Goal: Task Accomplishment & Management: Manage account settings

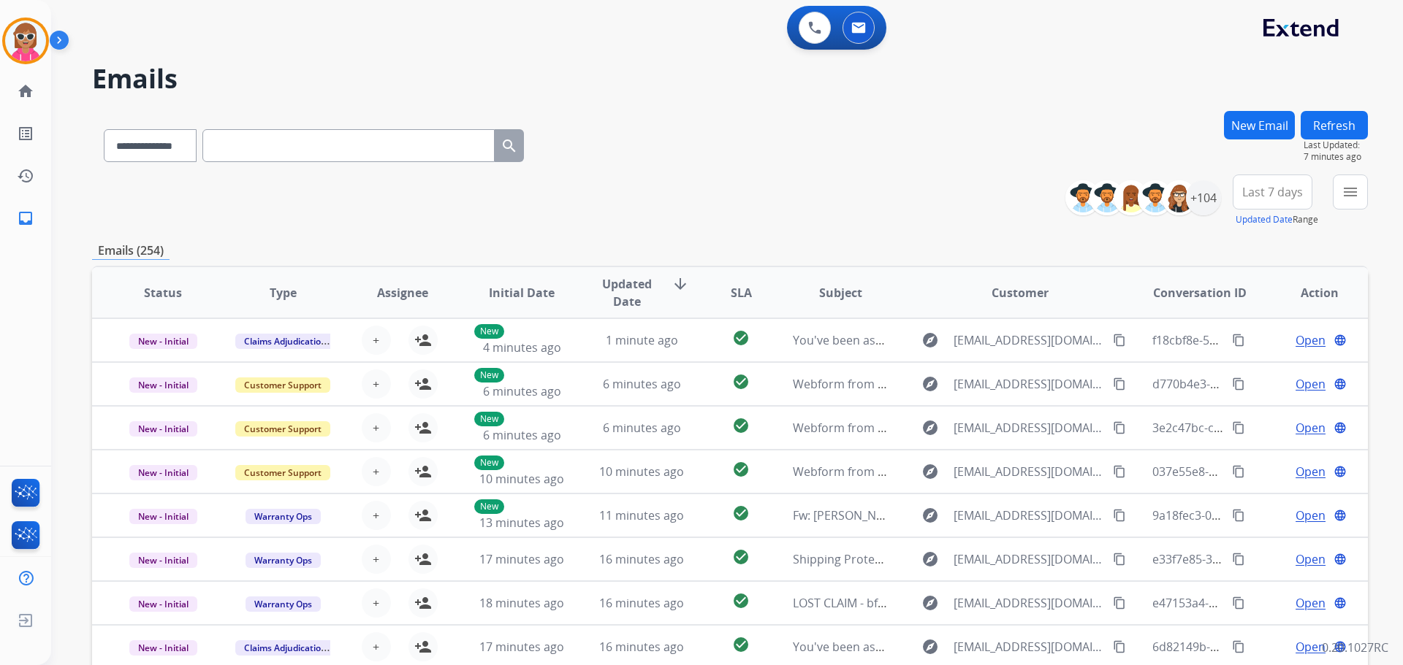
select select "**********"
click at [1336, 187] on button "menu Filters" at bounding box center [1349, 192] width 35 height 35
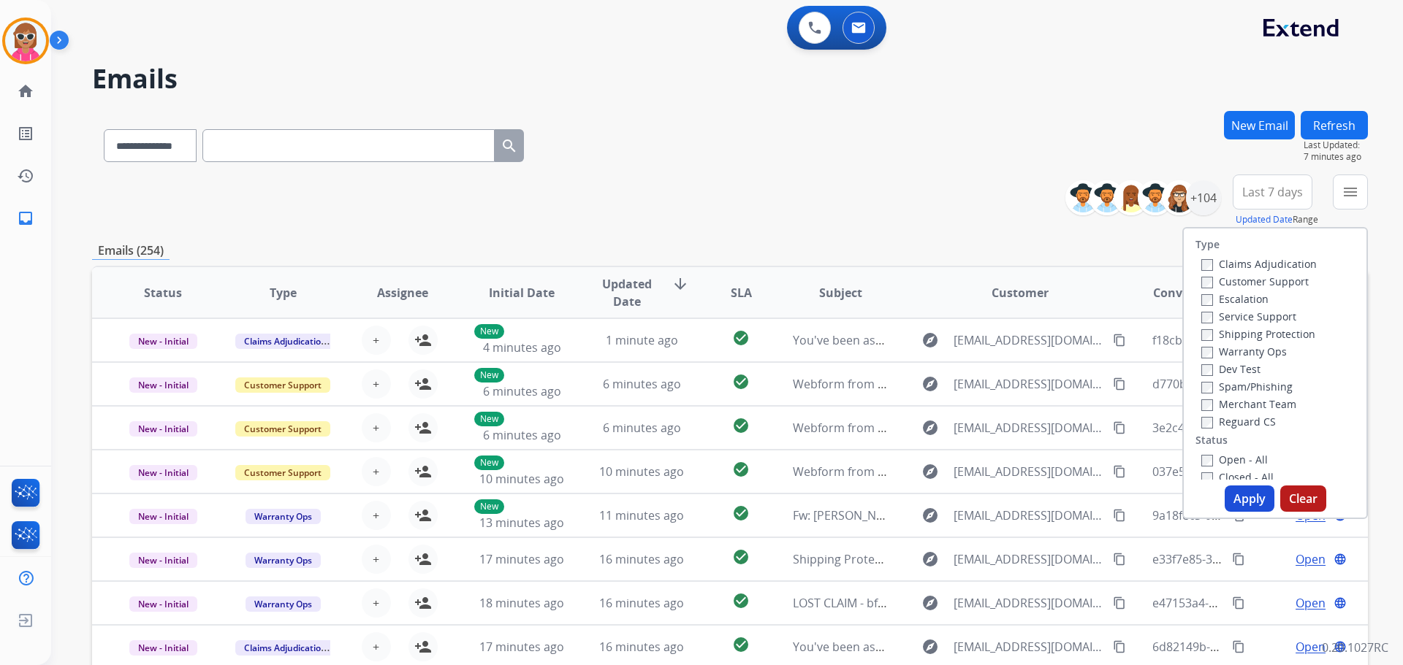
drag, startPoint x: 1248, startPoint y: 278, endPoint x: 1248, endPoint y: 288, distance: 9.5
click at [1247, 279] on label "Customer Support" at bounding box center [1254, 282] width 107 height 14
click at [1262, 328] on label "Shipping Protection" at bounding box center [1258, 334] width 114 height 14
click at [1240, 424] on label "Reguard CS" at bounding box center [1238, 422] width 75 height 14
click at [1229, 458] on label "Open - All" at bounding box center [1234, 460] width 66 height 14
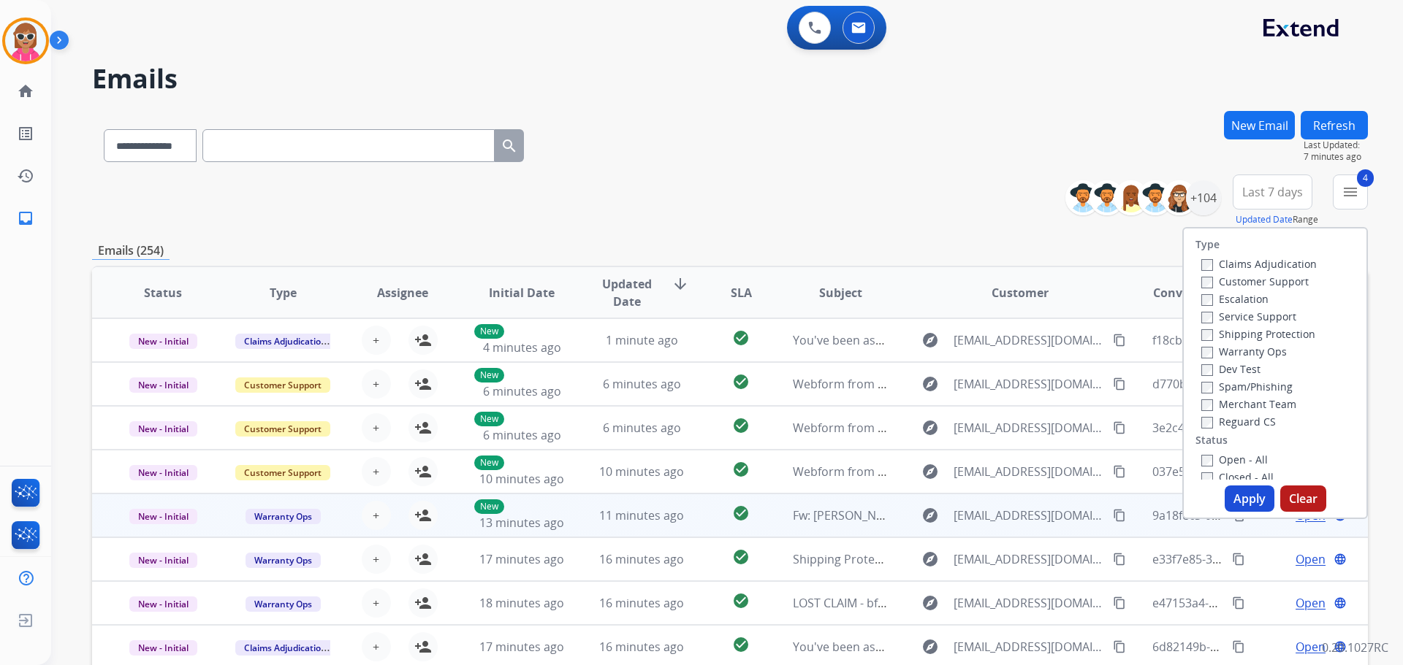
click at [1242, 525] on div "**********" at bounding box center [729, 471] width 1275 height 720
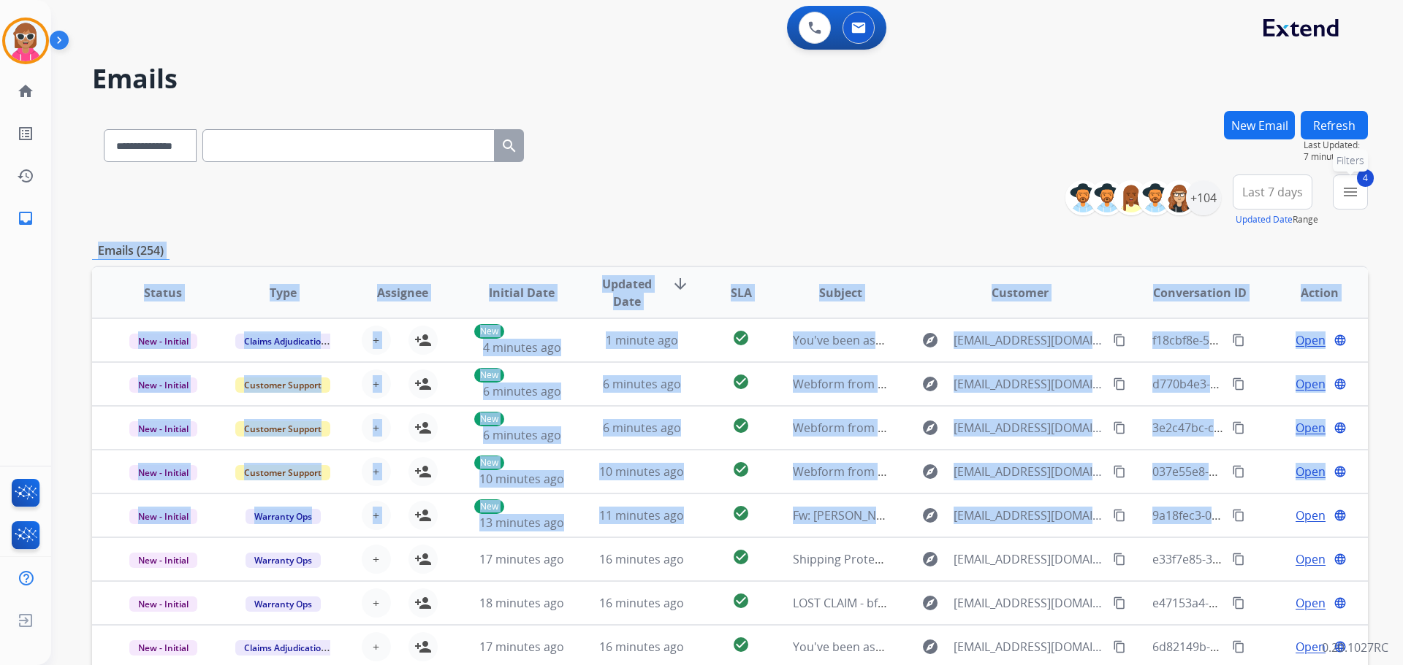
click at [1343, 205] on button "4 menu Filters" at bounding box center [1349, 192] width 35 height 35
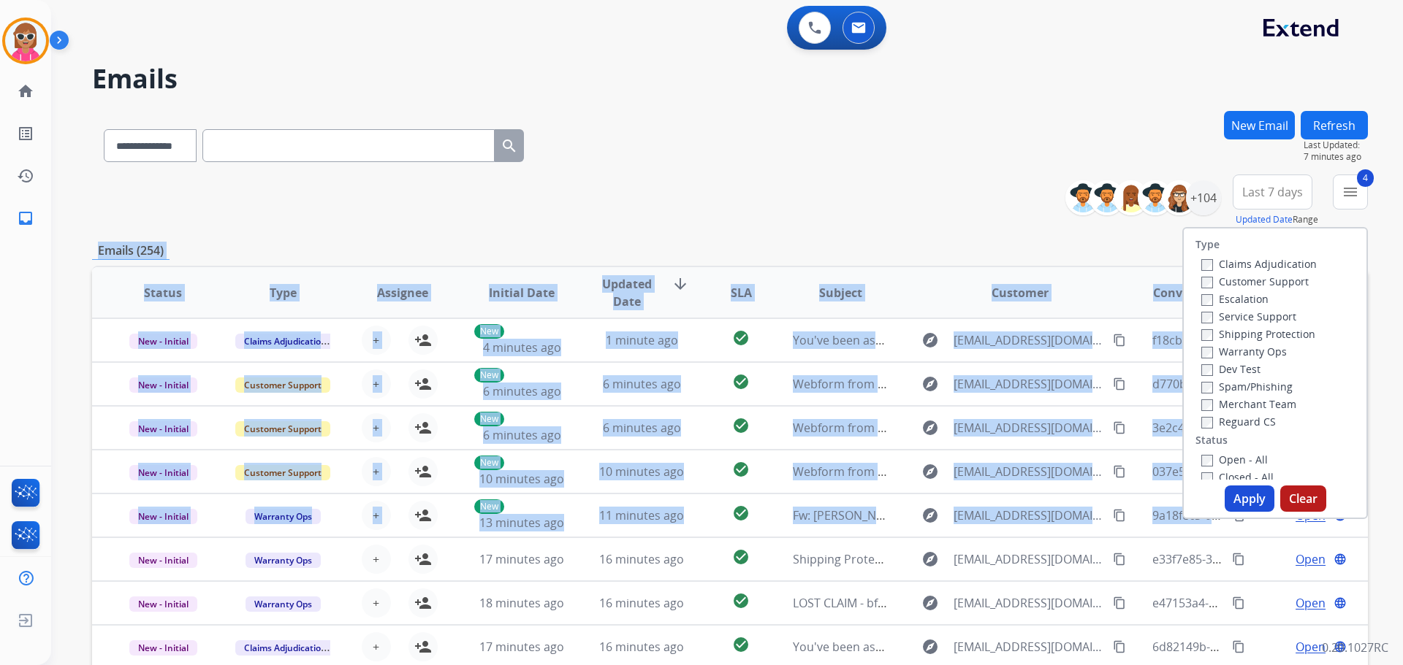
click at [1240, 495] on button "Apply" at bounding box center [1249, 499] width 50 height 26
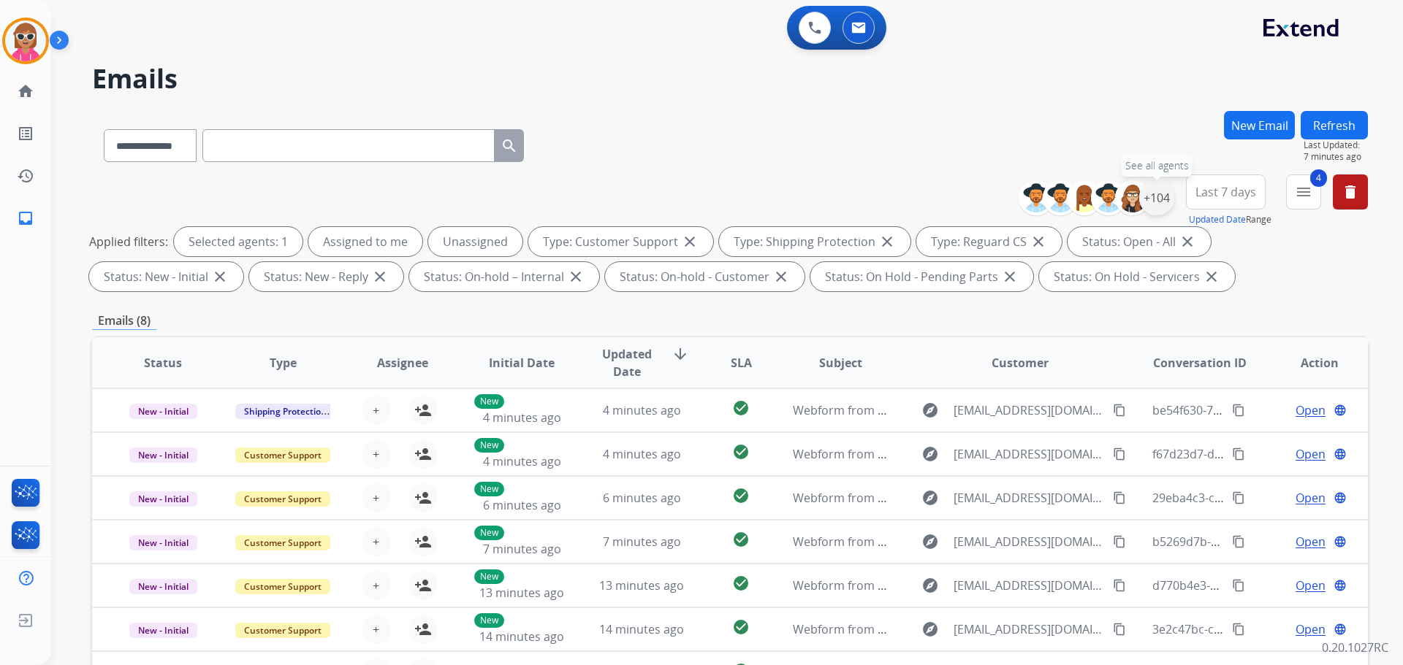
click at [1160, 205] on div "+104" at bounding box center [1156, 197] width 35 height 35
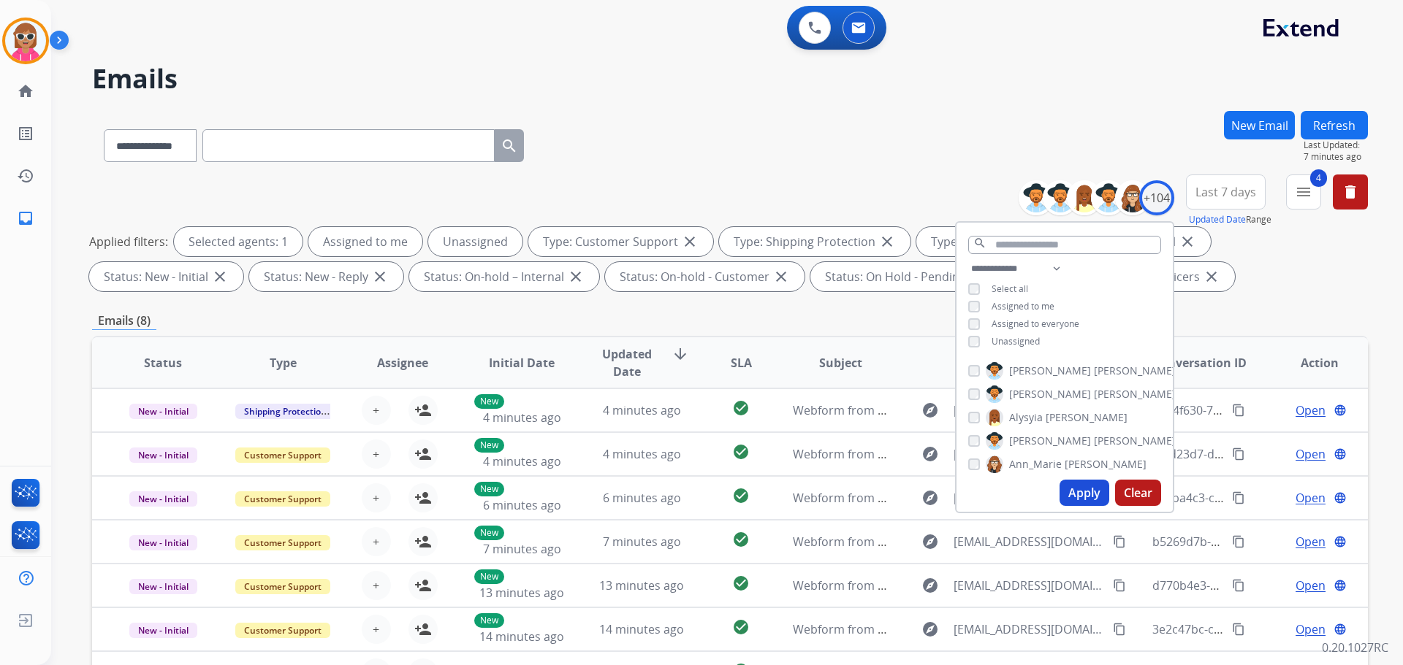
click at [1015, 303] on span "Assigned to me" at bounding box center [1022, 306] width 63 height 12
click at [1080, 497] on button "Apply" at bounding box center [1084, 493] width 50 height 26
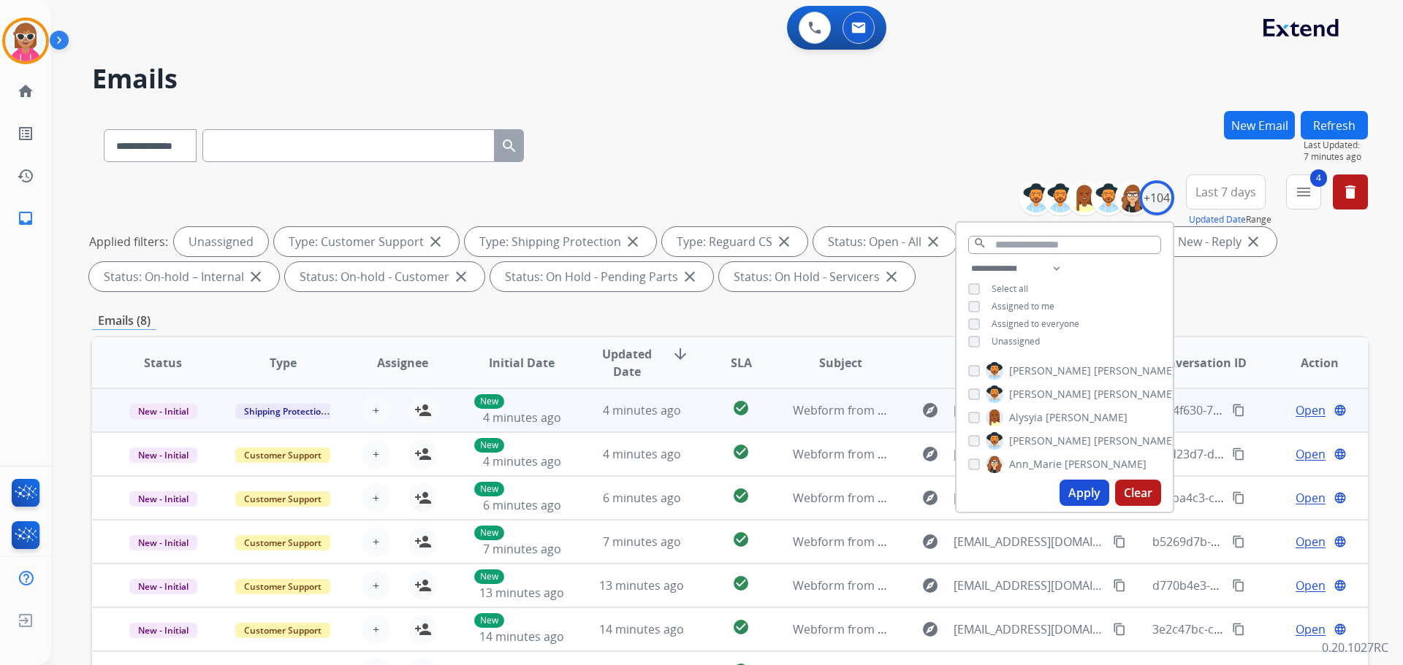
scroll to position [236, 0]
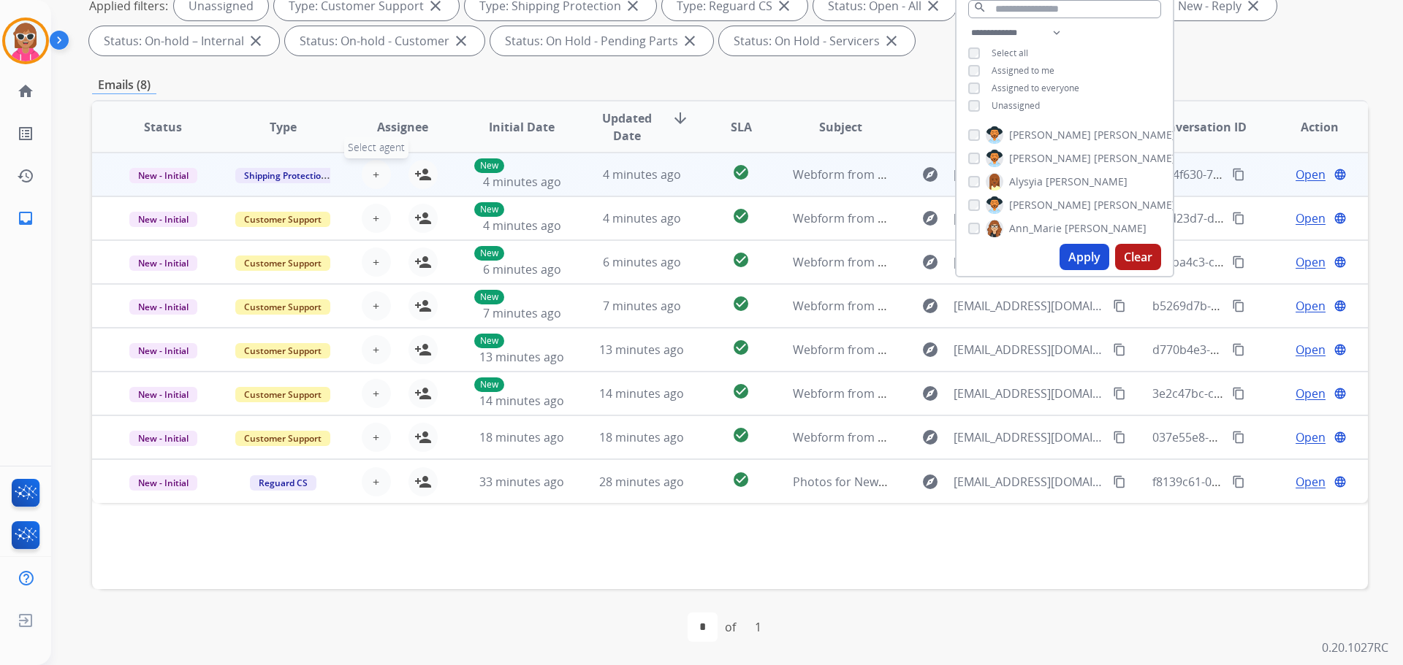
click at [380, 177] on button "+ Select agent" at bounding box center [376, 174] width 29 height 29
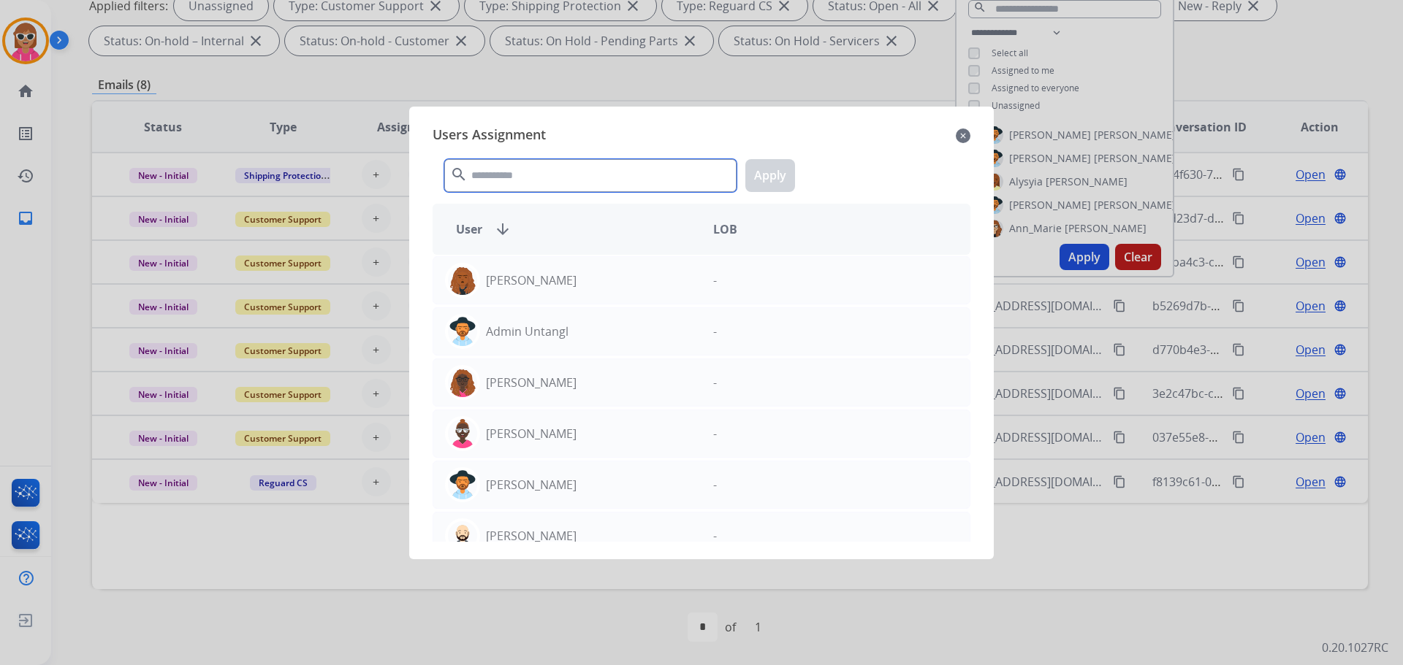
click at [552, 187] on input "text" at bounding box center [590, 175] width 292 height 33
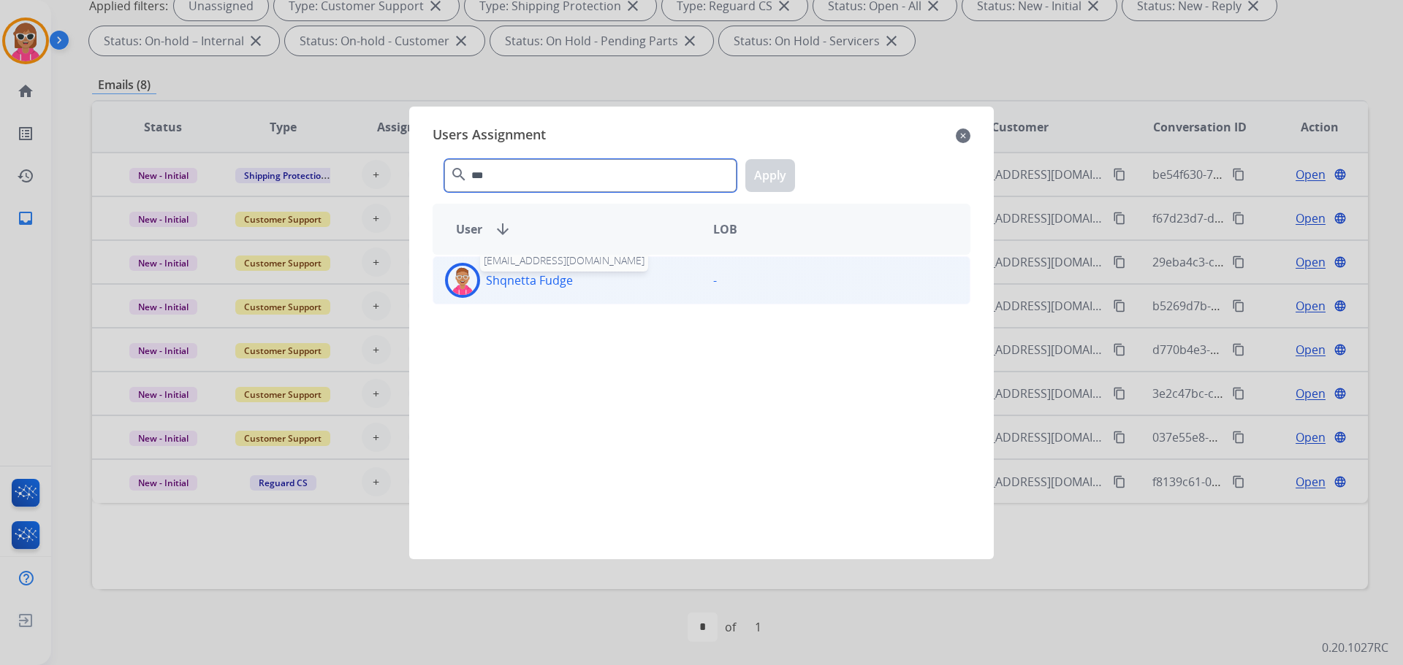
type input "***"
click at [545, 285] on p "Shqnetta Fudge" at bounding box center [529, 281] width 87 height 18
click at [784, 170] on button "Apply" at bounding box center [770, 175] width 50 height 33
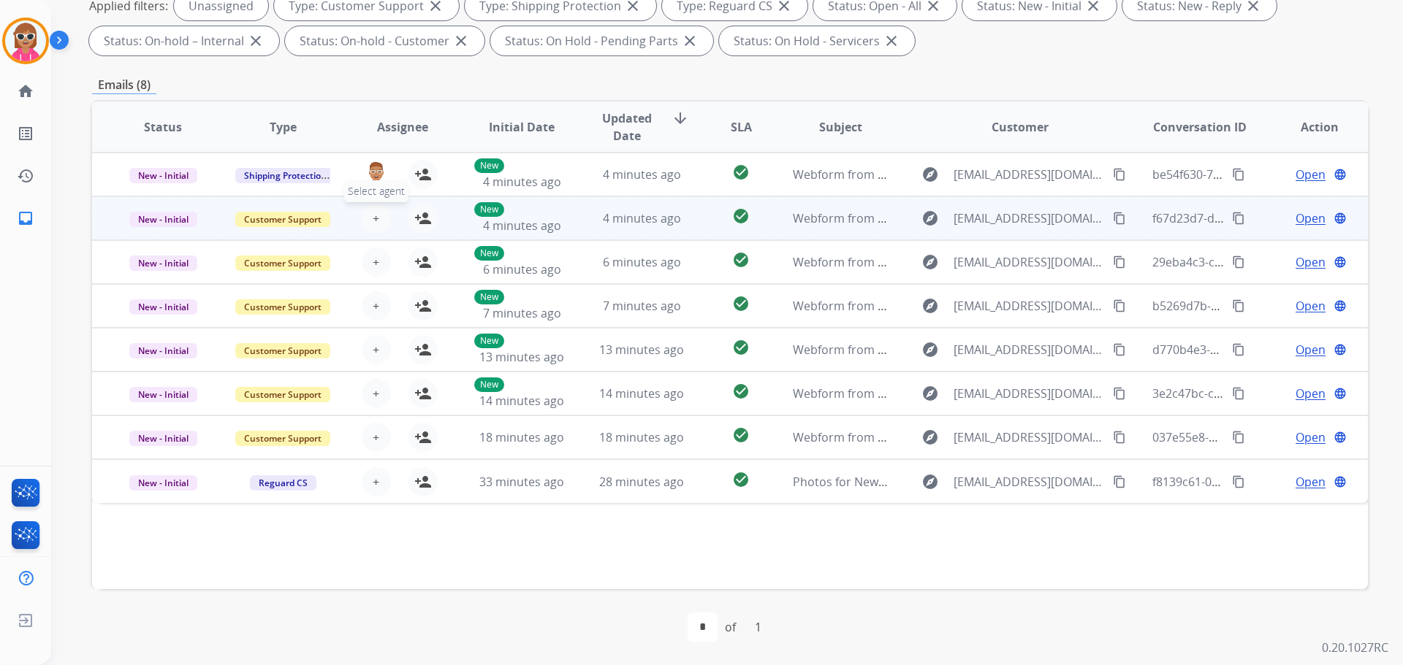
click at [375, 224] on span "+" at bounding box center [376, 219] width 7 height 18
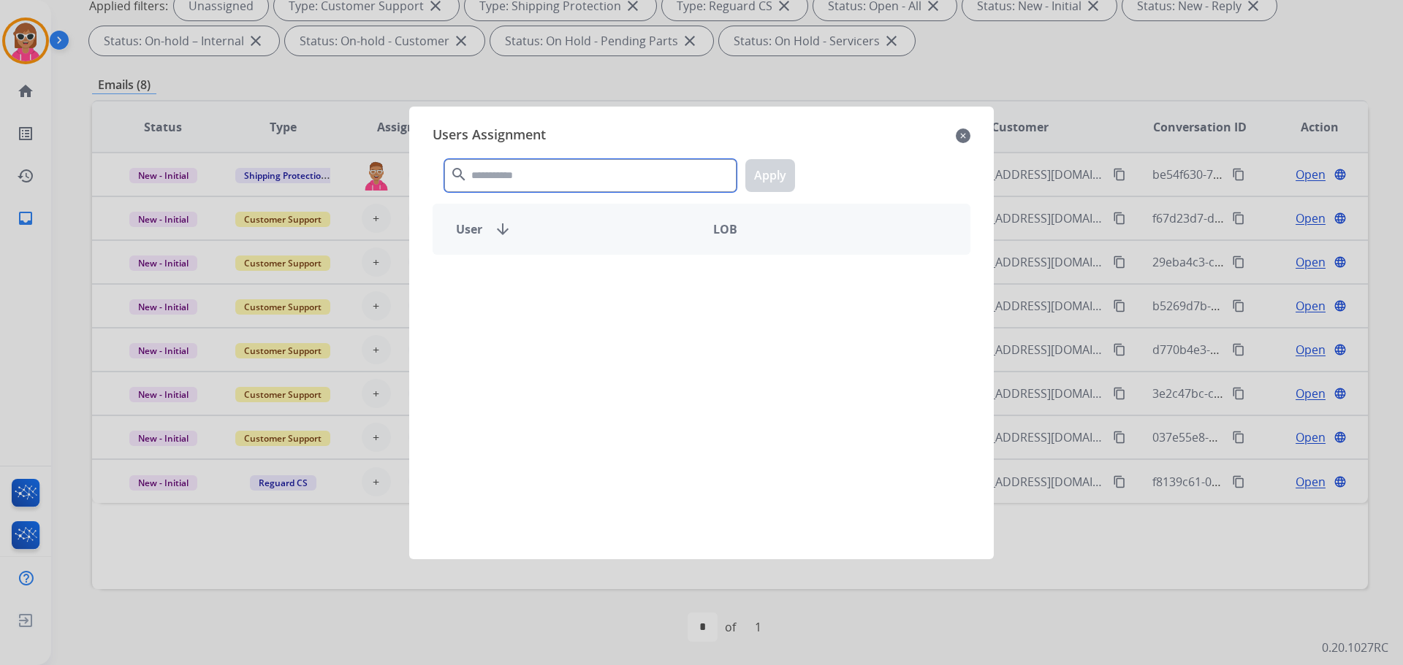
click at [570, 175] on input "text" at bounding box center [590, 175] width 292 height 33
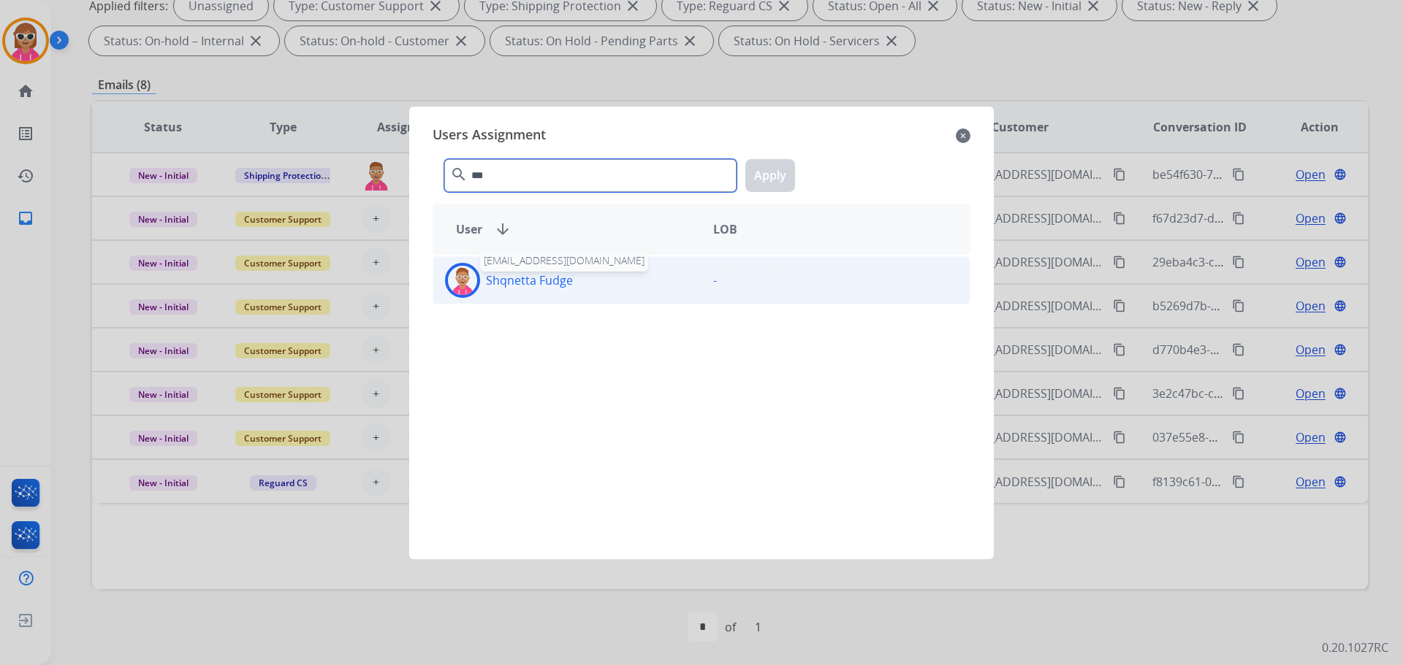
type input "***"
click at [540, 286] on p "Shqnetta Fudge" at bounding box center [529, 281] width 87 height 18
click at [770, 178] on button "Apply" at bounding box center [770, 175] width 50 height 33
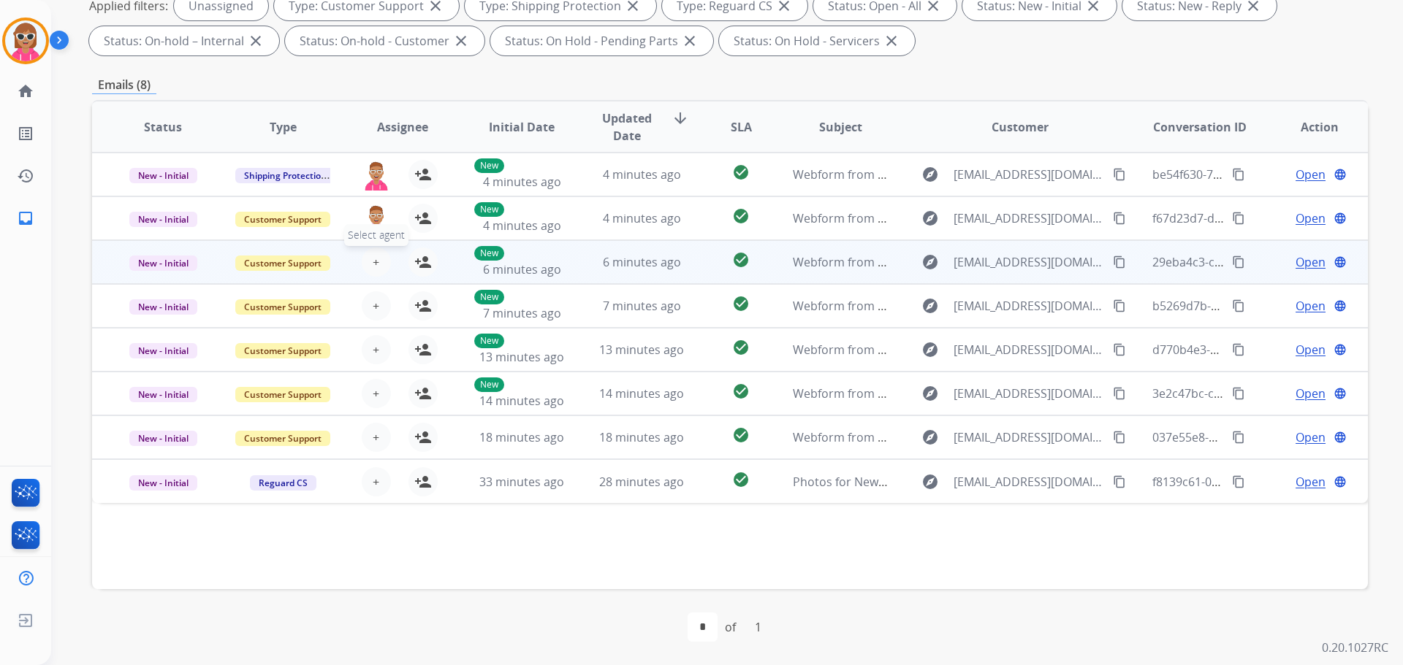
click at [375, 262] on span "+" at bounding box center [376, 262] width 7 height 18
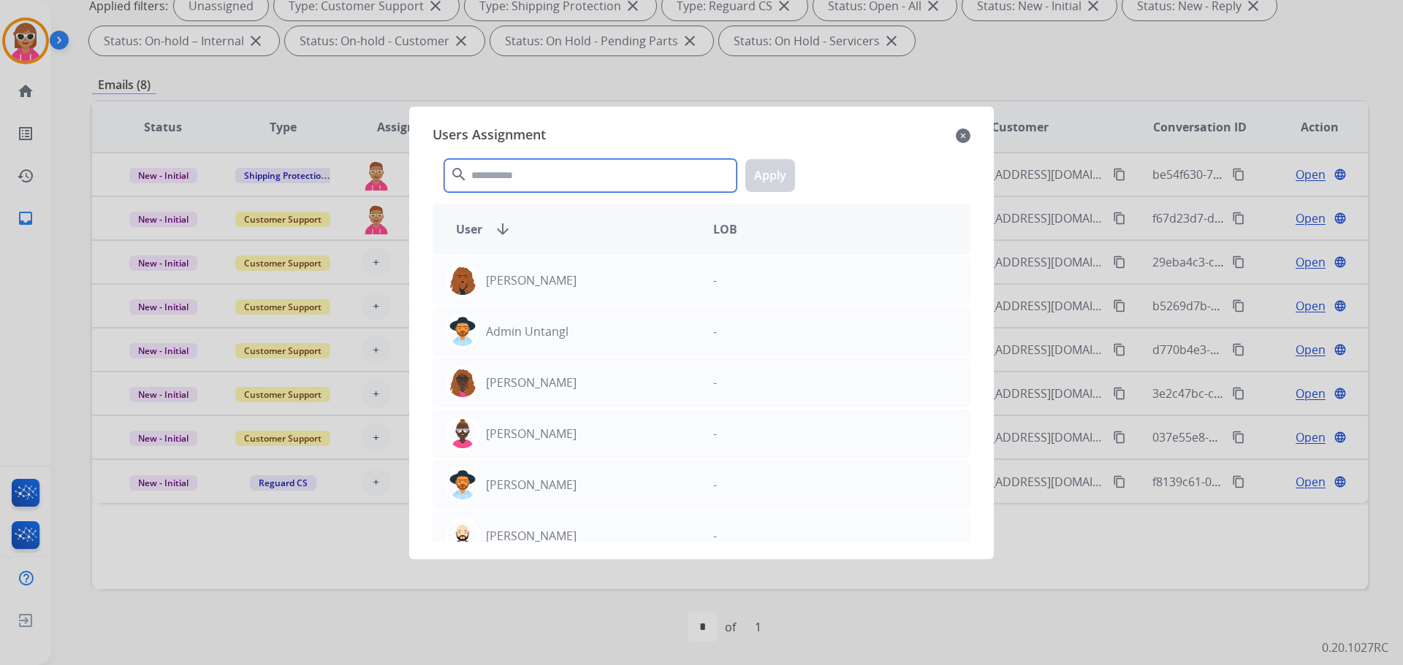
click at [594, 163] on input "text" at bounding box center [590, 175] width 292 height 33
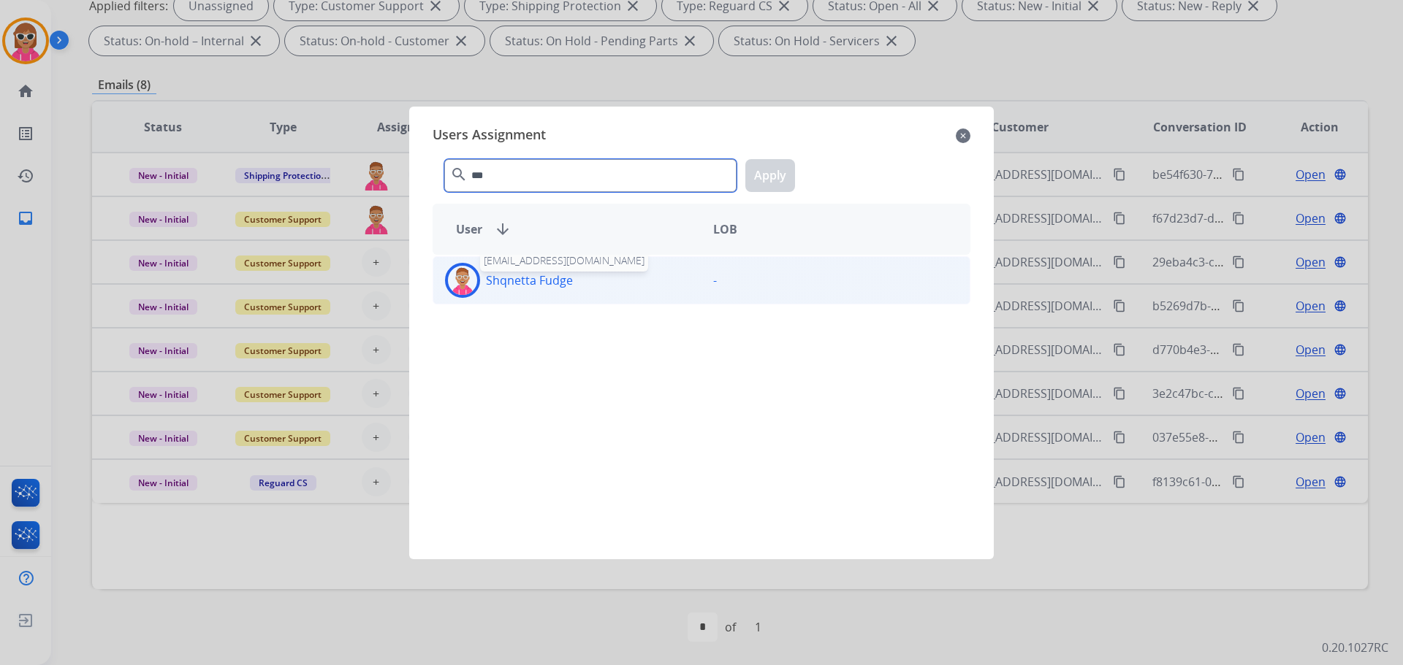
type input "***"
click at [557, 273] on p "Shqnetta Fudge" at bounding box center [529, 281] width 87 height 18
click at [774, 181] on button "Apply" at bounding box center [770, 175] width 50 height 33
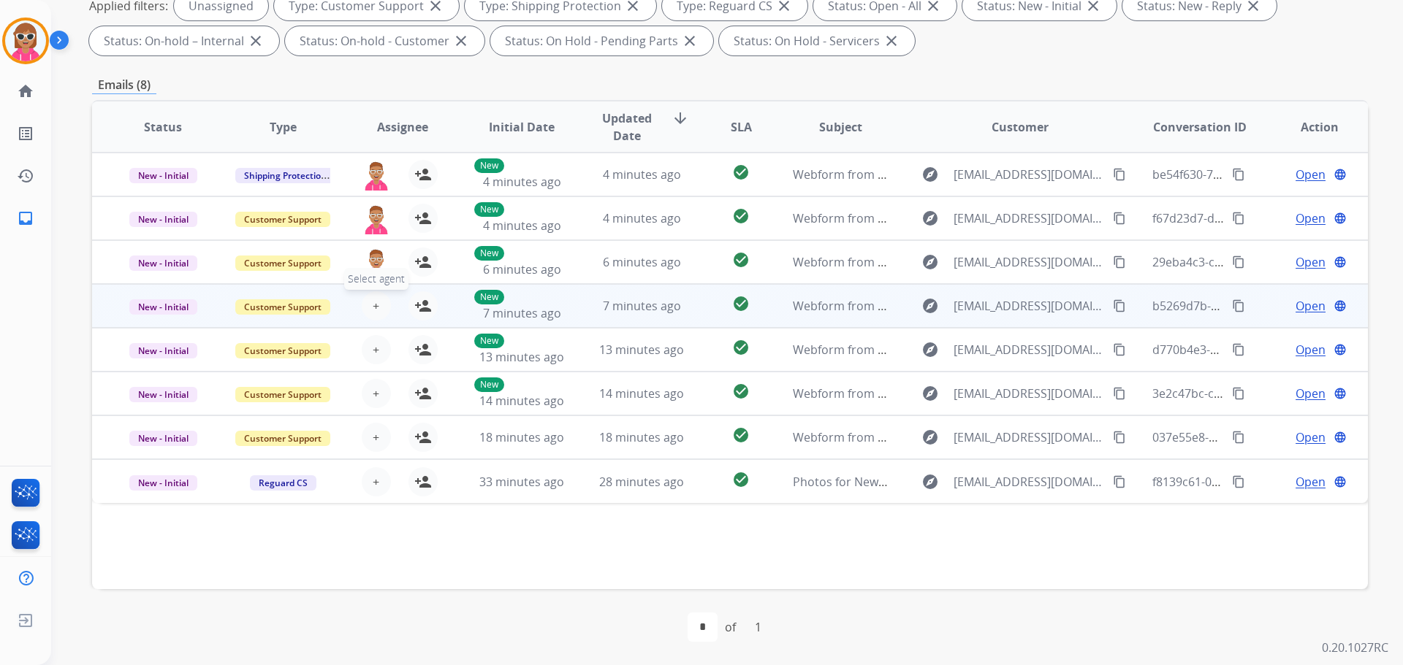
click at [373, 306] on span "+" at bounding box center [376, 306] width 7 height 18
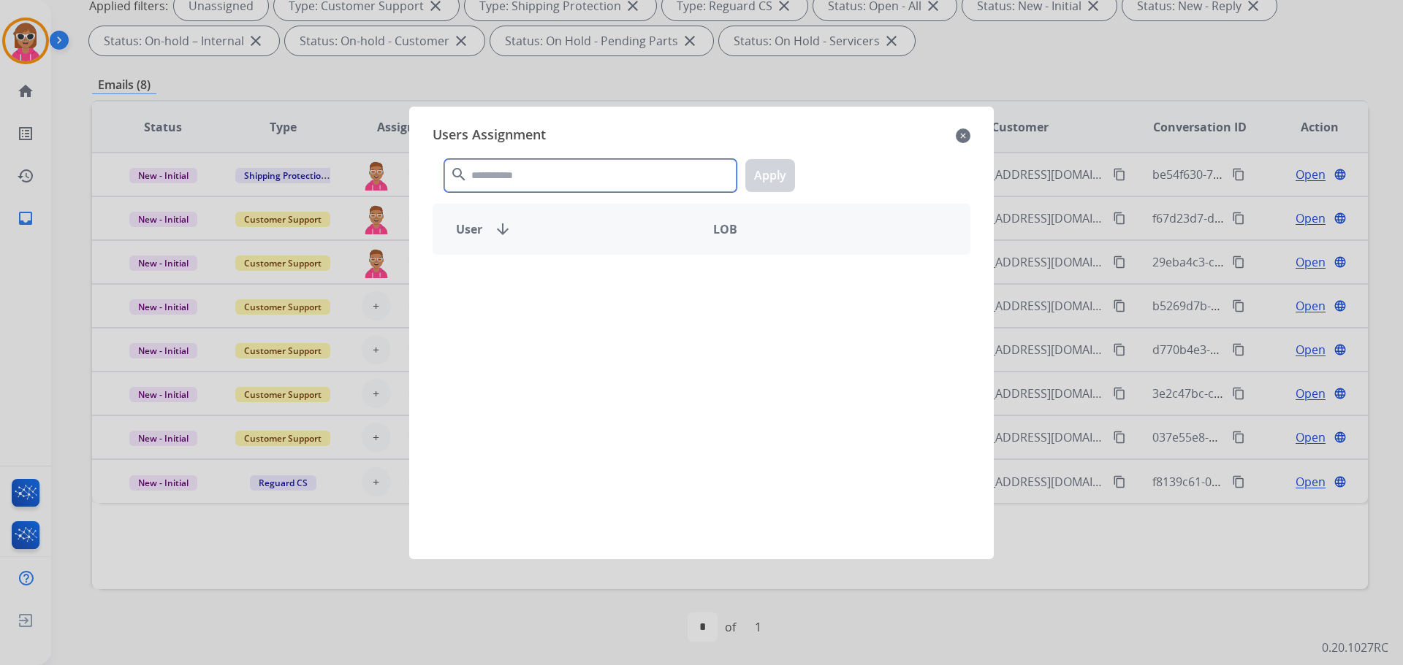
click at [506, 168] on input "text" at bounding box center [590, 175] width 292 height 33
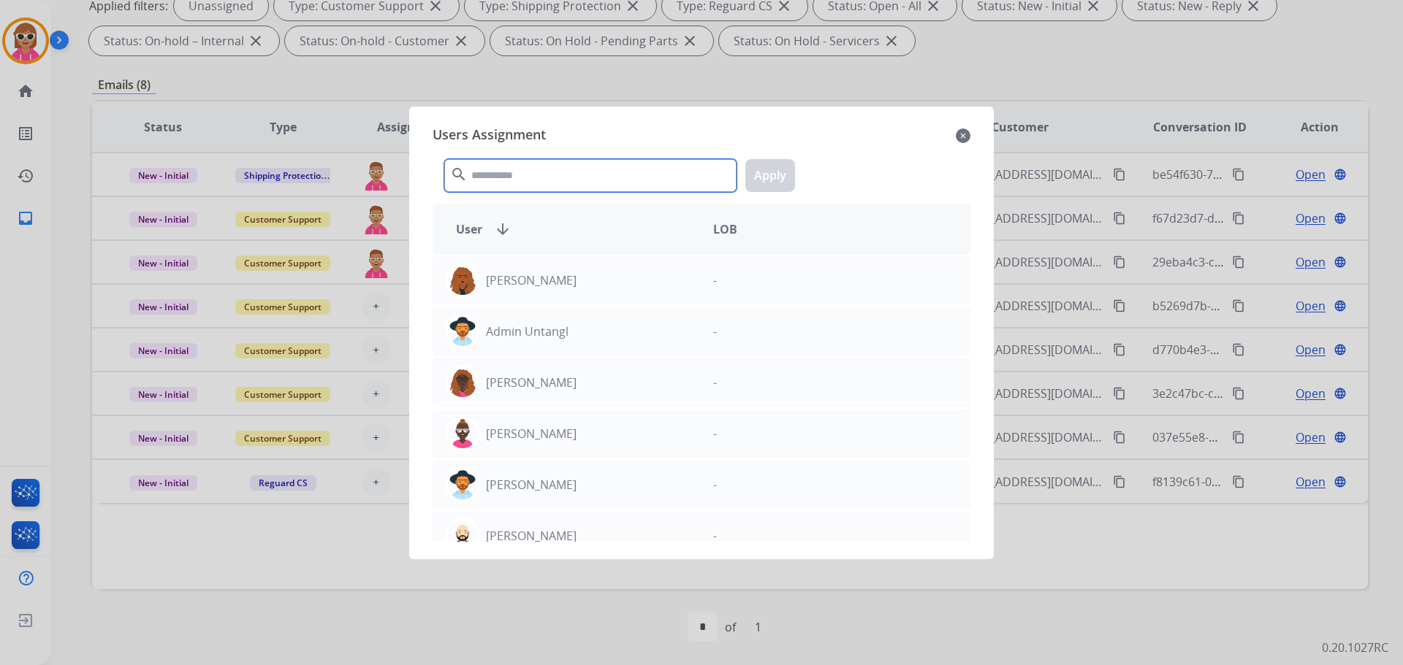
type input "*"
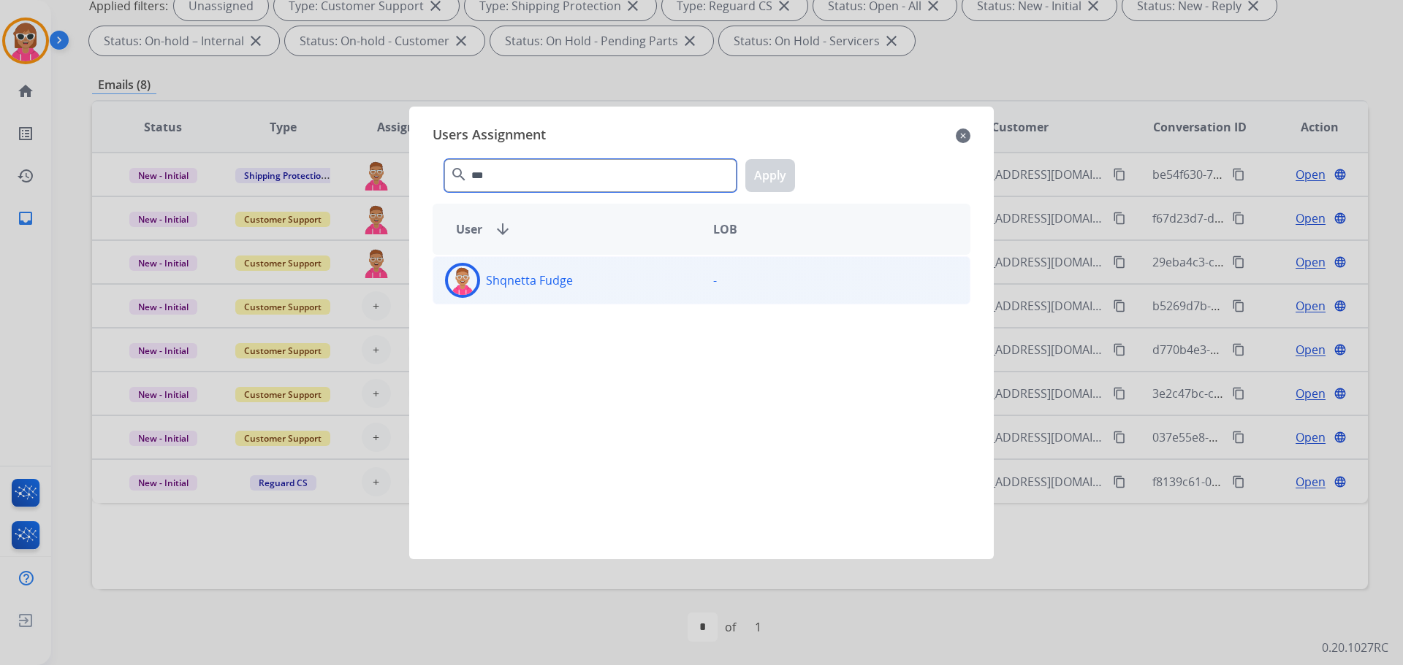
type input "***"
click at [573, 283] on div "Shqnetta Fudge" at bounding box center [567, 280] width 268 height 35
click at [783, 185] on button "Apply" at bounding box center [770, 175] width 50 height 33
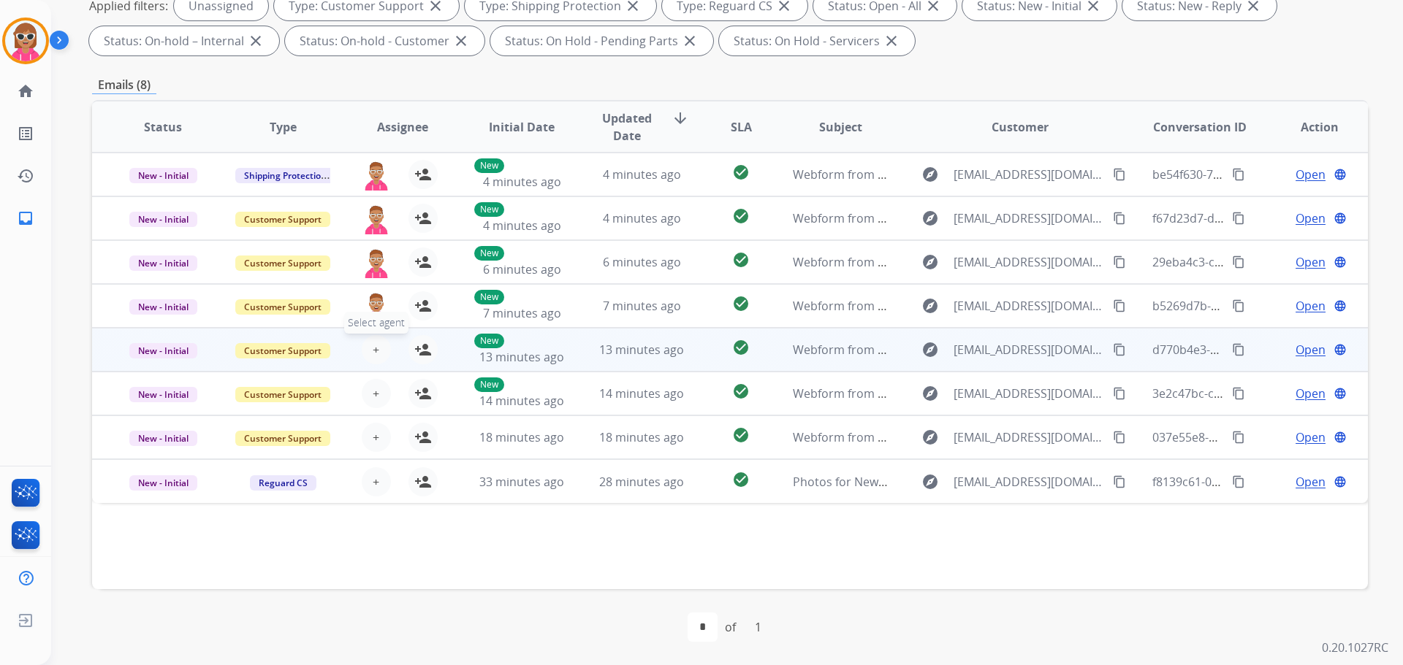
click at [374, 351] on span "+" at bounding box center [376, 350] width 7 height 18
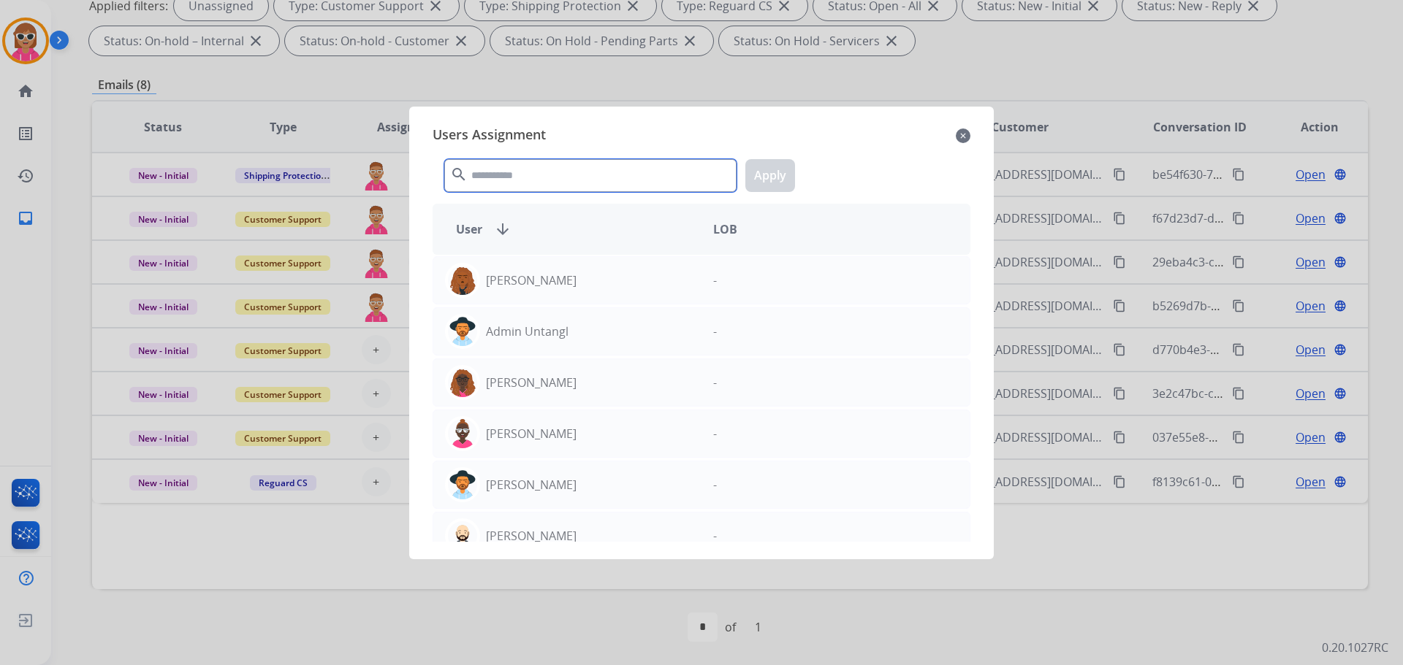
click at [478, 179] on input "text" at bounding box center [590, 175] width 292 height 33
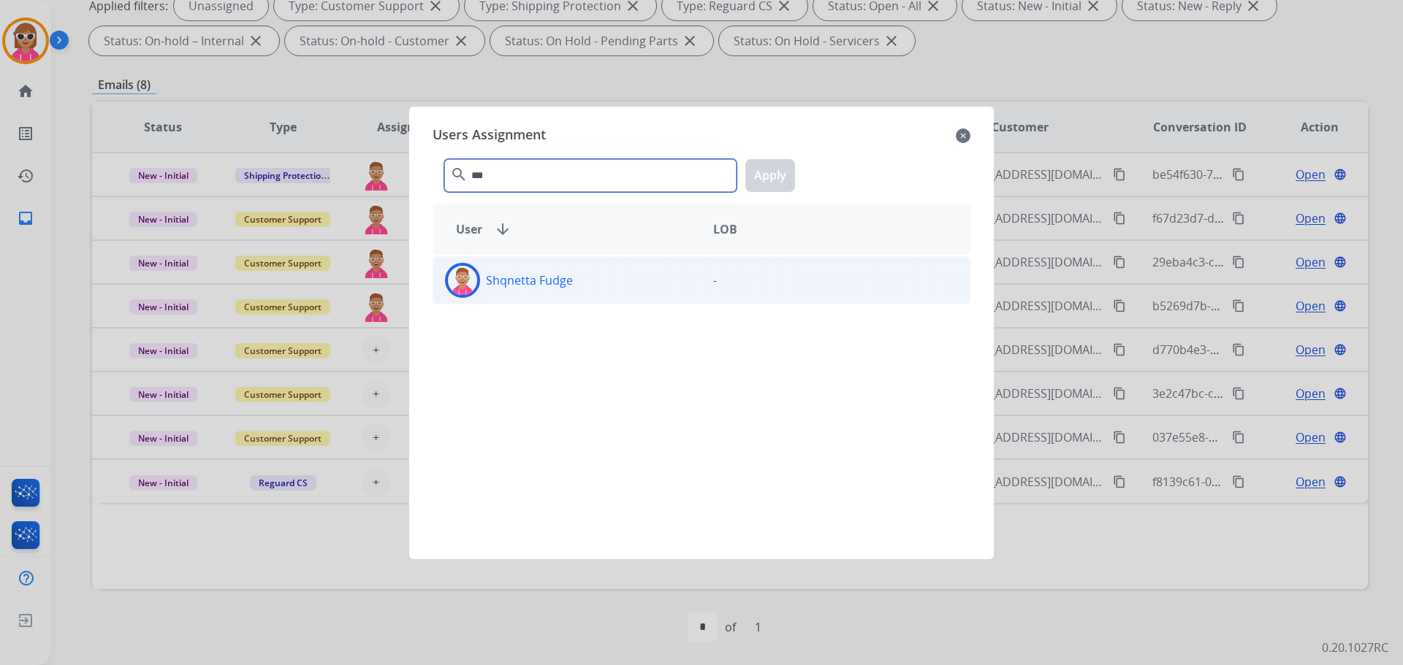
type input "***"
drag, startPoint x: 544, startPoint y: 288, endPoint x: 718, endPoint y: 221, distance: 186.1
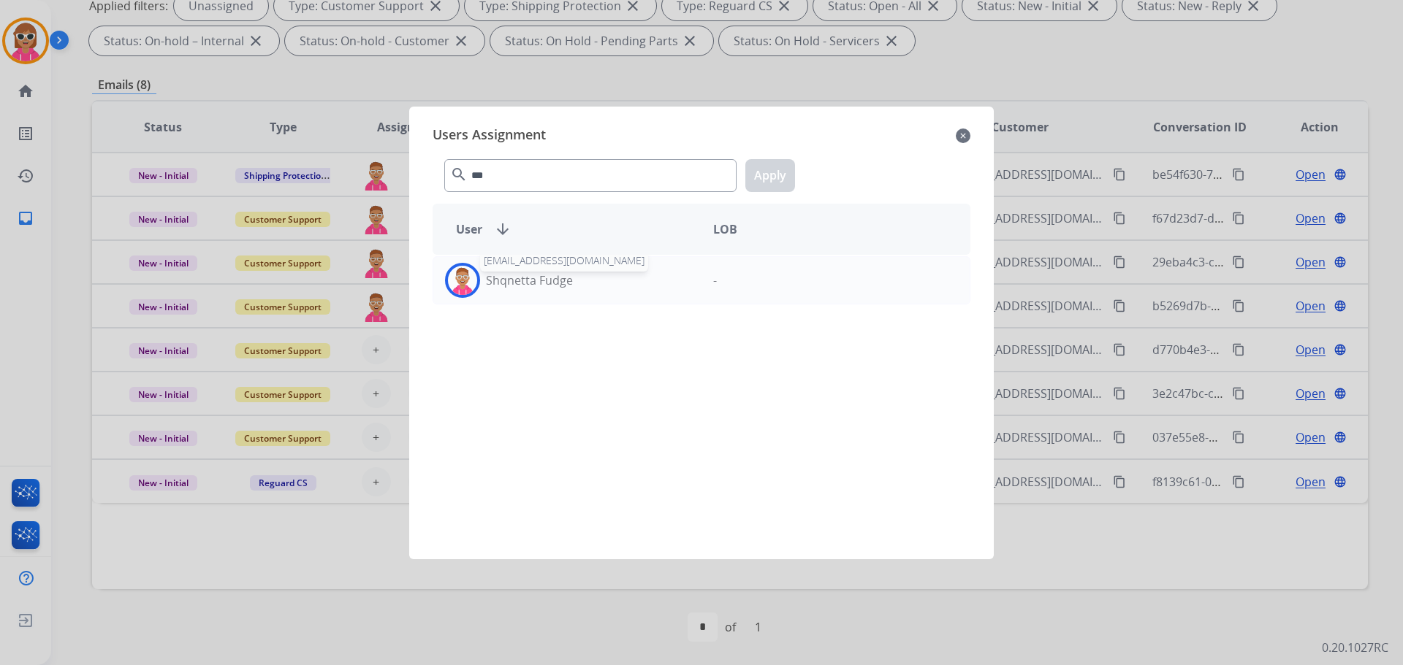
click at [545, 286] on p "Shqnetta Fudge" at bounding box center [529, 281] width 87 height 18
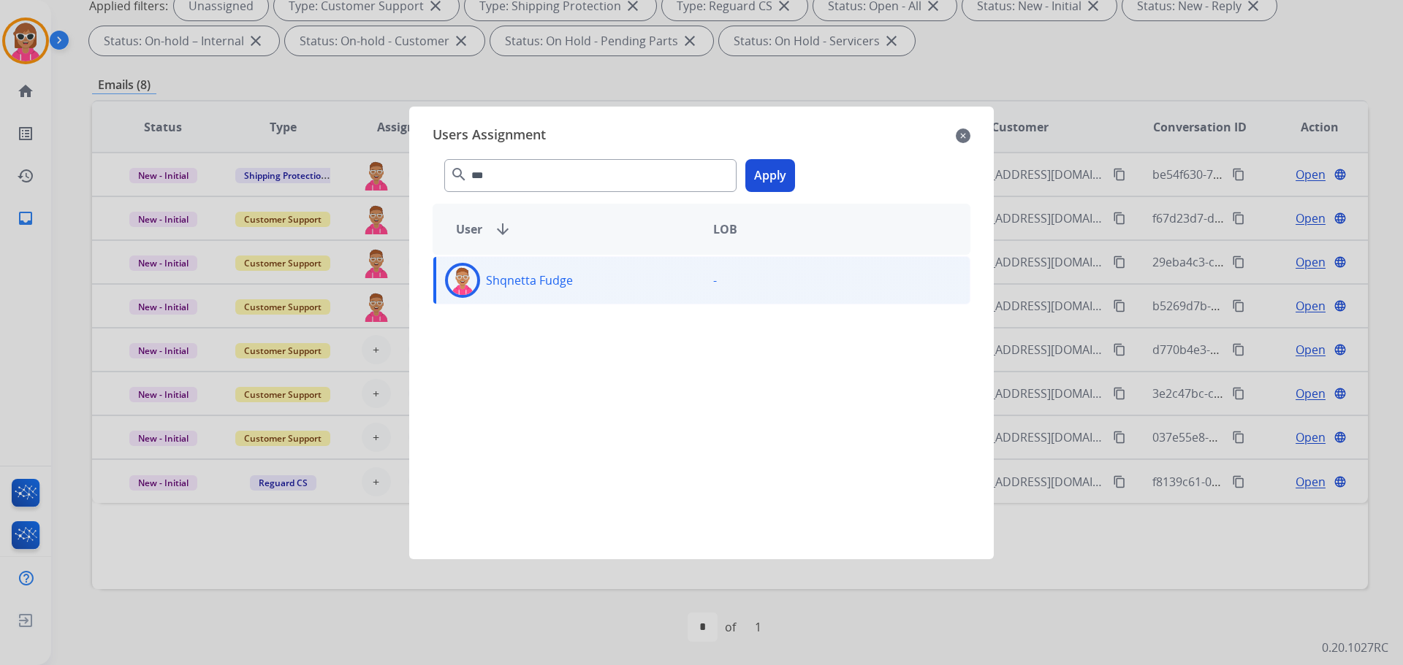
click at [766, 169] on button "Apply" at bounding box center [770, 175] width 50 height 33
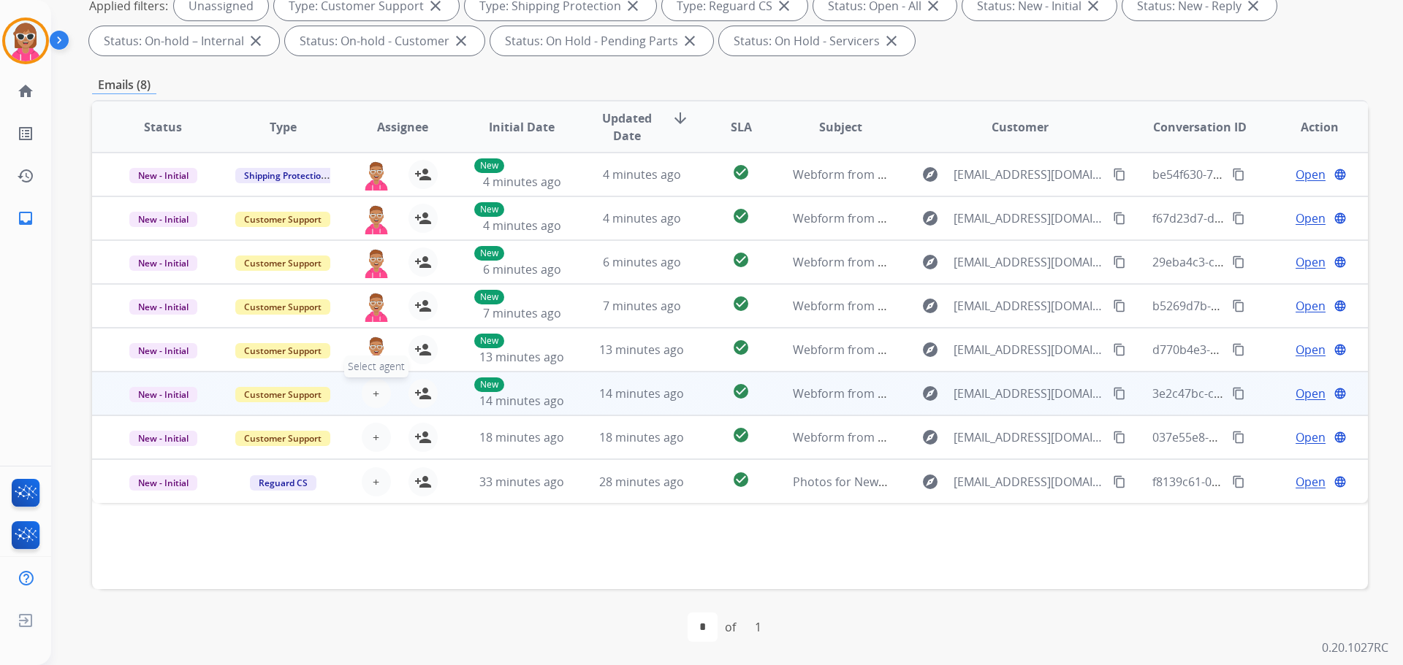
click at [373, 390] on span "+" at bounding box center [376, 394] width 7 height 18
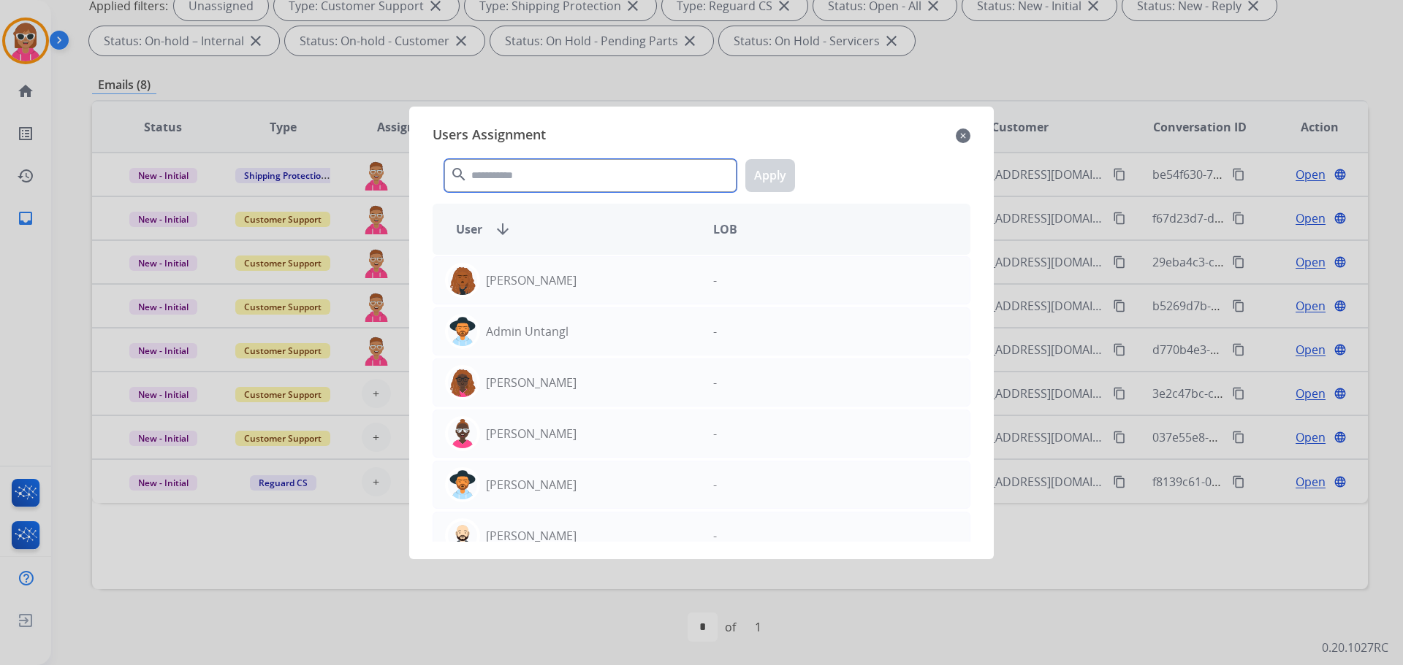
click at [604, 169] on input "text" at bounding box center [590, 175] width 292 height 33
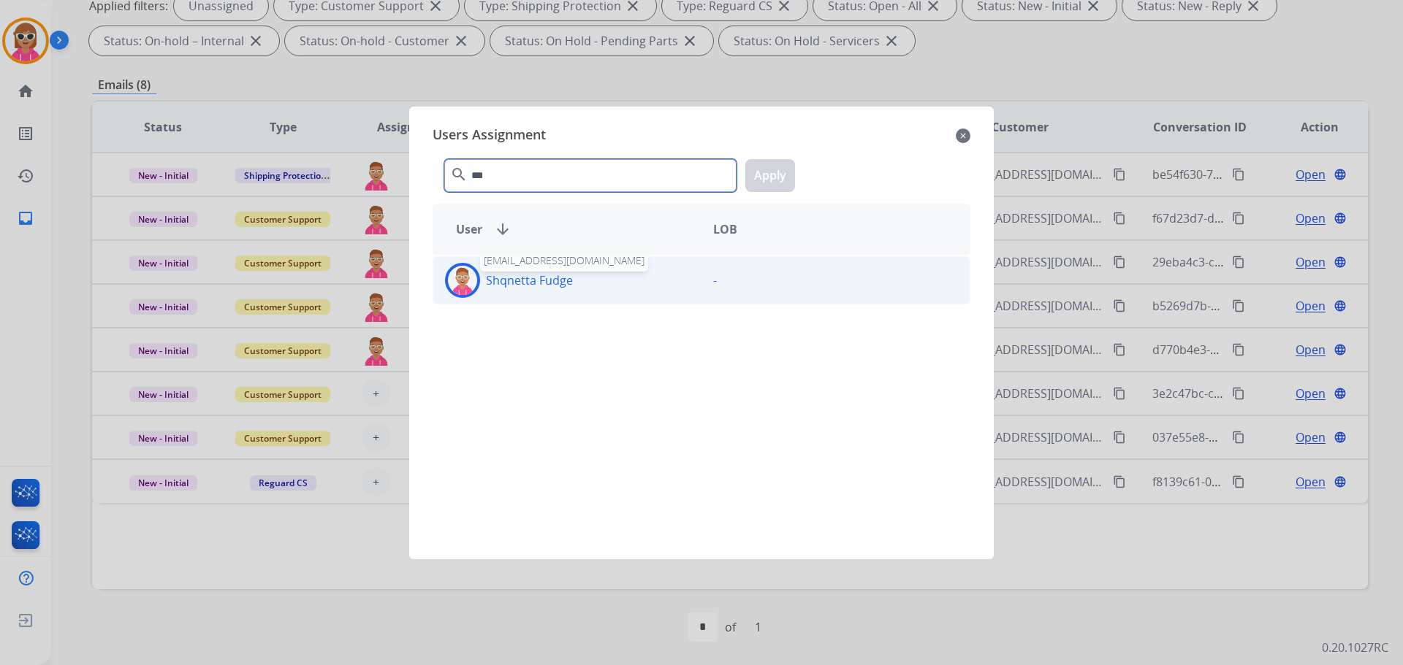
type input "***"
click at [530, 287] on p "Shqnetta Fudge" at bounding box center [529, 281] width 87 height 18
click at [775, 168] on button "Apply" at bounding box center [770, 175] width 50 height 33
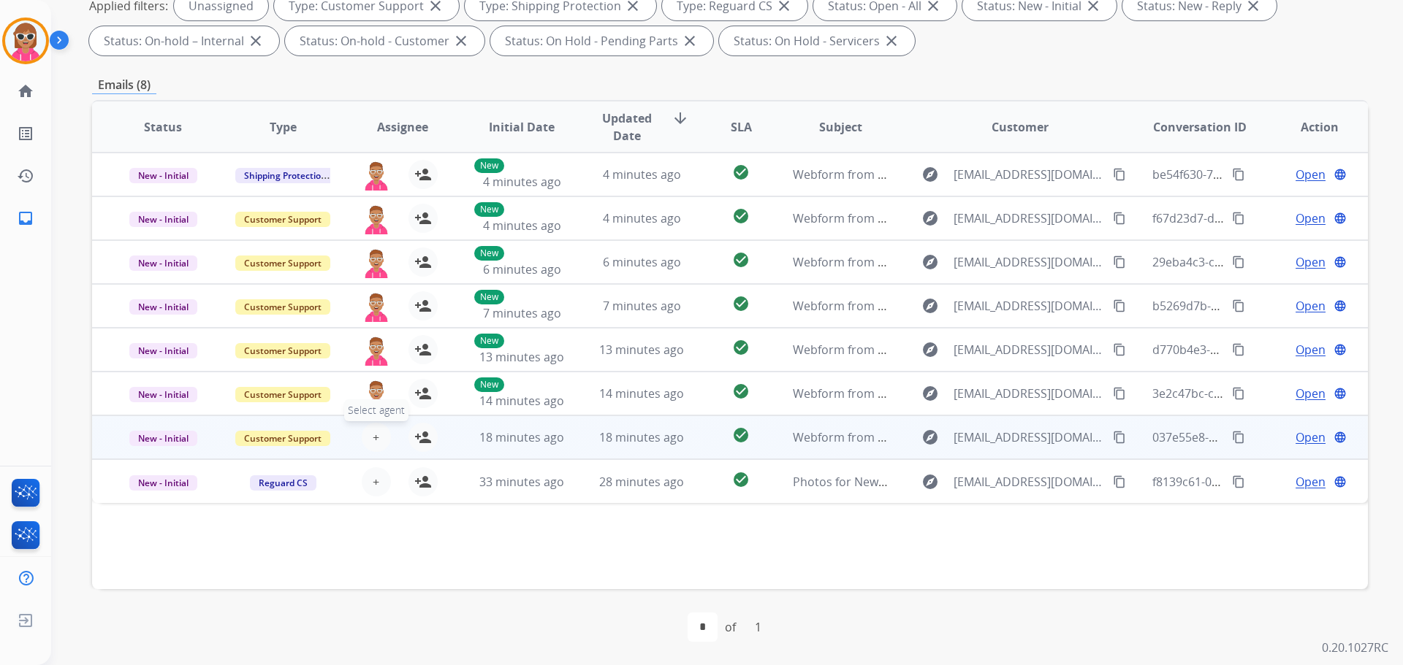
click at [373, 443] on span "+" at bounding box center [376, 438] width 7 height 18
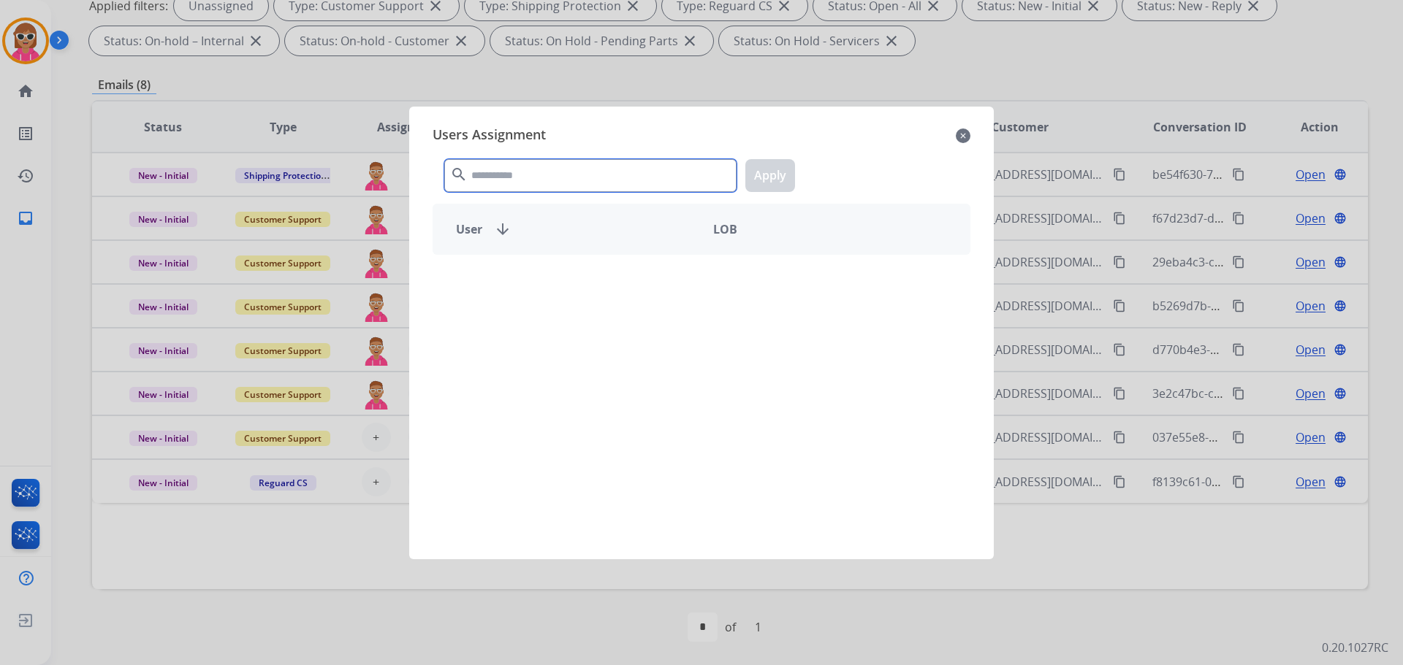
click at [623, 170] on input "text" at bounding box center [590, 175] width 292 height 33
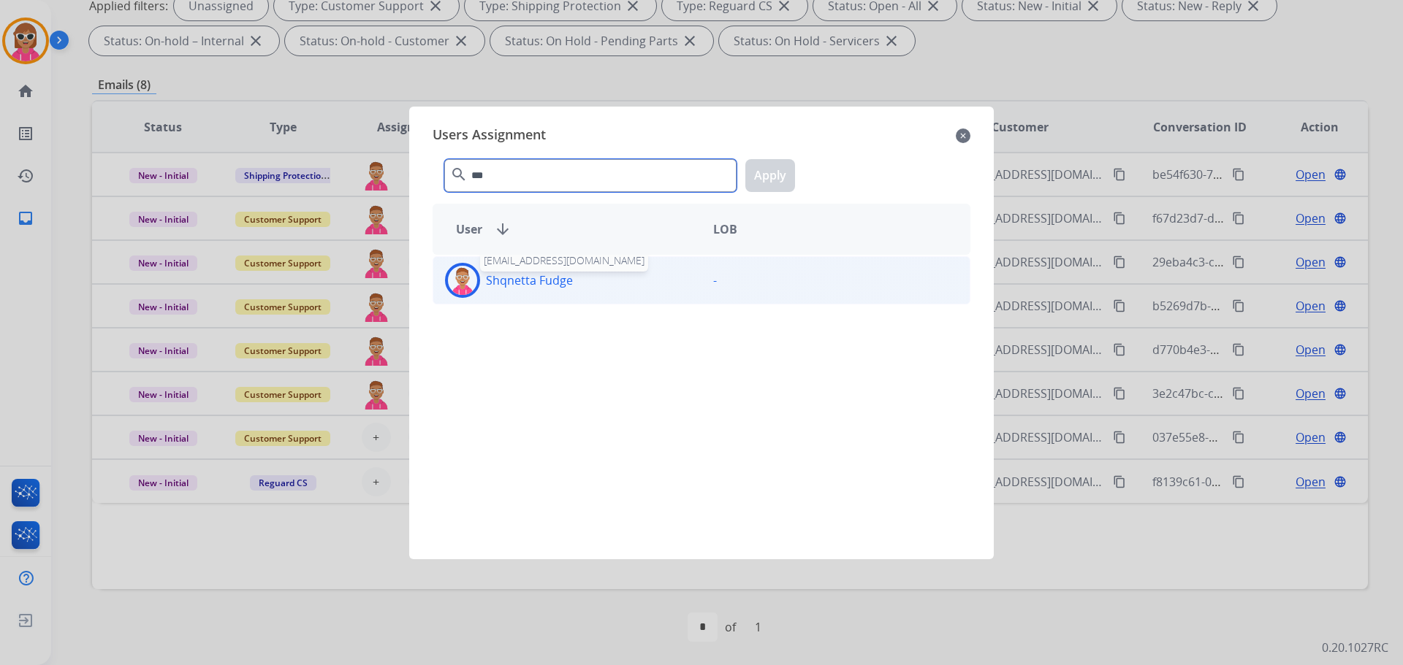
type input "***"
click at [569, 287] on p "Shqnetta Fudge" at bounding box center [529, 281] width 87 height 18
click at [763, 171] on button "Apply" at bounding box center [770, 175] width 50 height 33
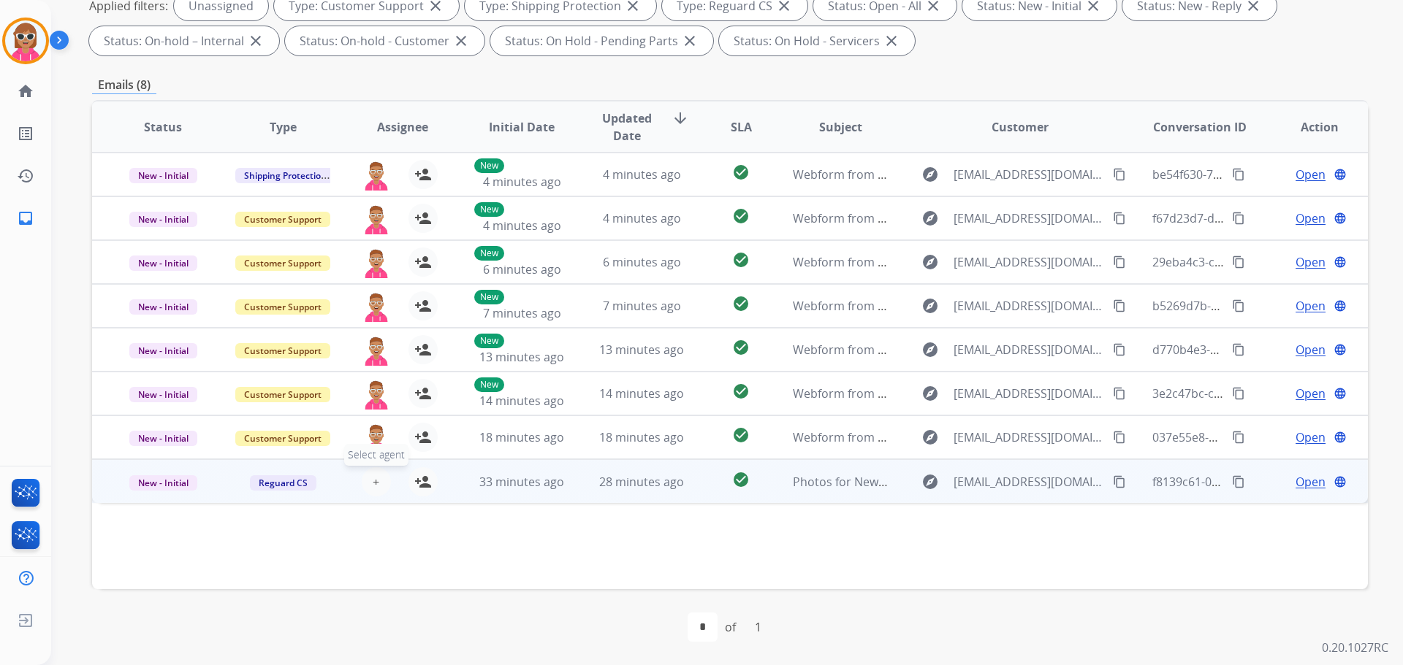
click at [373, 481] on span "+" at bounding box center [376, 482] width 7 height 18
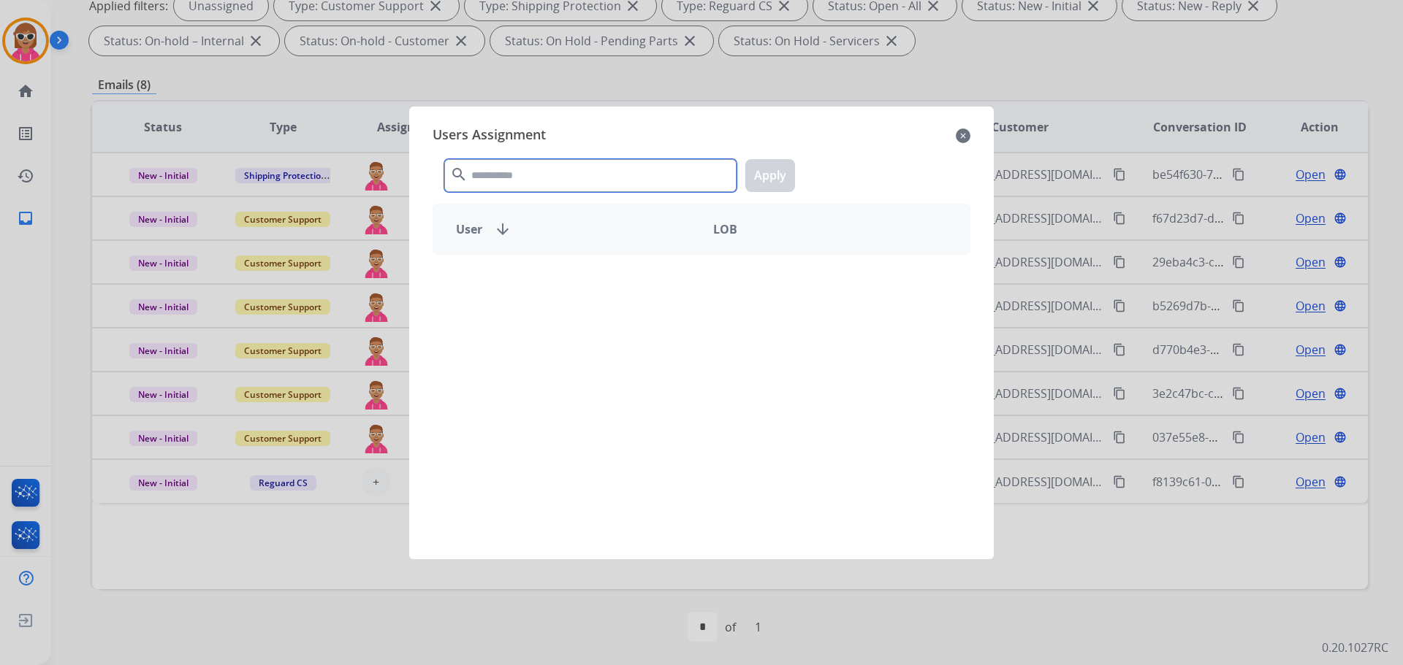
click at [645, 175] on input "text" at bounding box center [590, 175] width 292 height 33
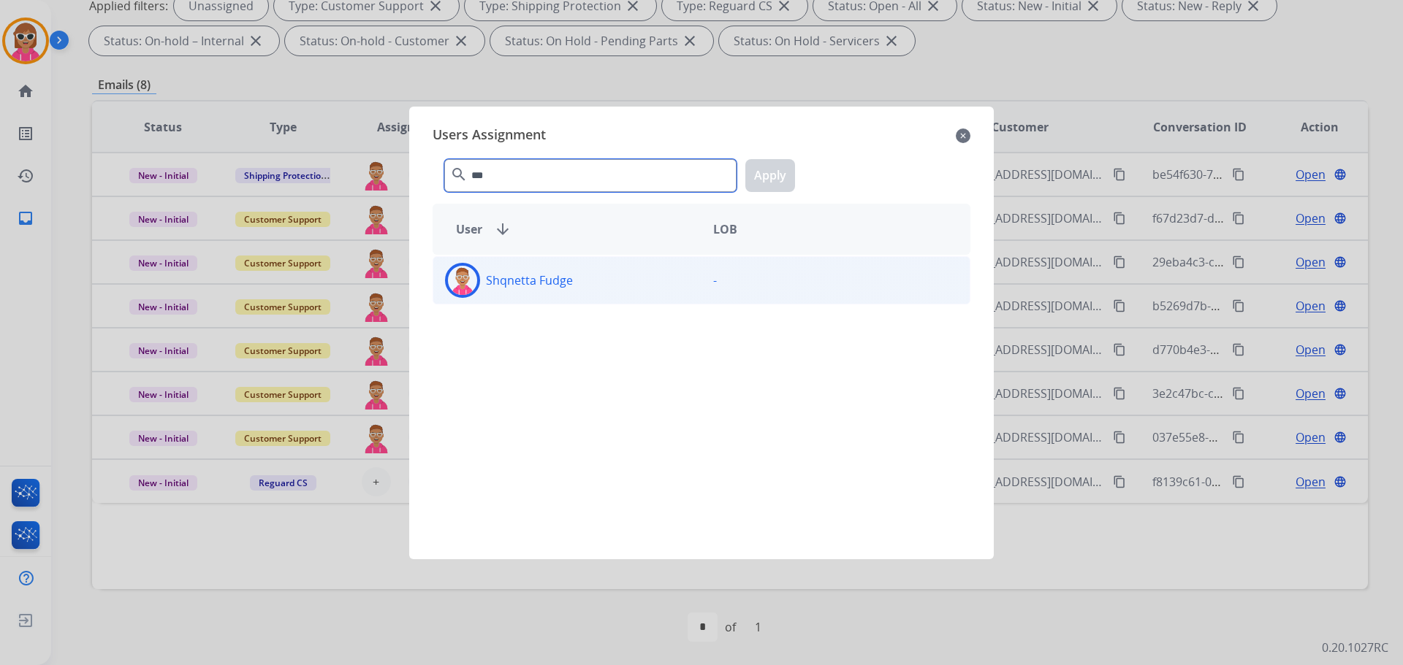
type input "***"
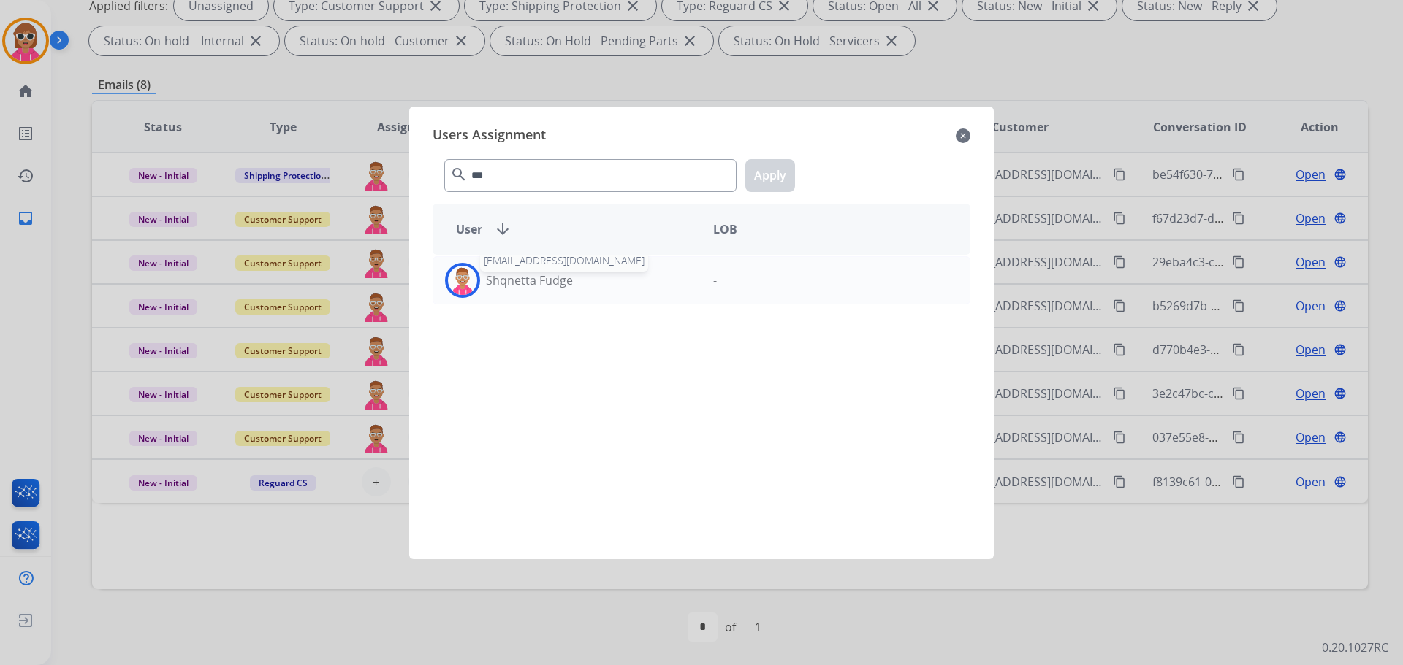
drag, startPoint x: 561, startPoint y: 273, endPoint x: 633, endPoint y: 232, distance: 83.1
click at [561, 274] on p "Shqnetta Fudge" at bounding box center [529, 281] width 87 height 18
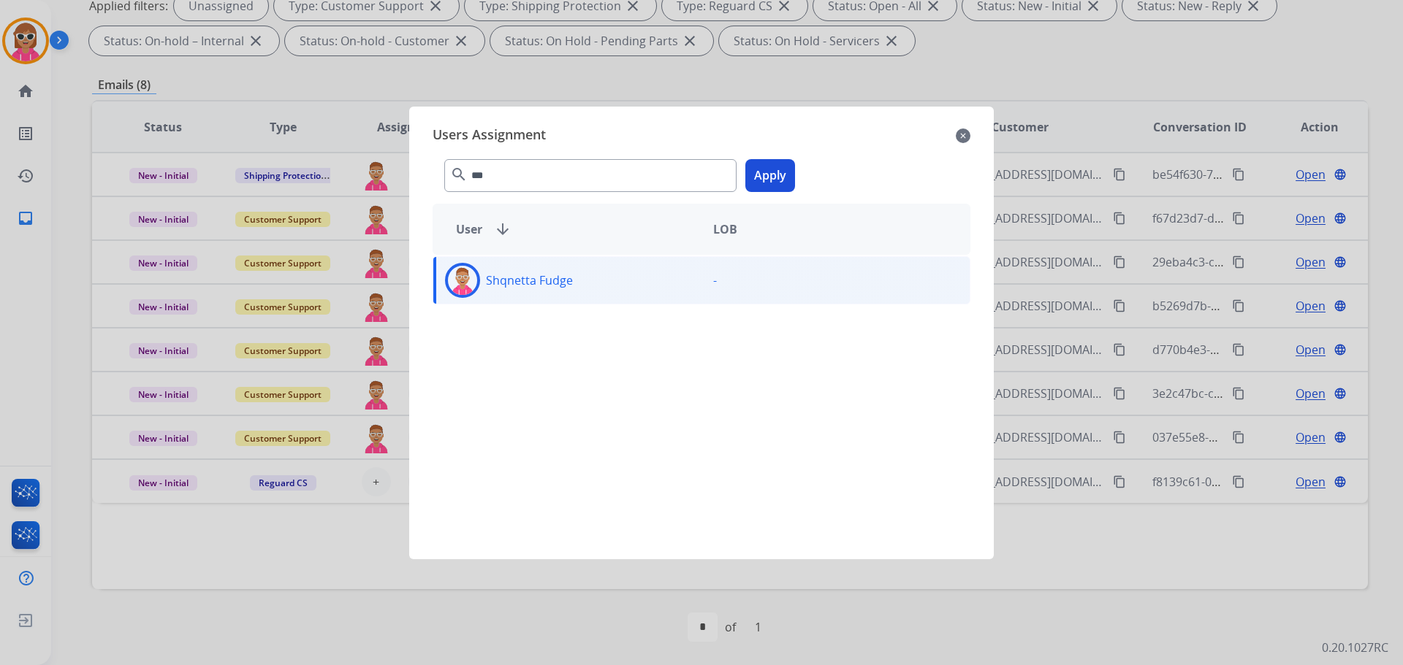
click at [765, 186] on button "Apply" at bounding box center [770, 175] width 50 height 33
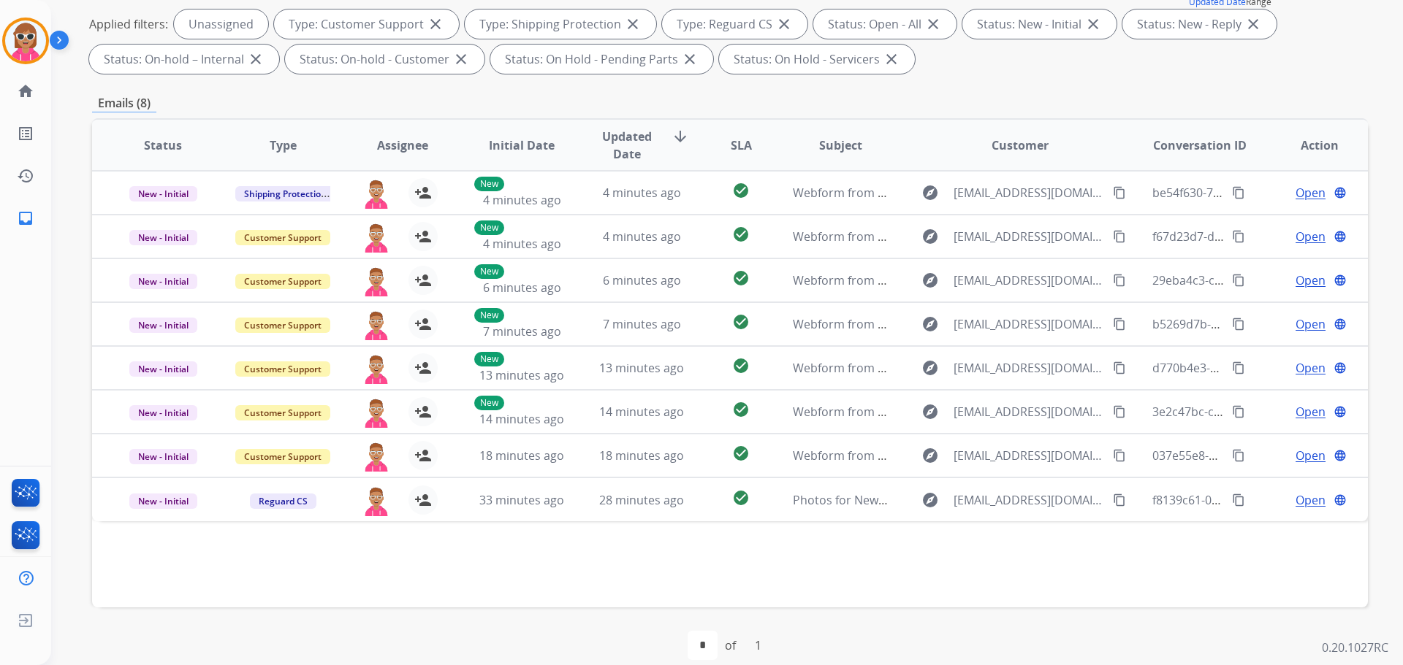
scroll to position [17, 0]
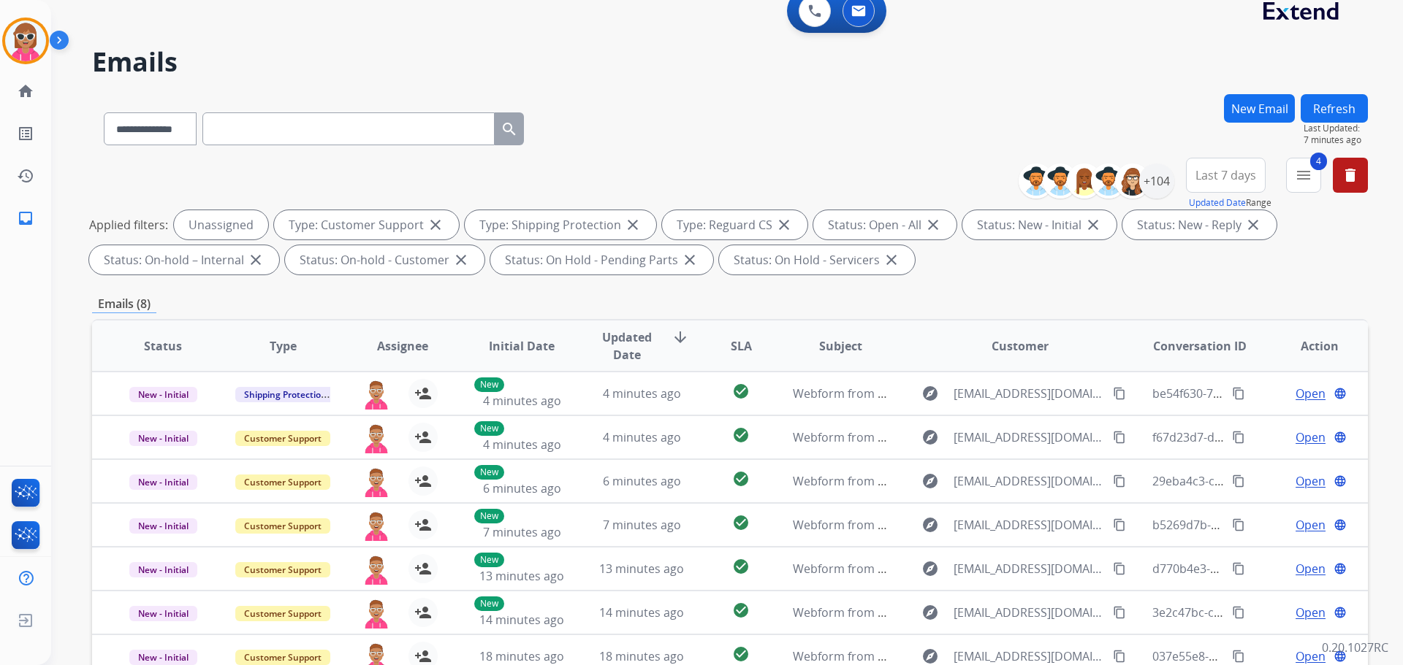
click at [1334, 107] on button "Refresh" at bounding box center [1333, 108] width 67 height 28
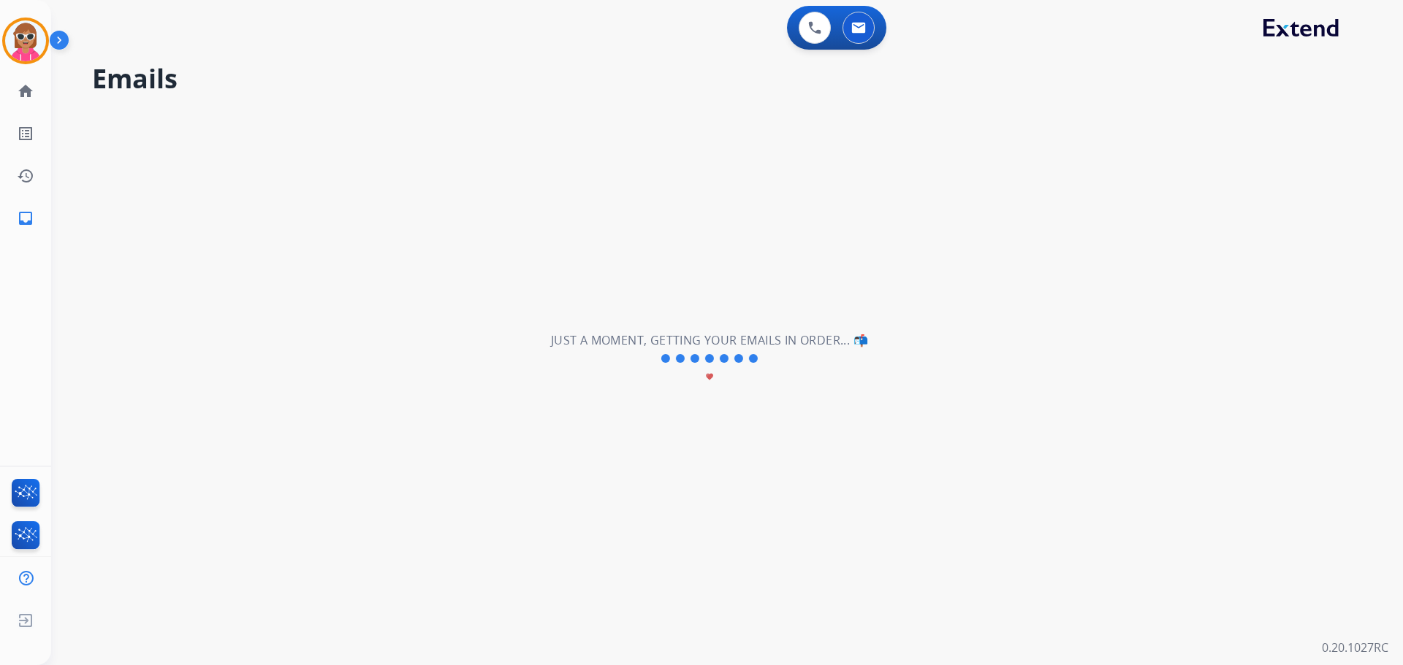
scroll to position [0, 0]
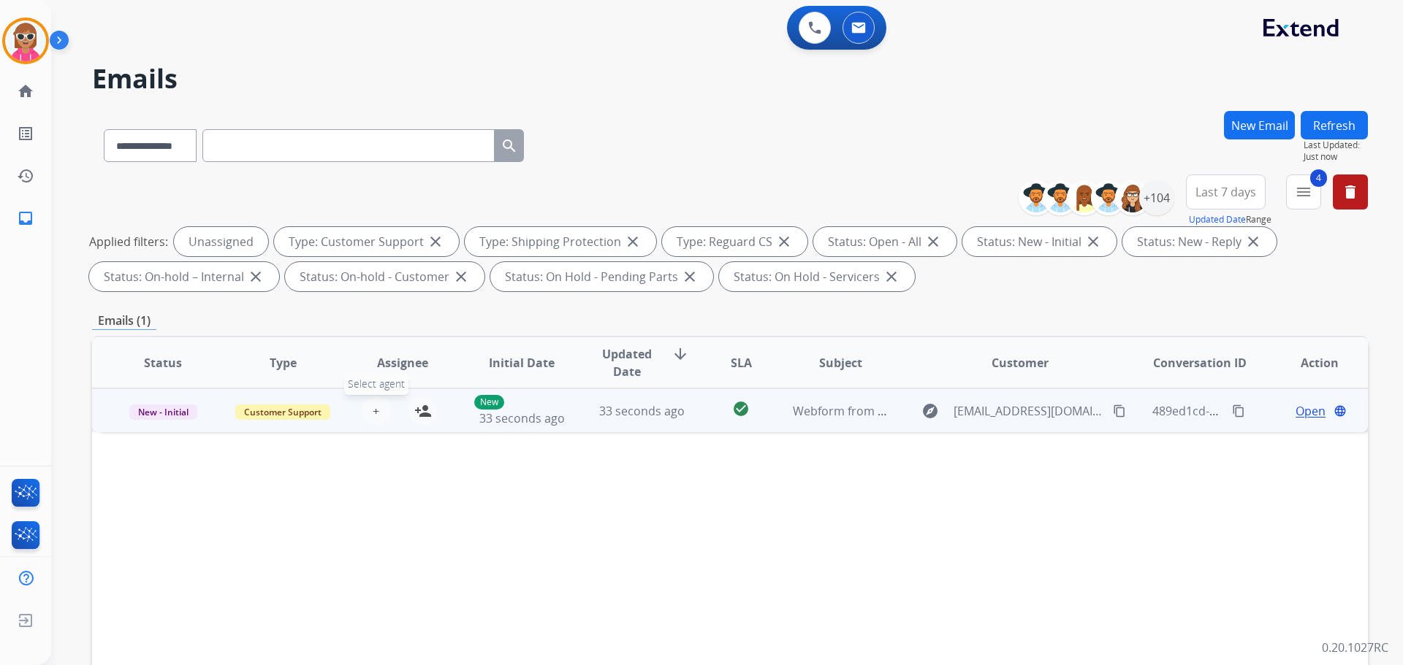
click at [374, 419] on span "+" at bounding box center [376, 412] width 7 height 18
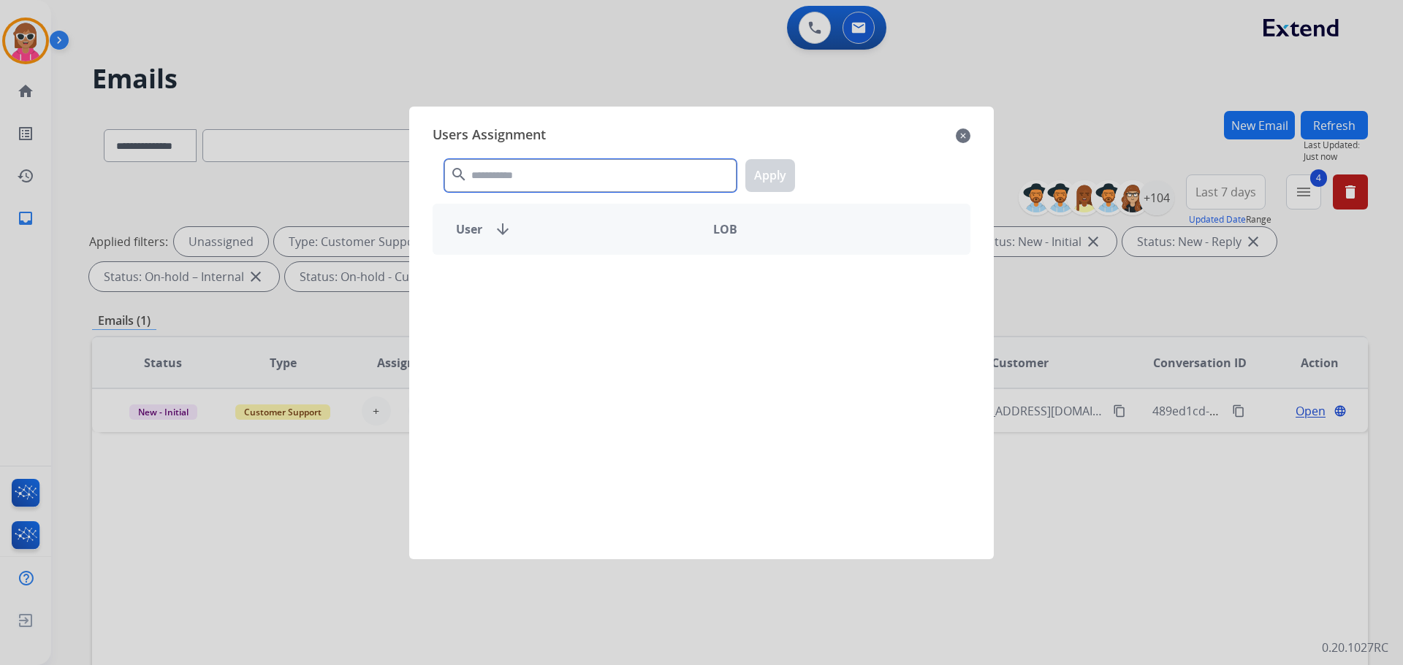
click at [503, 175] on input "text" at bounding box center [590, 175] width 292 height 33
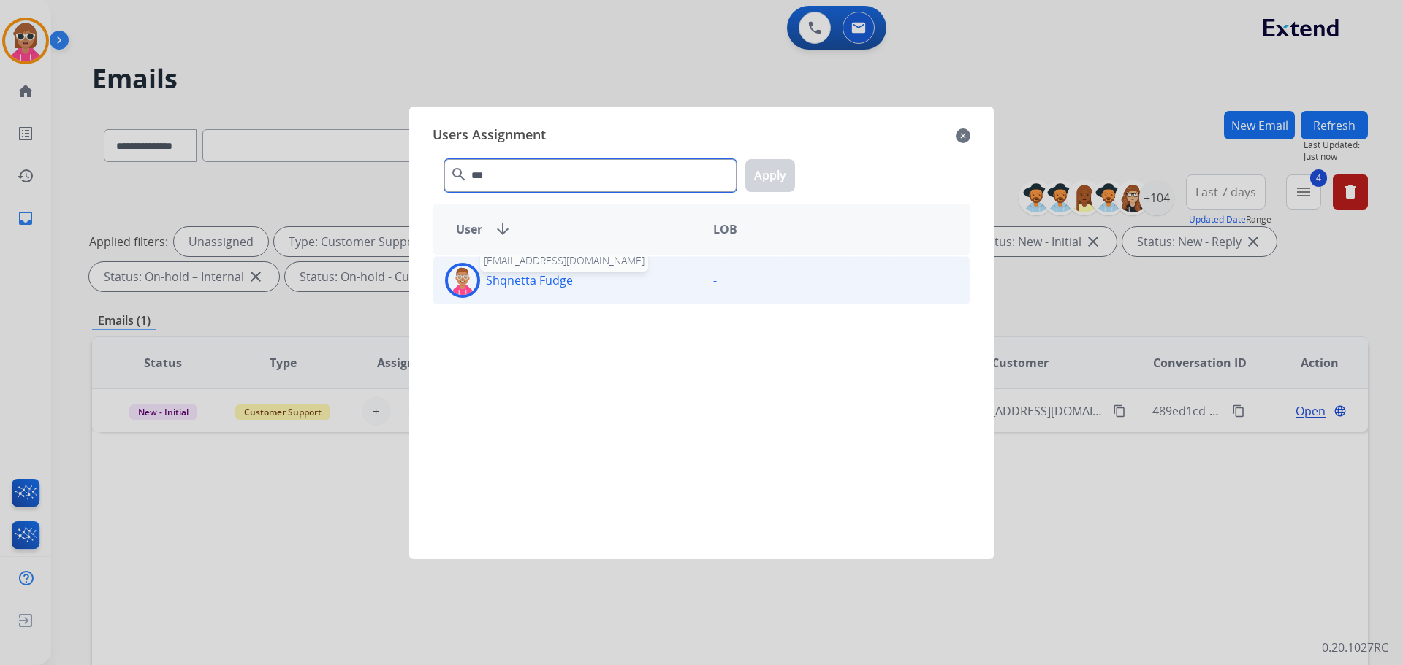
type input "***"
click at [492, 277] on p "Shqnetta Fudge" at bounding box center [529, 281] width 87 height 18
click at [789, 175] on button "Apply" at bounding box center [770, 175] width 50 height 33
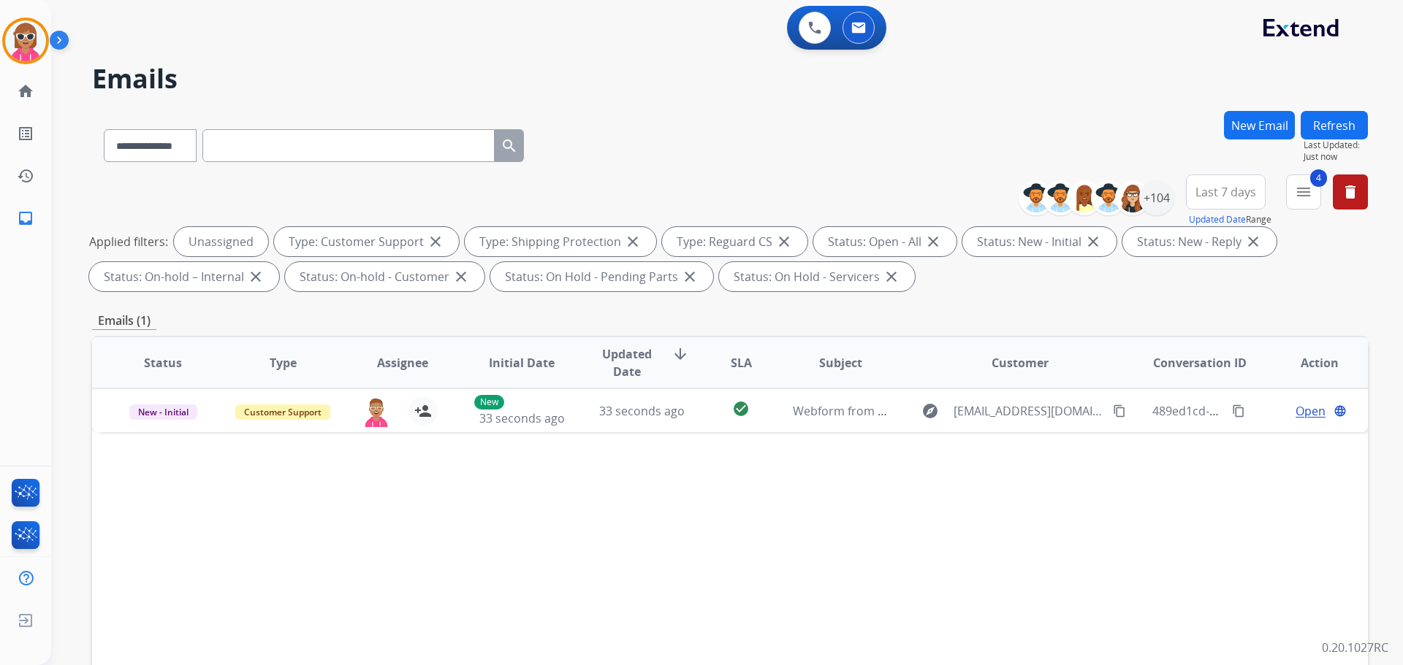
click at [1337, 122] on button "Refresh" at bounding box center [1333, 125] width 67 height 28
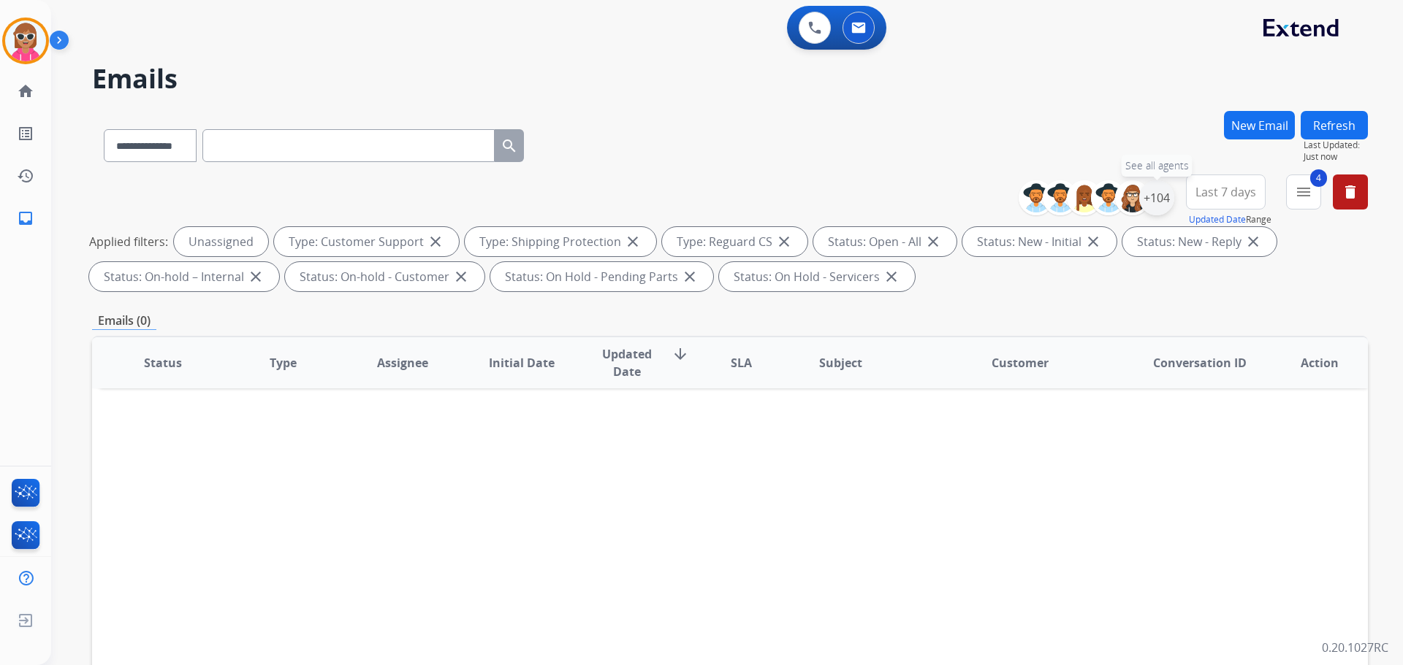
click at [1161, 199] on div "+104" at bounding box center [1156, 197] width 35 height 35
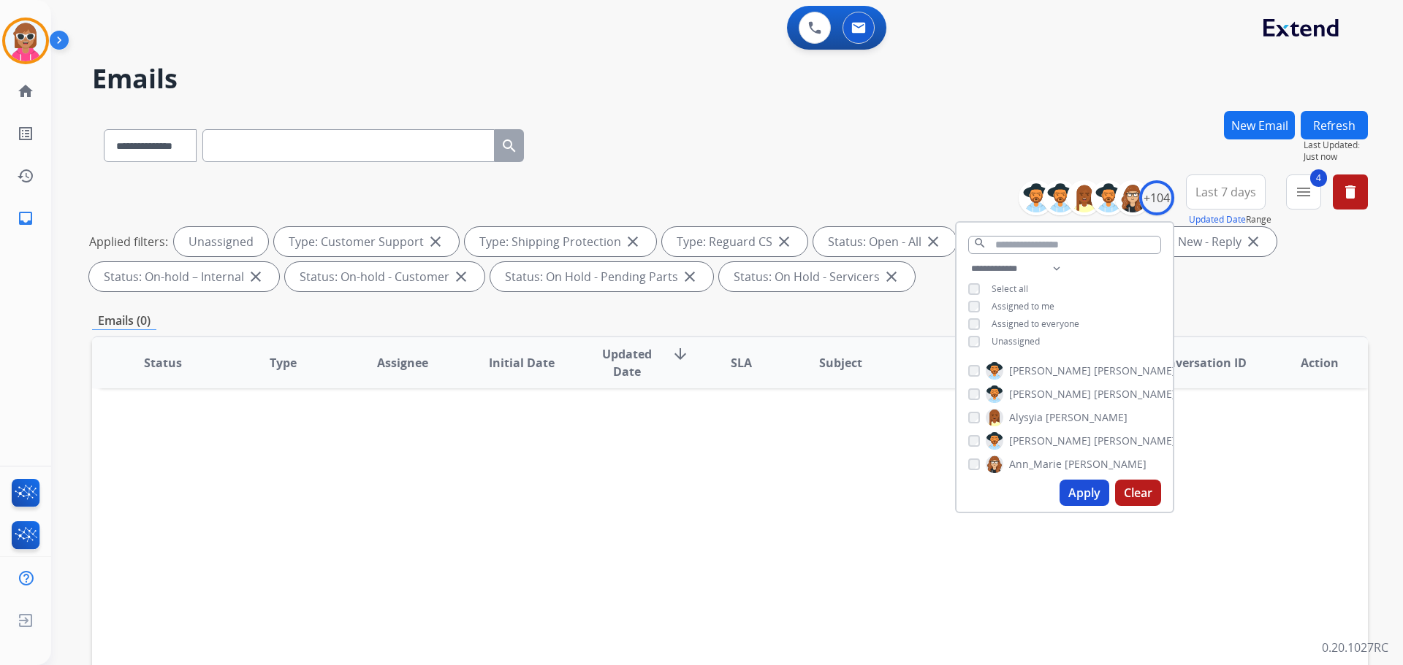
drag, startPoint x: 1018, startPoint y: 341, endPoint x: 1028, endPoint y: 327, distance: 17.8
click at [1018, 341] on span "Unassigned" at bounding box center [1015, 341] width 48 height 12
click at [1050, 270] on select "**********" at bounding box center [1018, 269] width 101 height 18
select select "**********"
click at [968, 260] on select "**********" at bounding box center [1018, 269] width 101 height 18
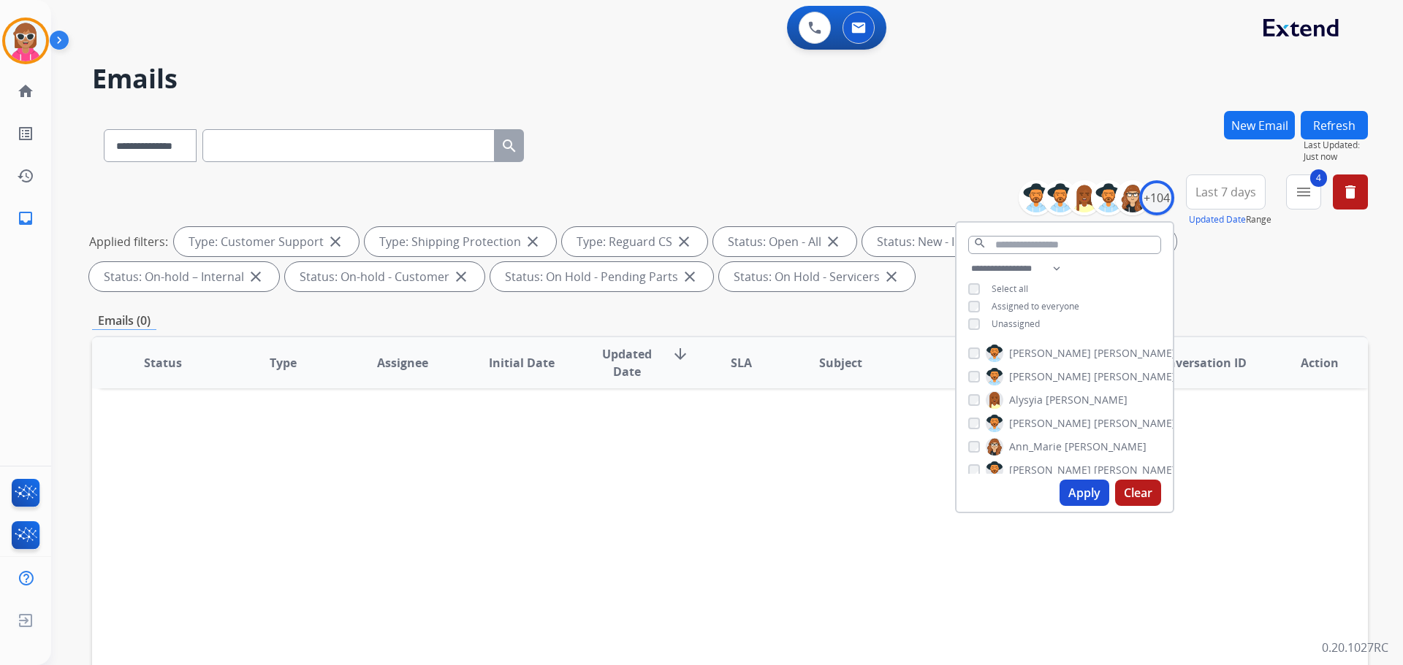
click at [1167, 246] on div "search" at bounding box center [1064, 241] width 216 height 37
click at [1109, 269] on div "**********" at bounding box center [1064, 298] width 216 height 76
click at [1094, 348] on span "[PERSON_NAME]" at bounding box center [1135, 353] width 82 height 15
click at [1034, 375] on span "Alysyia" at bounding box center [1026, 377] width 34 height 15
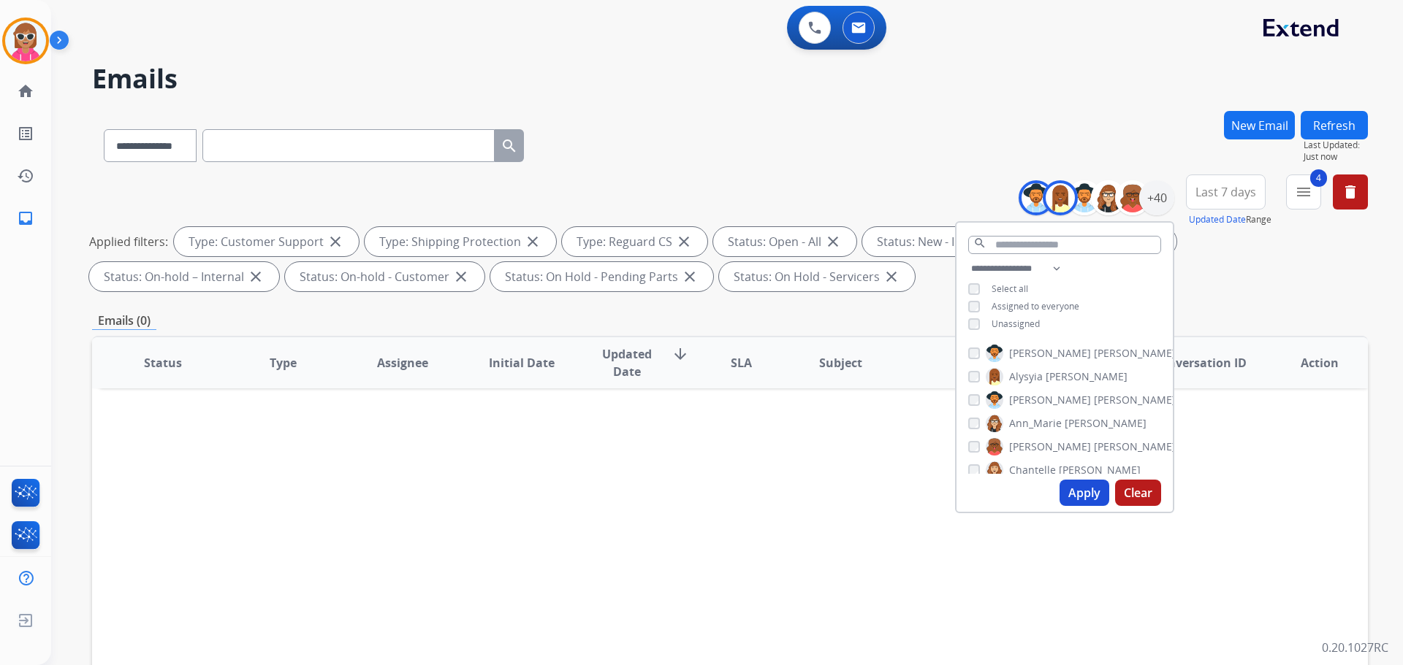
click at [1032, 397] on span "[PERSON_NAME]" at bounding box center [1050, 400] width 82 height 15
click at [1032, 427] on span "Ann_Marie" at bounding box center [1035, 423] width 53 height 15
click at [1032, 440] on span "[PERSON_NAME]" at bounding box center [1050, 447] width 82 height 15
click at [1031, 463] on span "Chantelle" at bounding box center [1032, 470] width 47 height 15
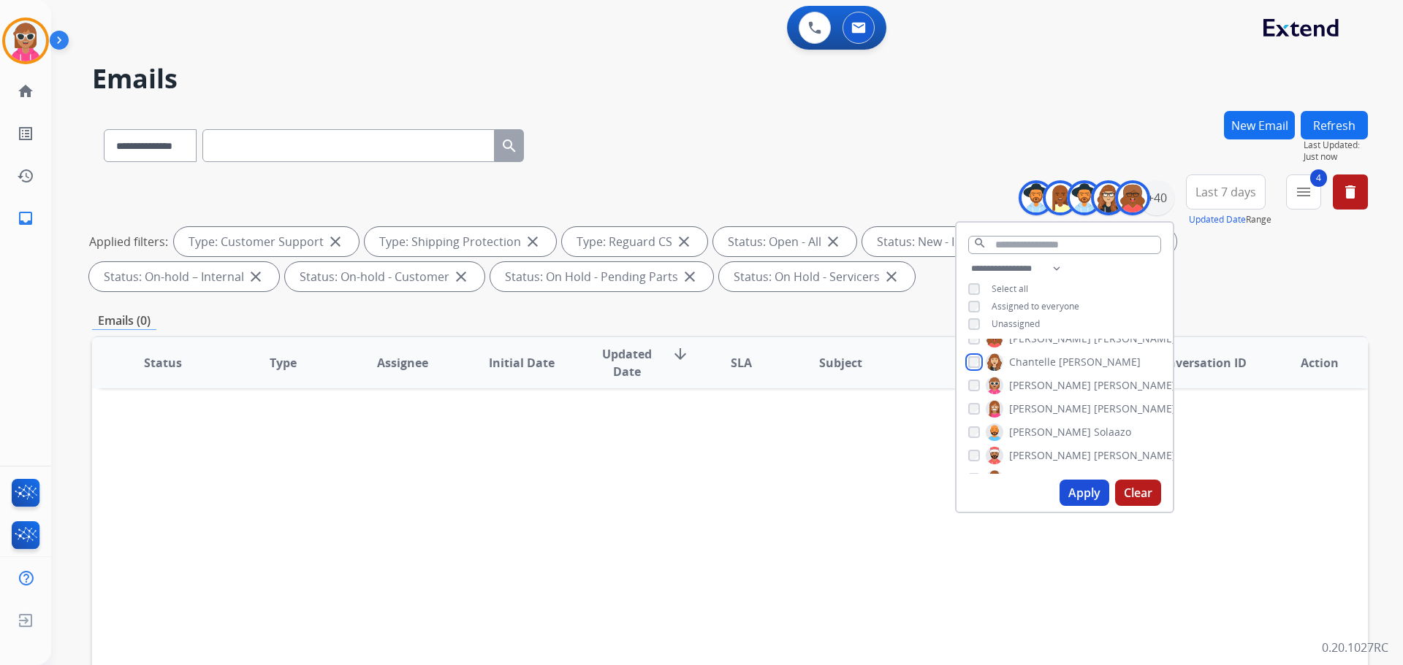
scroll to position [147, 0]
click at [1032, 340] on span "[PERSON_NAME]" at bounding box center [1050, 347] width 82 height 15
click at [1025, 365] on span "[PERSON_NAME]" at bounding box center [1050, 370] width 82 height 15
drag, startPoint x: 1029, startPoint y: 386, endPoint x: 1029, endPoint y: 409, distance: 22.6
click at [1094, 388] on span "Solaazo" at bounding box center [1112, 393] width 37 height 15
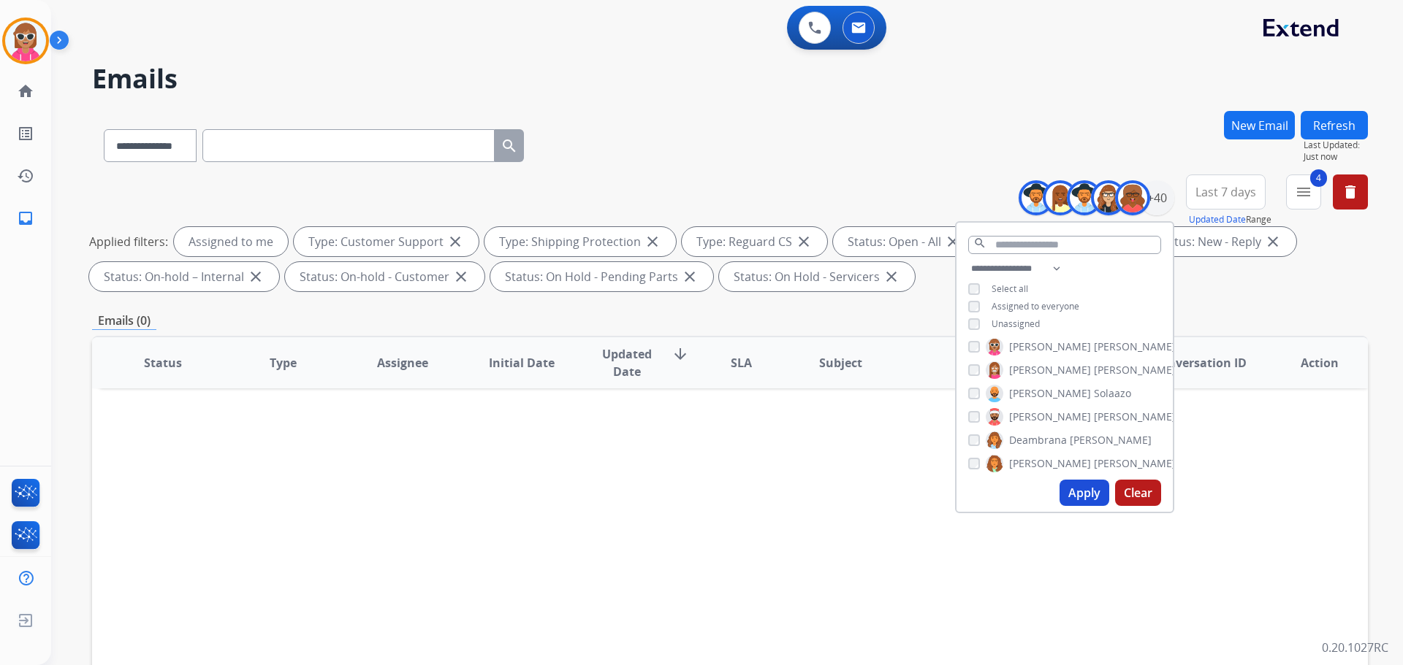
click at [1029, 410] on span "[PERSON_NAME]" at bounding box center [1050, 417] width 82 height 15
click at [1031, 435] on span "Deambrana" at bounding box center [1038, 440] width 58 height 15
click at [1031, 465] on span "[PERSON_NAME]" at bounding box center [1050, 464] width 82 height 15
click at [1034, 422] on div "[PERSON_NAME] [PERSON_NAME] [PERSON_NAME] [PERSON_NAME] [PERSON_NAME] [PERSON_N…" at bounding box center [1064, 406] width 216 height 135
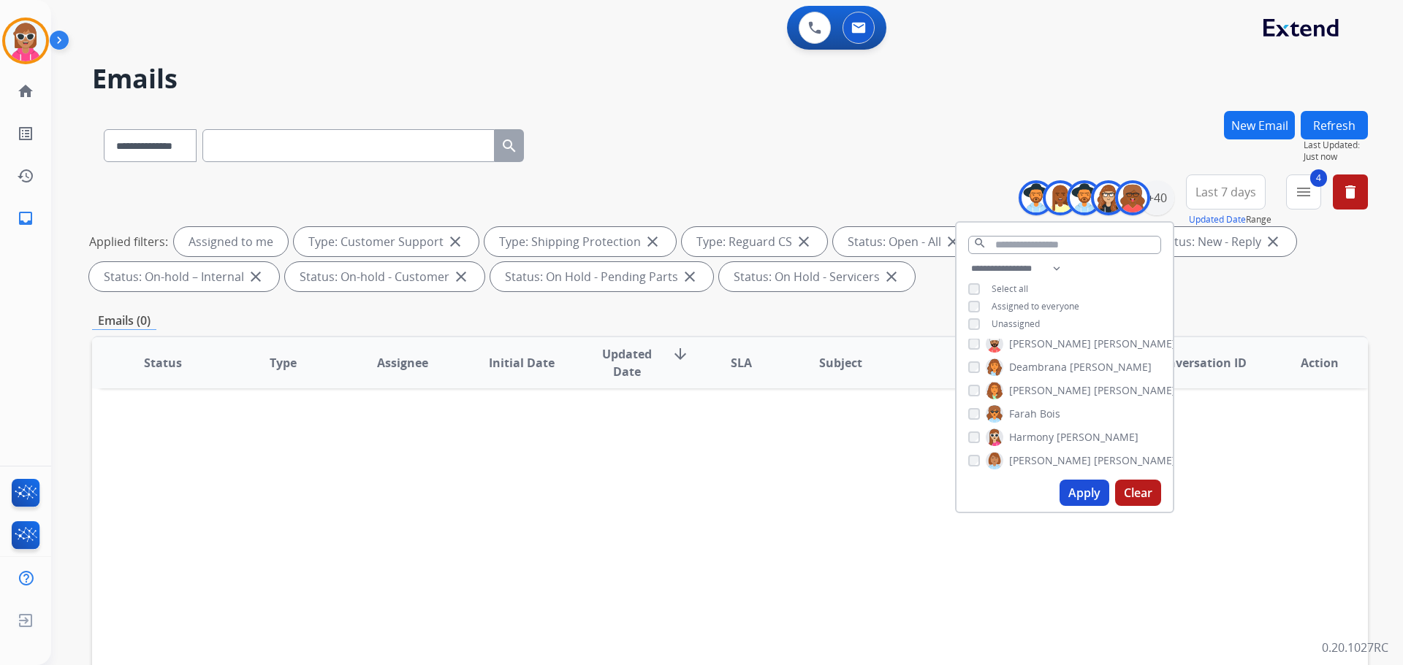
click at [1032, 411] on span "Farah" at bounding box center [1023, 414] width 28 height 15
drag, startPoint x: 1036, startPoint y: 438, endPoint x: 1037, endPoint y: 449, distance: 11.7
click at [1036, 438] on span "Harmony" at bounding box center [1031, 437] width 45 height 15
click at [1032, 470] on div "[PERSON_NAME] [PERSON_NAME] [PERSON_NAME] [PERSON_NAME] [PERSON_NAME] [PERSON_N…" at bounding box center [1064, 406] width 216 height 135
drag, startPoint x: 1031, startPoint y: 462, endPoint x: 1079, endPoint y: 386, distance: 89.0
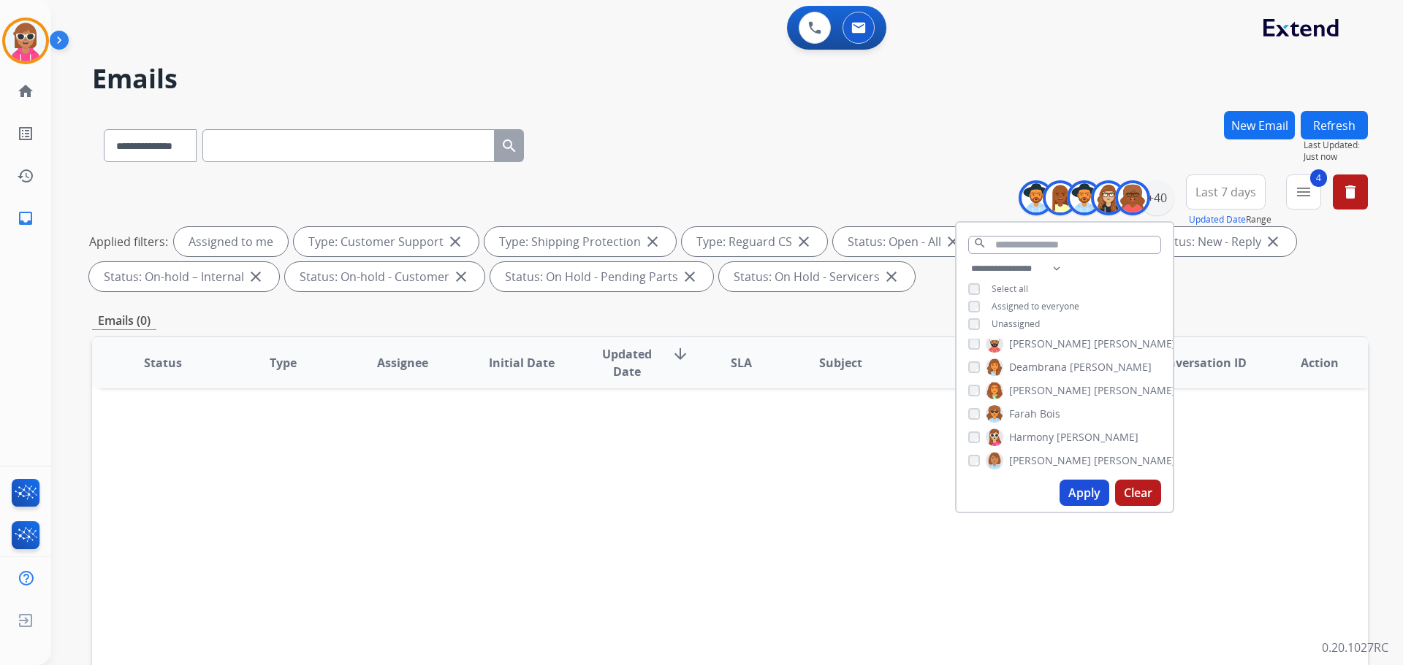
click at [1031, 459] on span "[PERSON_NAME]" at bounding box center [1050, 461] width 82 height 15
drag, startPoint x: 1045, startPoint y: 408, endPoint x: 1042, endPoint y: 419, distance: 11.3
click at [1044, 408] on span "[PERSON_NAME]" at bounding box center [1079, 411] width 82 height 15
click at [1041, 426] on label "[PERSON_NAME]" at bounding box center [1080, 435] width 190 height 18
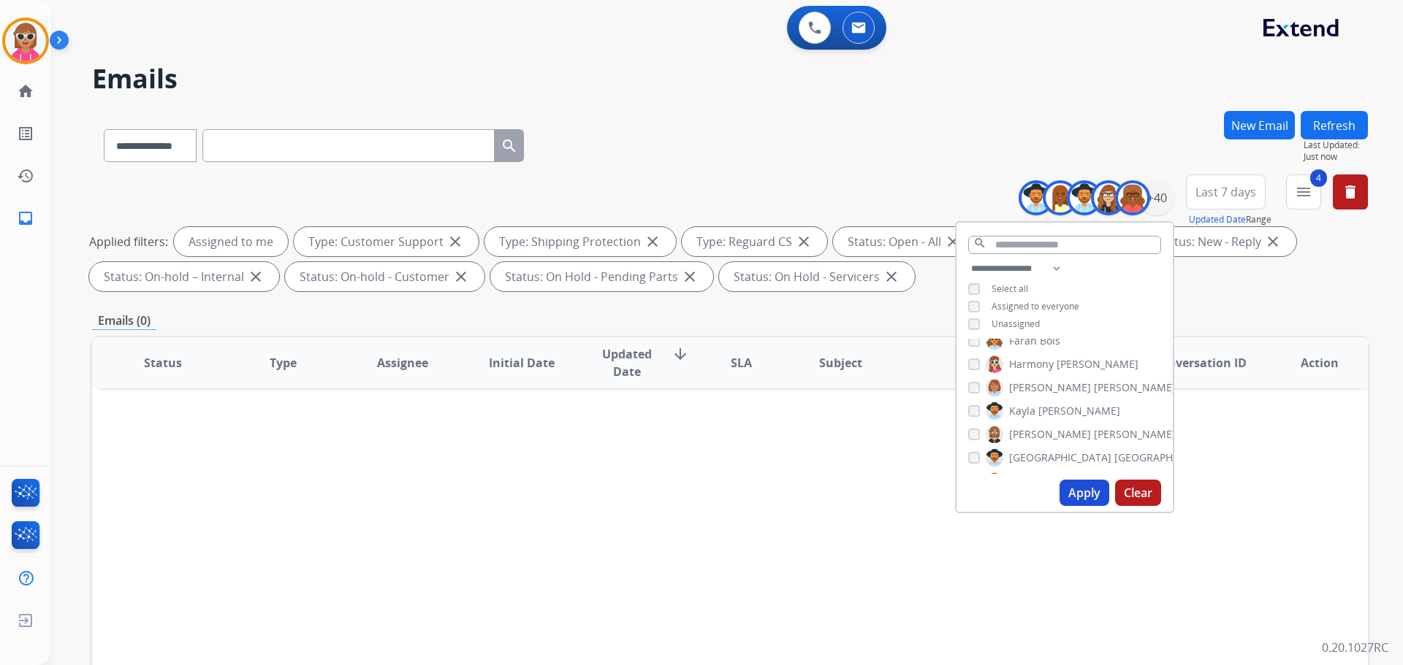
drag, startPoint x: 1035, startPoint y: 452, endPoint x: 1040, endPoint y: 446, distance: 7.9
click at [1034, 452] on span "[GEOGRAPHIC_DATA]" at bounding box center [1060, 458] width 102 height 15
click at [1035, 401] on span "Keyanta" at bounding box center [1028, 408] width 39 height 15
drag, startPoint x: 1033, startPoint y: 430, endPoint x: 1029, endPoint y: 441, distance: 11.8
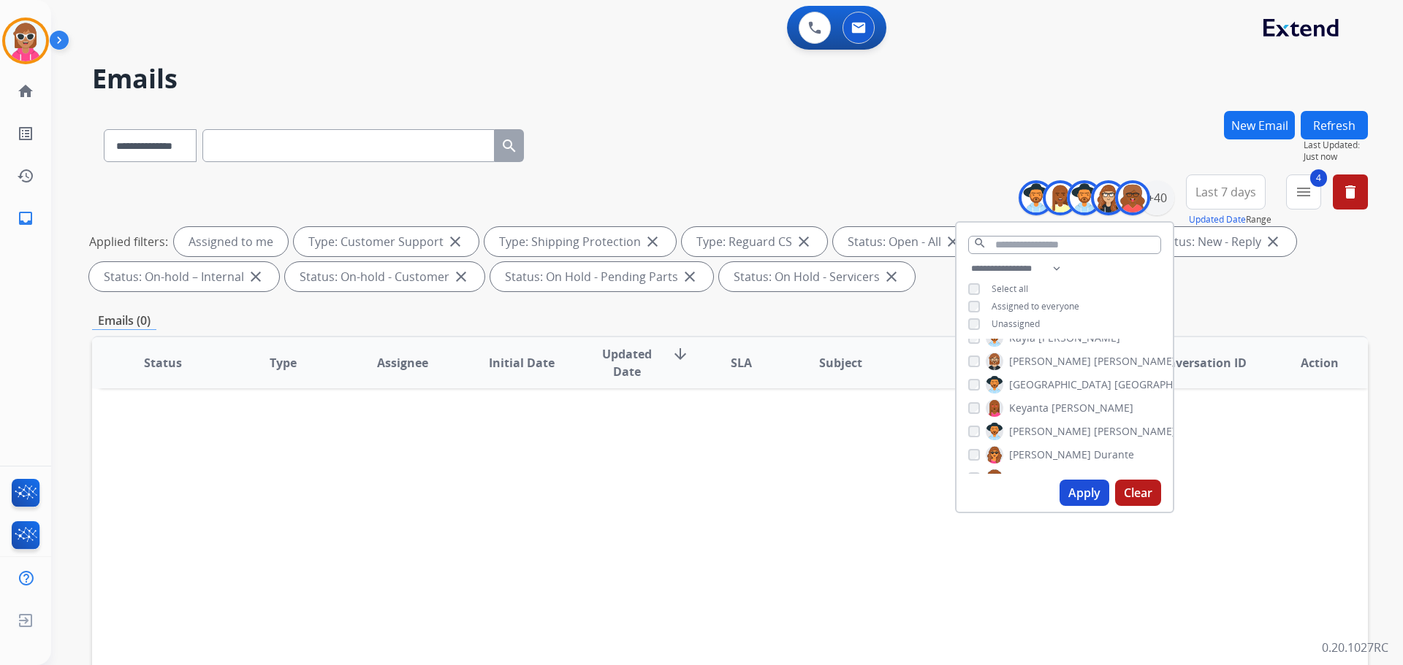
click at [1031, 432] on span "[PERSON_NAME]" at bounding box center [1050, 431] width 82 height 15
drag, startPoint x: 1028, startPoint y: 448, endPoint x: 1027, endPoint y: 435, distance: 12.4
click at [1026, 450] on span "[PERSON_NAME]" at bounding box center [1050, 455] width 82 height 15
click at [1029, 395] on div "[PERSON_NAME] [PERSON_NAME] [PERSON_NAME] [PERSON_NAME] [PERSON_NAME] [PERSON_N…" at bounding box center [1064, 406] width 216 height 135
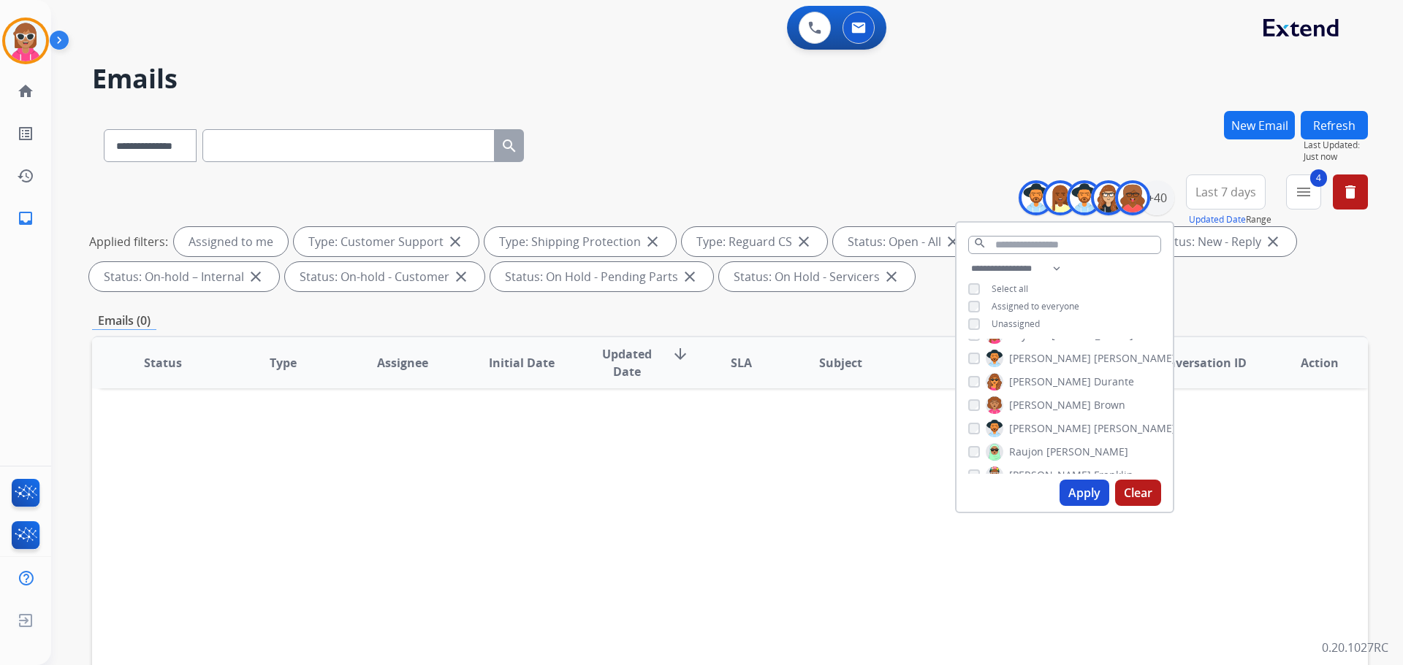
click at [1028, 408] on span "[PERSON_NAME]" at bounding box center [1050, 405] width 82 height 15
click at [1024, 429] on span "[PERSON_NAME]" at bounding box center [1050, 429] width 82 height 15
drag, startPoint x: 1025, startPoint y: 446, endPoint x: 1025, endPoint y: 457, distance: 11.0
click at [1025, 447] on span "Raujon" at bounding box center [1026, 452] width 34 height 15
click at [1025, 467] on label "[PERSON_NAME]" at bounding box center [1059, 476] width 148 height 18
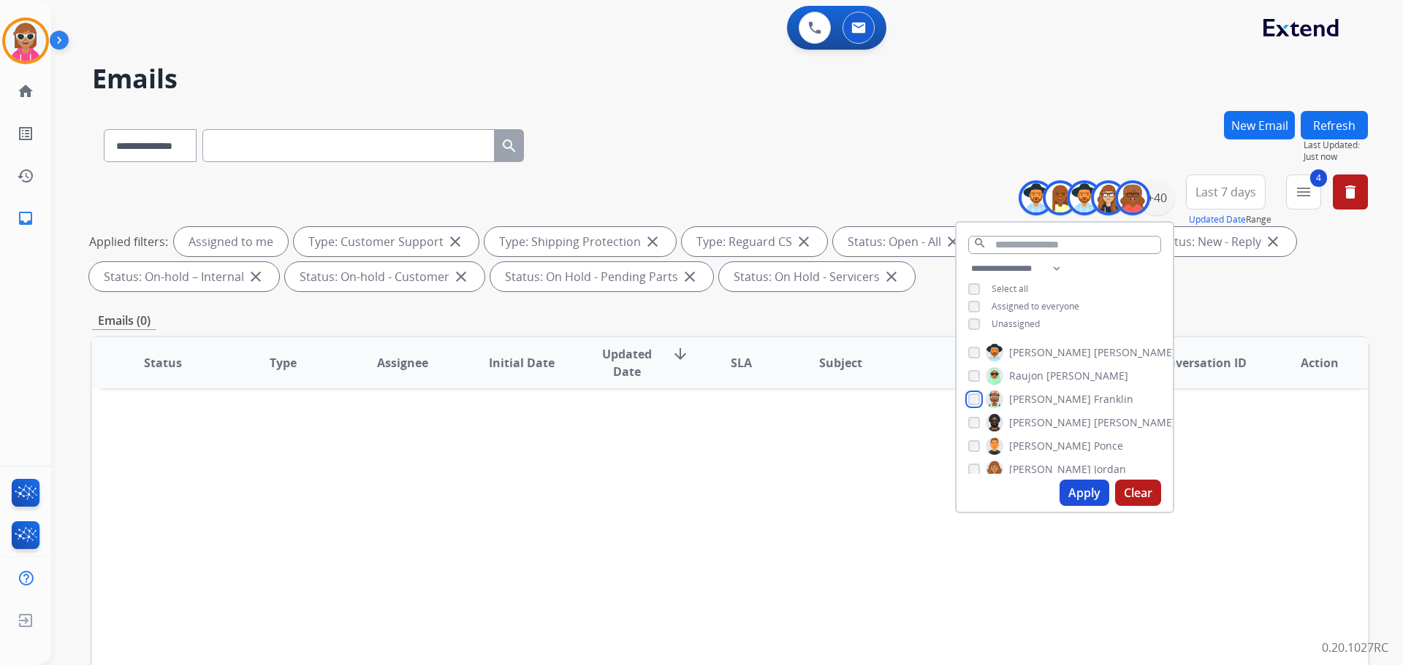
scroll to position [518, 0]
drag, startPoint x: 1035, startPoint y: 411, endPoint x: 1034, endPoint y: 432, distance: 21.2
click at [1034, 413] on label "[PERSON_NAME]" at bounding box center [1080, 420] width 190 height 18
drag, startPoint x: 1034, startPoint y: 438, endPoint x: 1032, endPoint y: 457, distance: 19.8
click at [1034, 438] on span "[PERSON_NAME]" at bounding box center [1050, 443] width 82 height 15
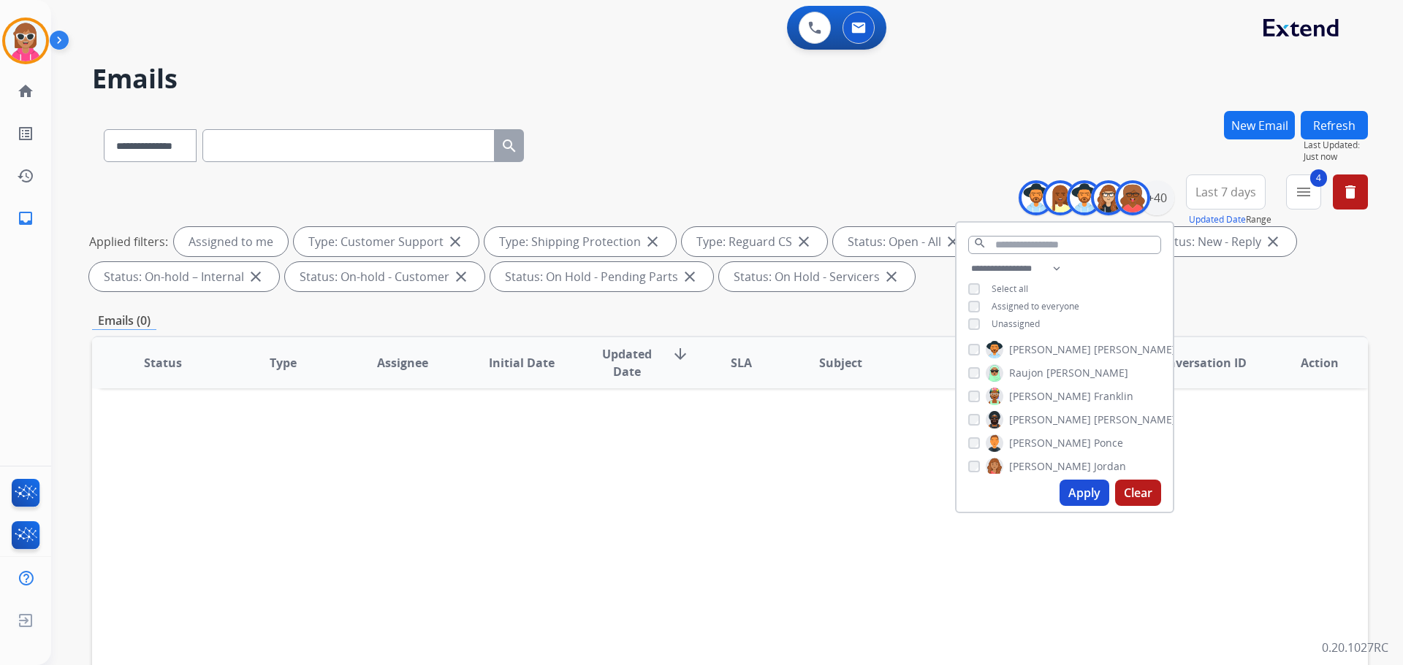
click at [1032, 459] on span "[PERSON_NAME]" at bounding box center [1050, 466] width 82 height 15
click at [1037, 411] on span "Shamaya" at bounding box center [1031, 417] width 45 height 15
click at [1037, 435] on span "Shamora" at bounding box center [1031, 440] width 44 height 15
click at [1040, 457] on span "Shqnetta" at bounding box center [1031, 464] width 45 height 15
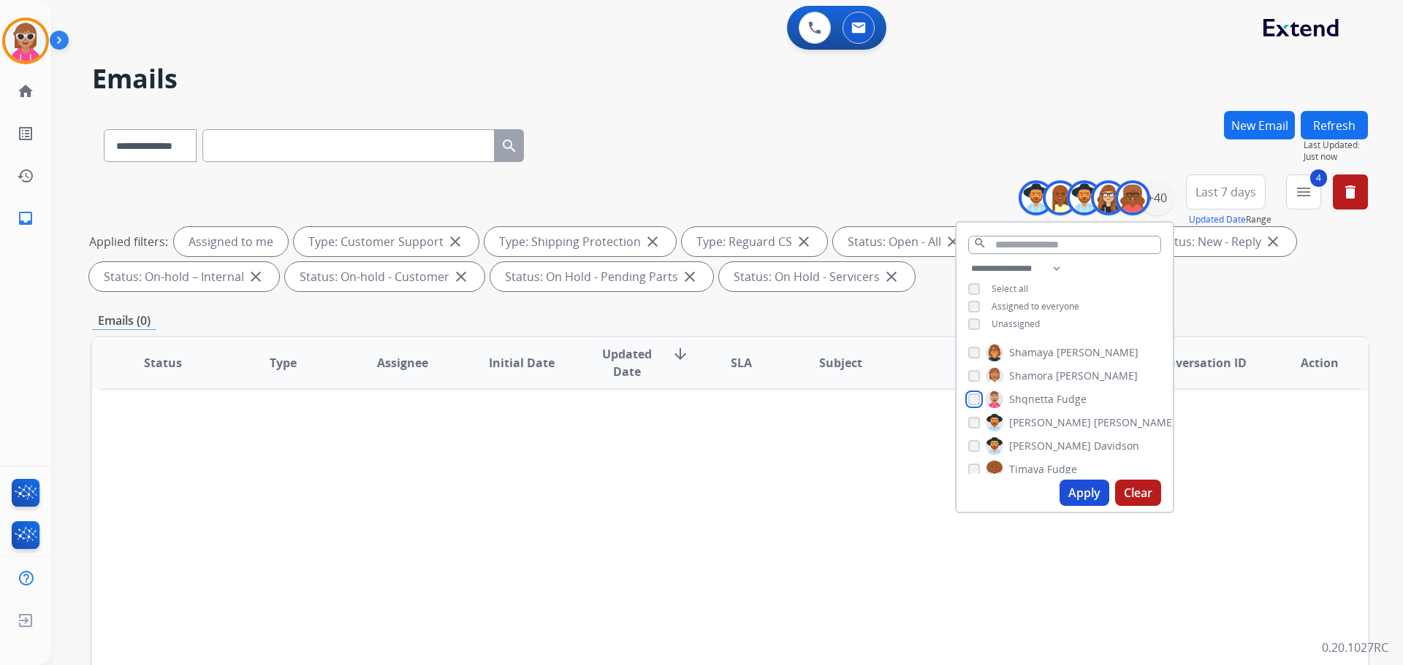
scroll to position [664, 0]
click at [1042, 409] on span "[PERSON_NAME]" at bounding box center [1050, 414] width 82 height 15
click at [1044, 429] on label "[PERSON_NAME]" at bounding box center [1061, 438] width 153 height 18
drag, startPoint x: 1043, startPoint y: 410, endPoint x: 1046, endPoint y: 432, distance: 22.8
click at [1043, 409] on span "[PERSON_NAME]" at bounding box center [1050, 414] width 82 height 15
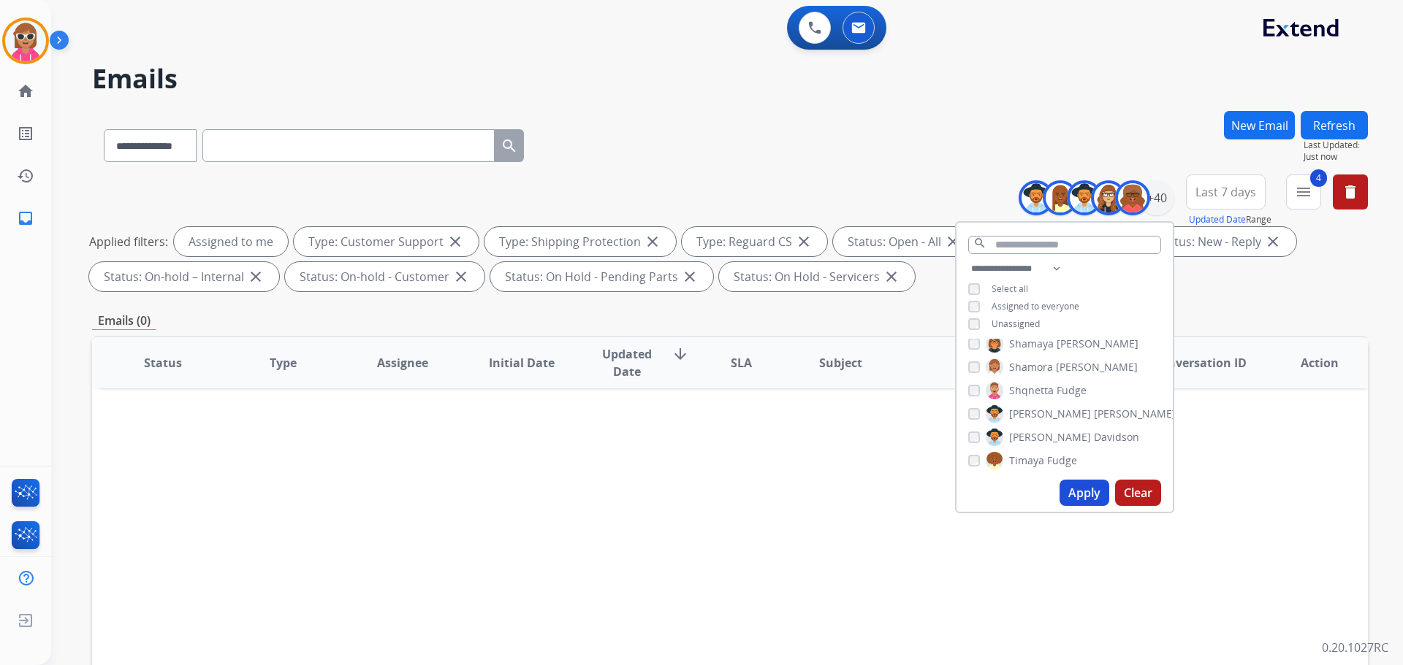
drag, startPoint x: 1040, startPoint y: 458, endPoint x: 1048, endPoint y: 432, distance: 27.5
click at [1040, 459] on span "Timaya" at bounding box center [1026, 461] width 35 height 15
drag, startPoint x: 1045, startPoint y: 406, endPoint x: 1040, endPoint y: 428, distance: 22.3
click at [1094, 407] on span "[PERSON_NAME]" at bounding box center [1135, 411] width 82 height 15
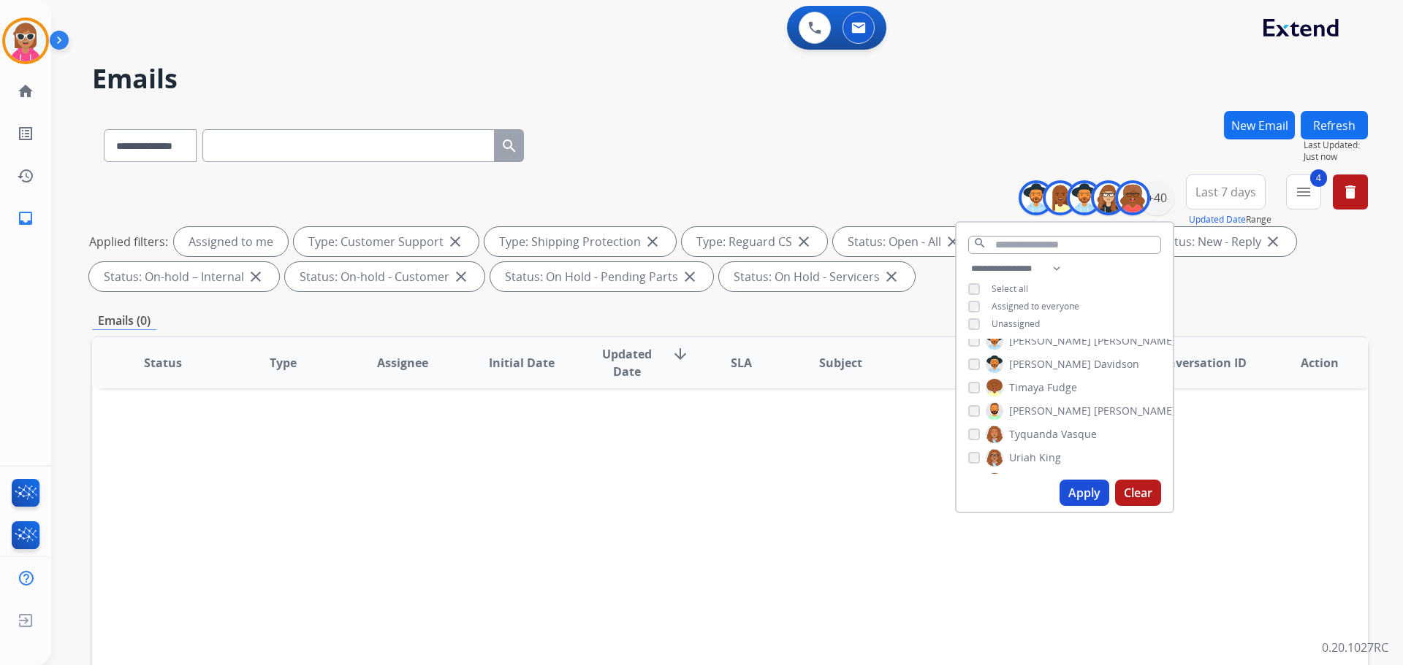
click at [1040, 430] on span "Tyquanda" at bounding box center [1033, 434] width 49 height 15
click at [1039, 453] on span "King" at bounding box center [1050, 458] width 22 height 15
click at [1039, 454] on span "King" at bounding box center [1050, 458] width 22 height 15
click at [1047, 402] on label "[PERSON_NAME]" at bounding box center [1090, 409] width 210 height 18
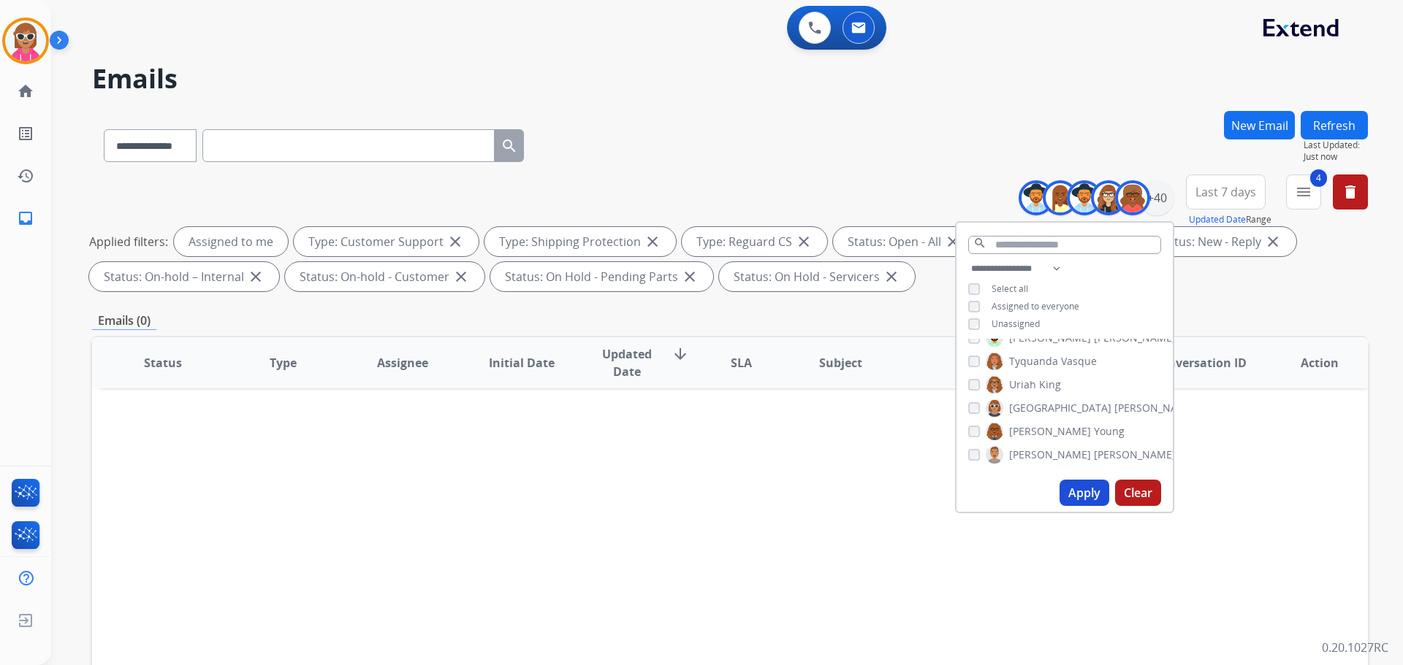
click at [1042, 427] on span "[PERSON_NAME]" at bounding box center [1050, 431] width 82 height 15
click at [1041, 450] on span "[PERSON_NAME]" at bounding box center [1050, 455] width 82 height 15
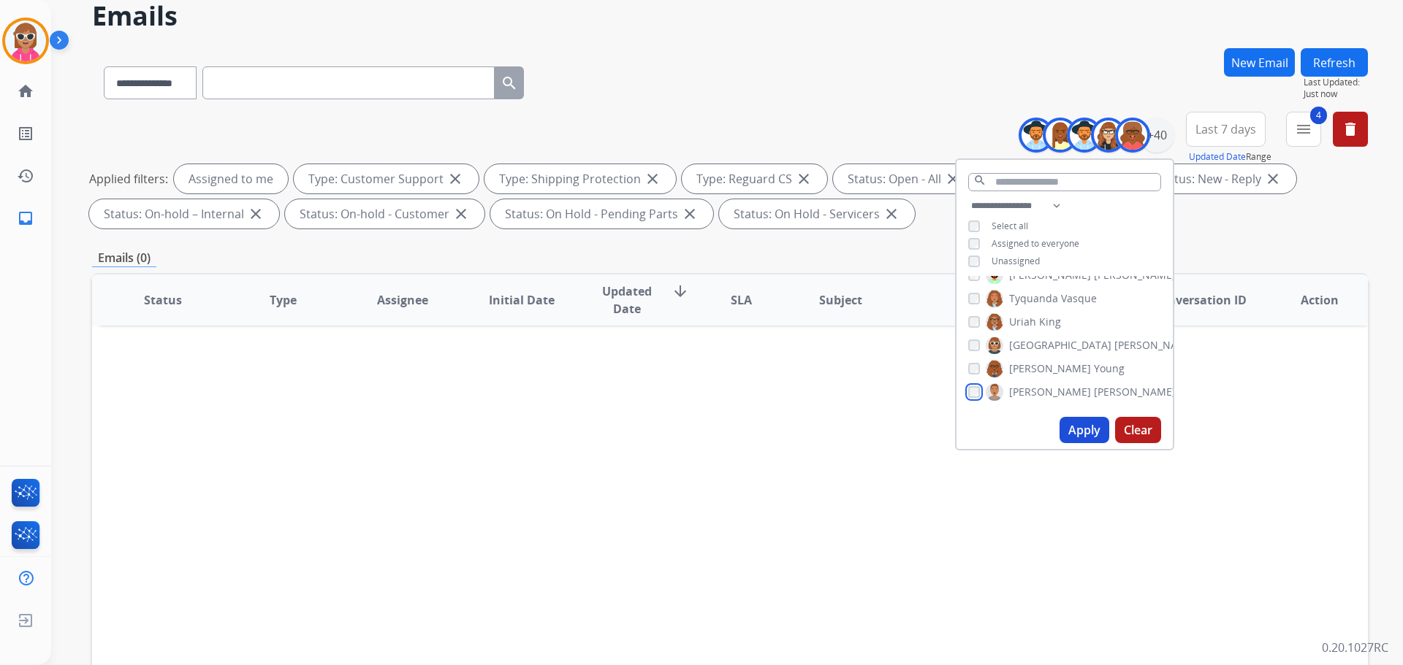
scroll to position [73, 0]
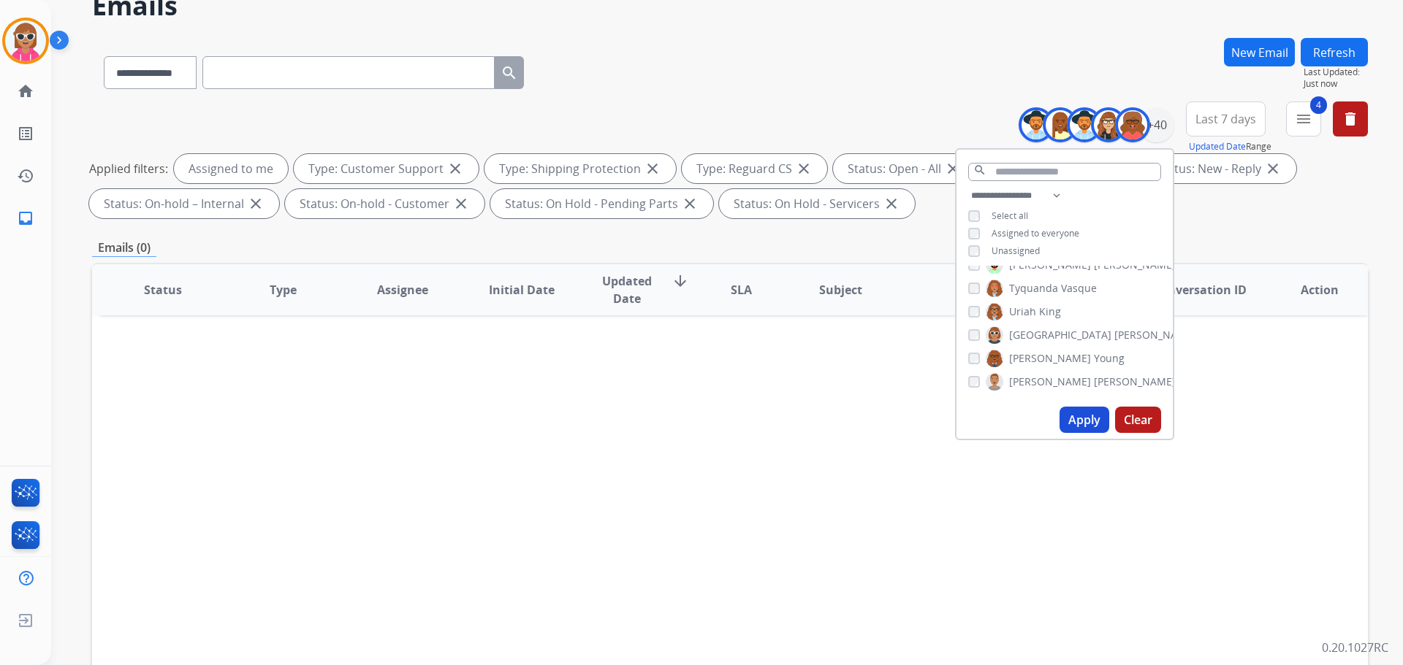
click at [1073, 418] on button "Apply" at bounding box center [1084, 420] width 50 height 26
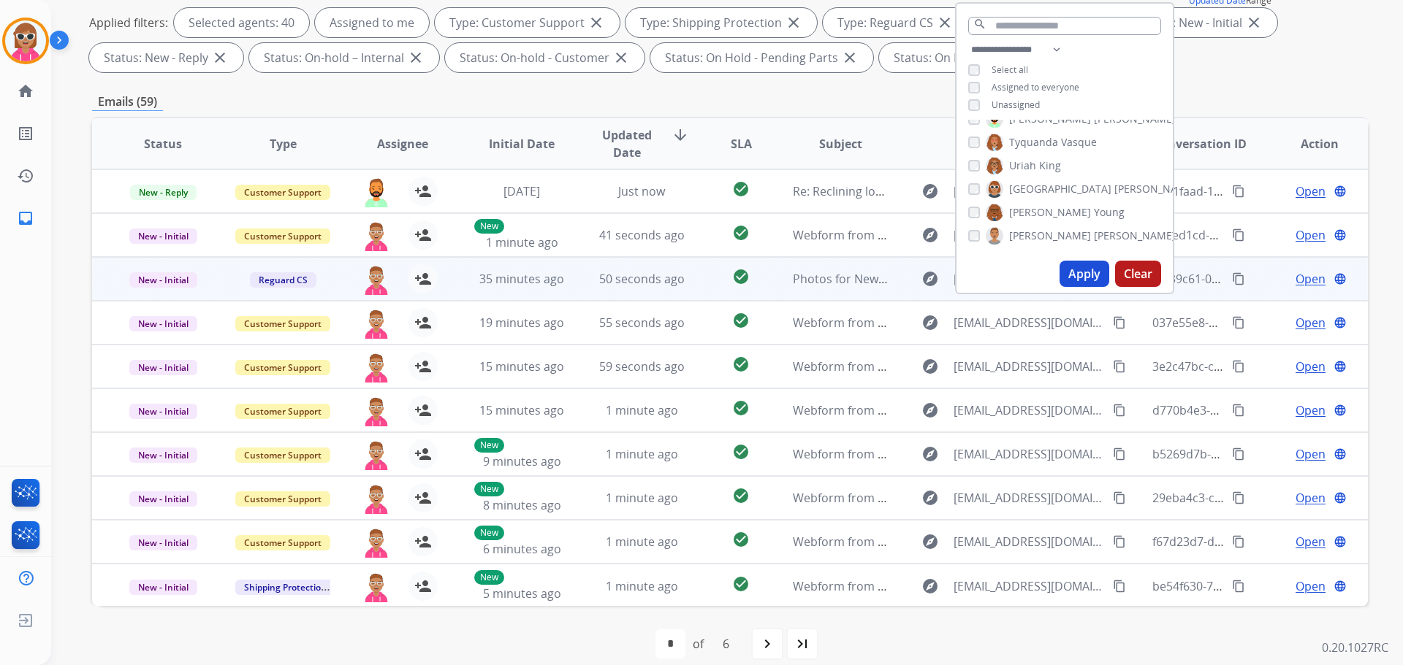
scroll to position [1, 0]
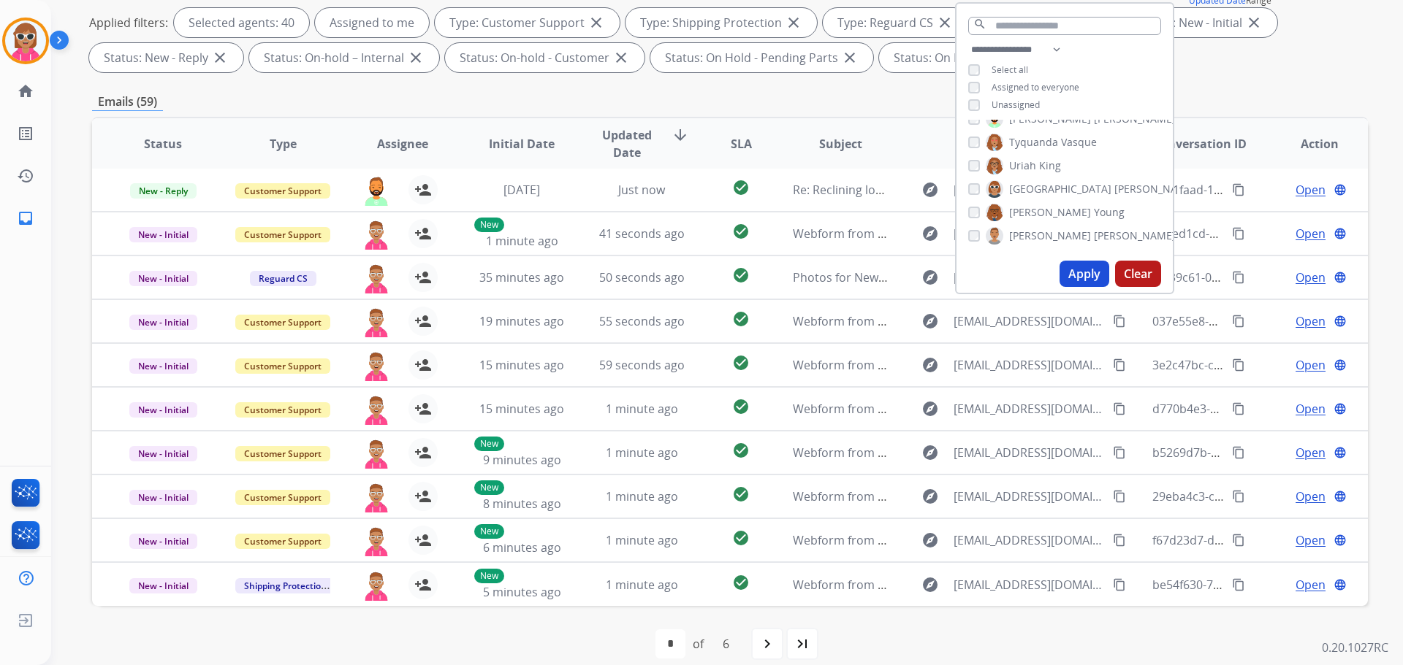
click at [381, 141] on span "Assignee" at bounding box center [402, 144] width 51 height 18
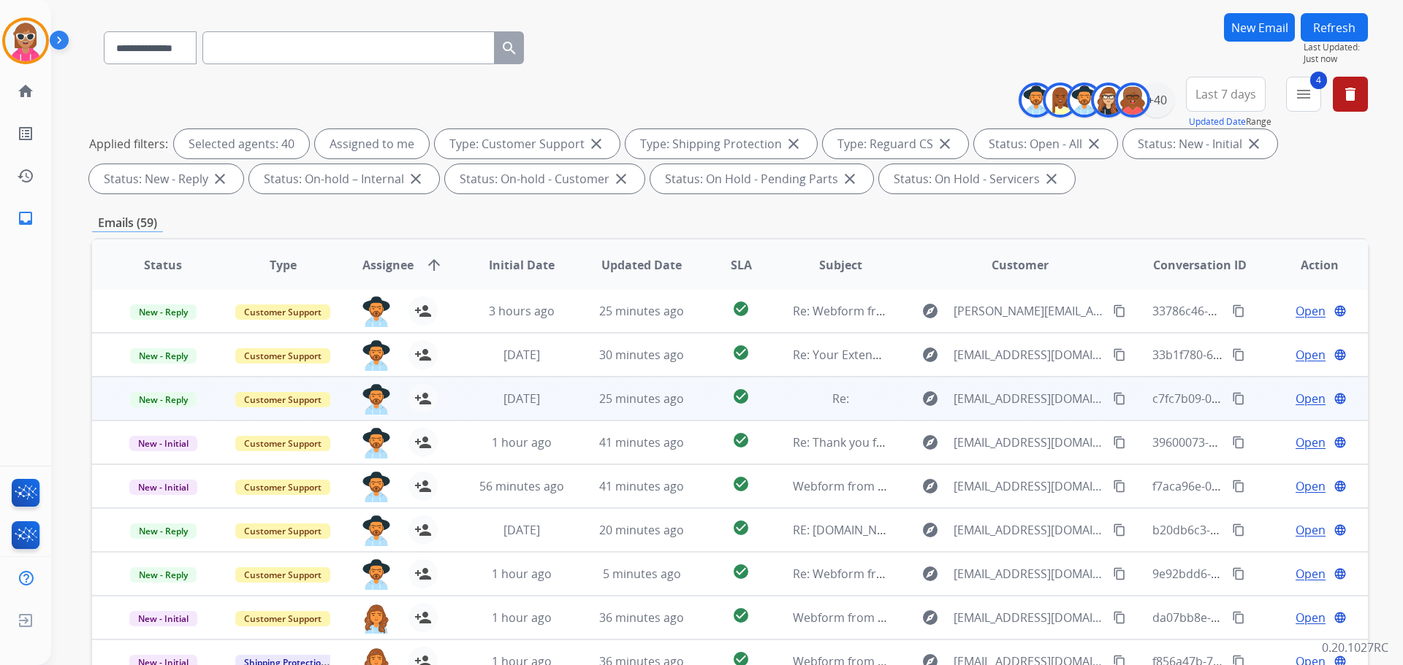
scroll to position [236, 0]
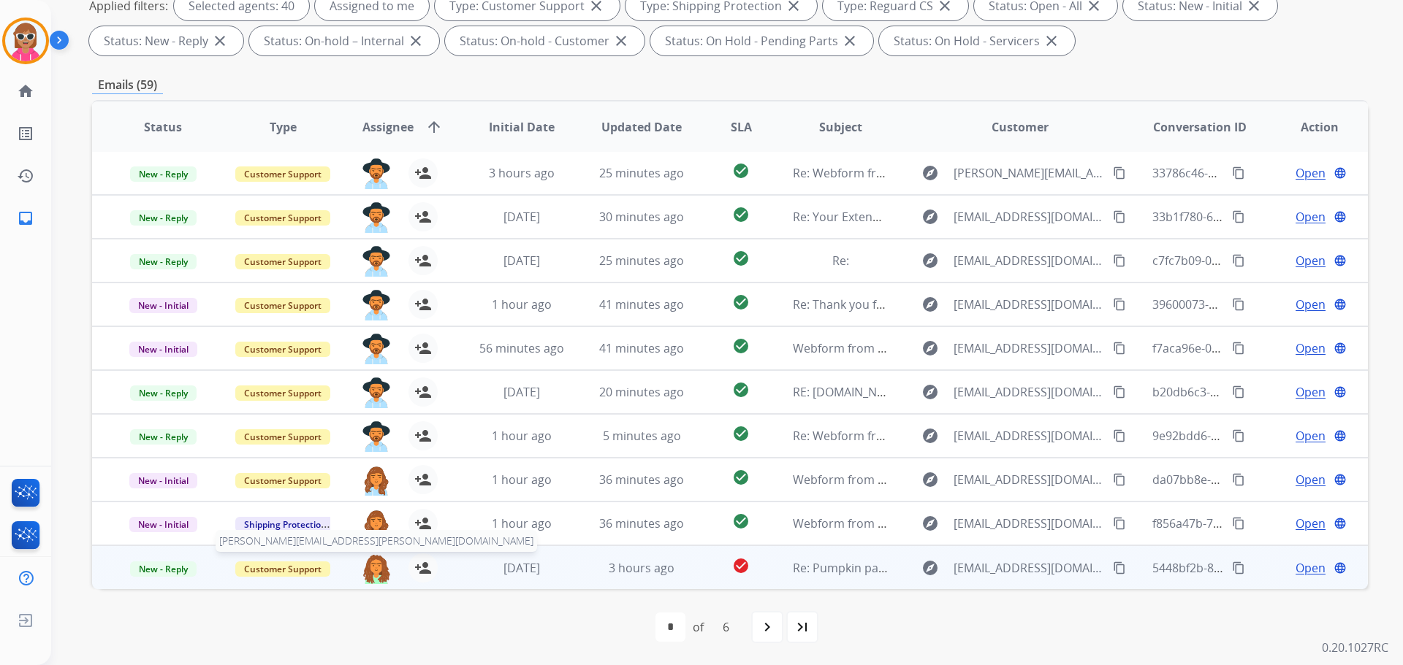
drag, startPoint x: 378, startPoint y: 554, endPoint x: 382, endPoint y: 569, distance: 15.1
click at [382, 569] on div "[PERSON_NAME][EMAIL_ADDRESS][PERSON_NAME][DOMAIN_NAME] person_add Assign to Me" at bounding box center [390, 568] width 119 height 42
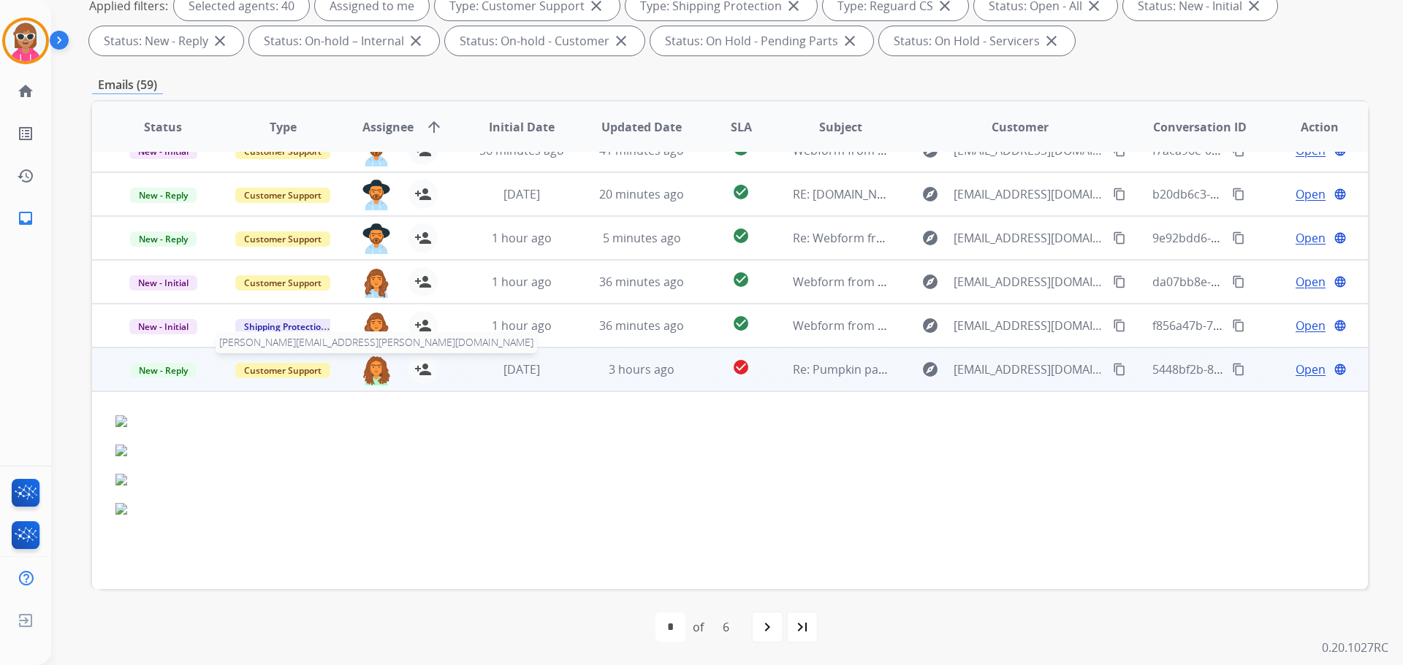
scroll to position [289, 0]
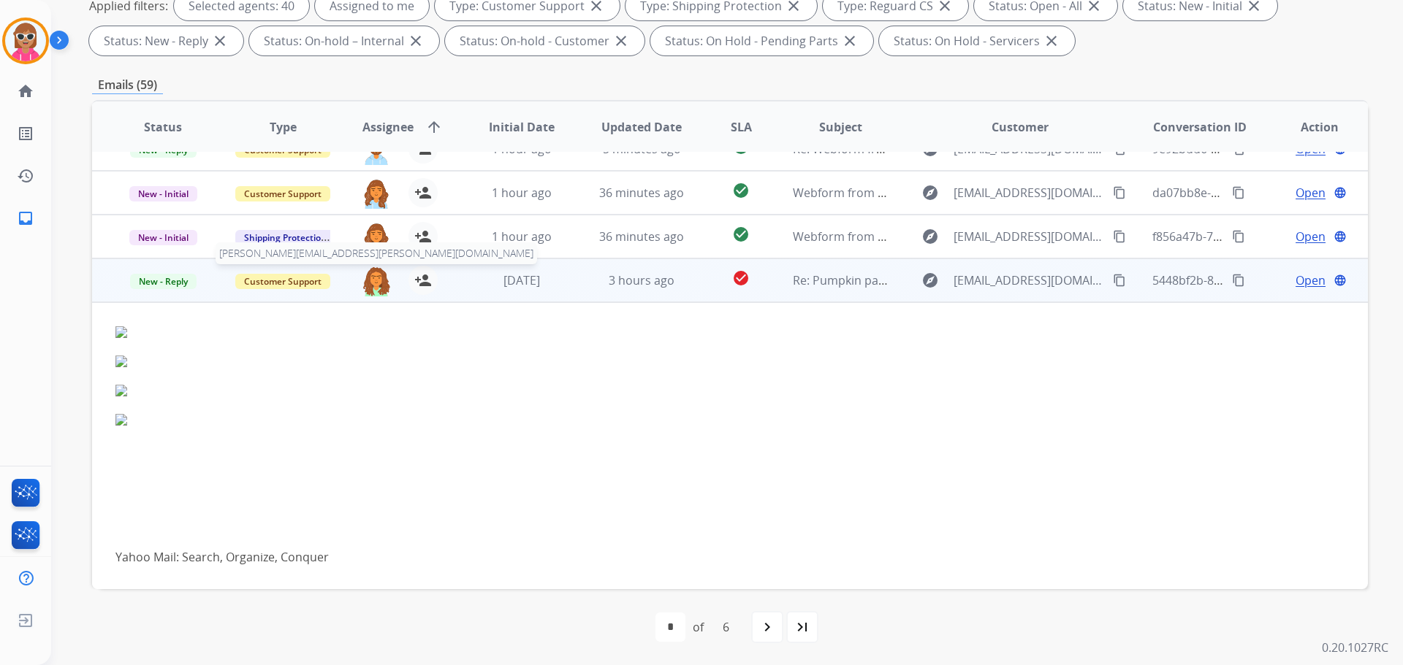
click at [373, 282] on img at bounding box center [376, 281] width 29 height 31
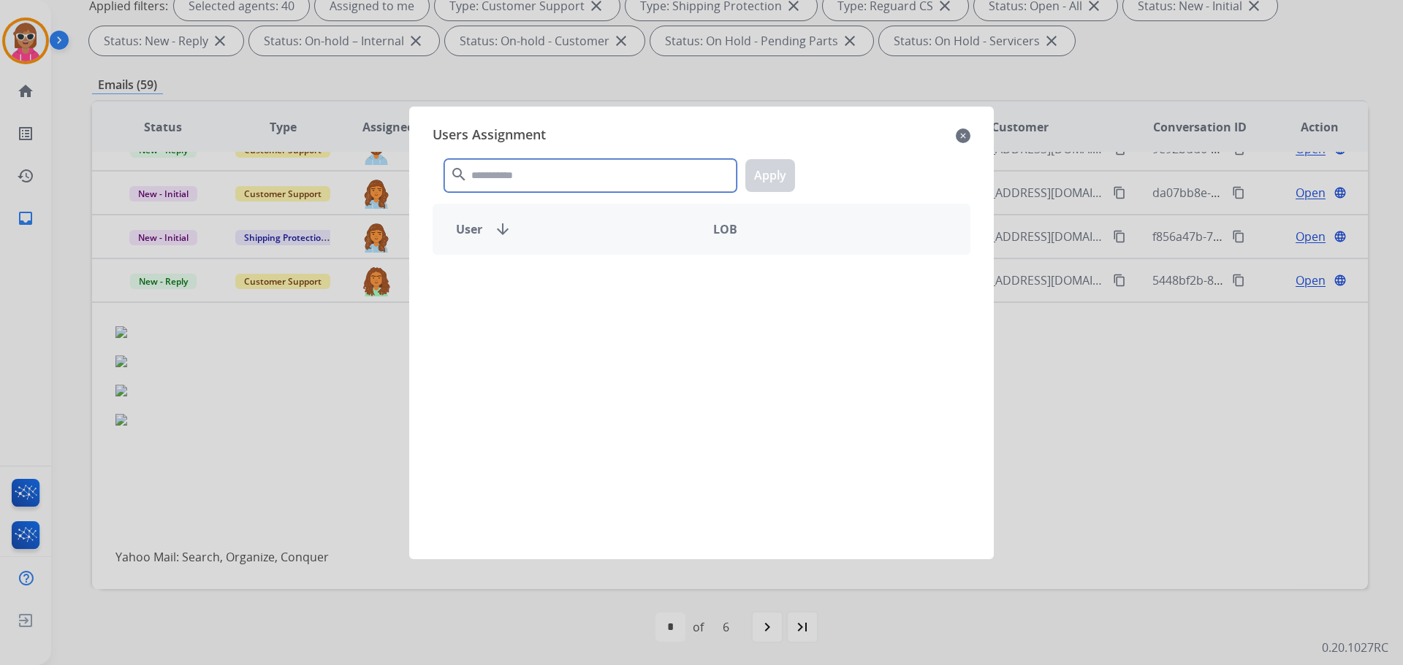
click at [543, 176] on input "text" at bounding box center [590, 175] width 292 height 33
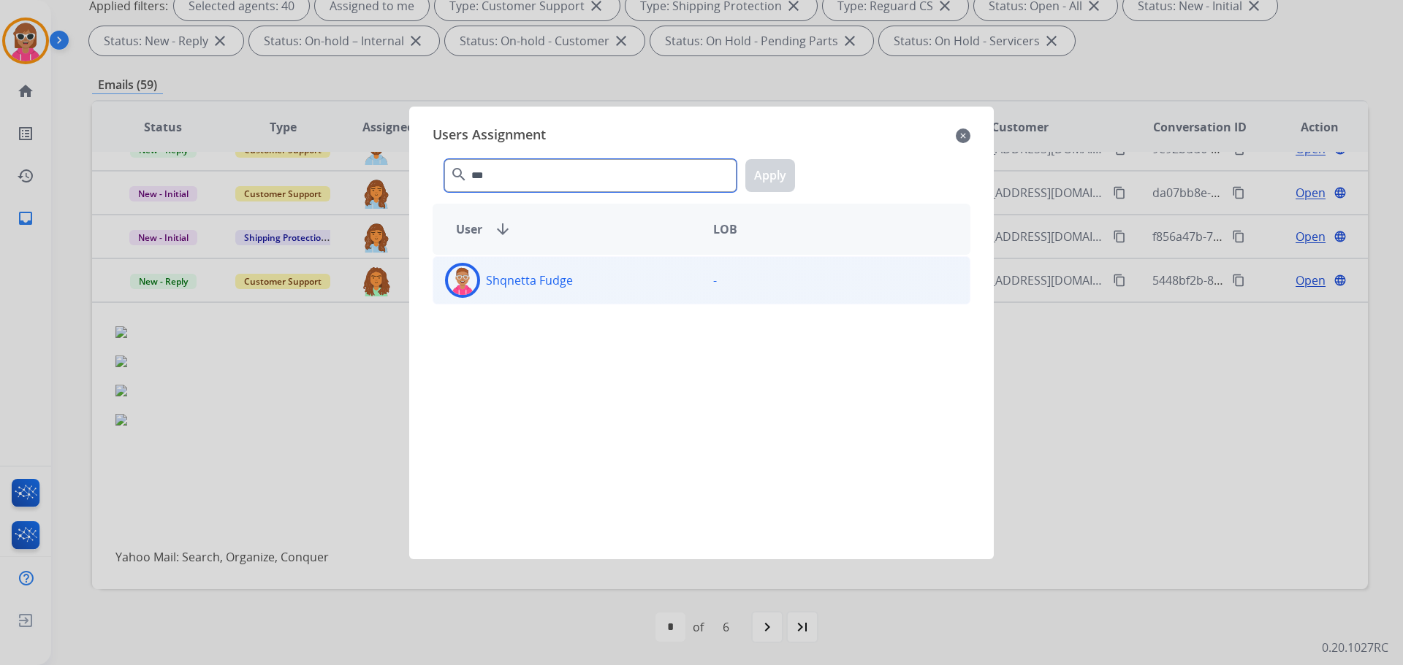
type input "***"
click at [555, 297] on div "Shqnetta Fudge" at bounding box center [567, 280] width 268 height 35
click at [758, 174] on div "*** search Apply" at bounding box center [701, 173] width 538 height 50
click at [758, 175] on button "Apply" at bounding box center [770, 175] width 50 height 33
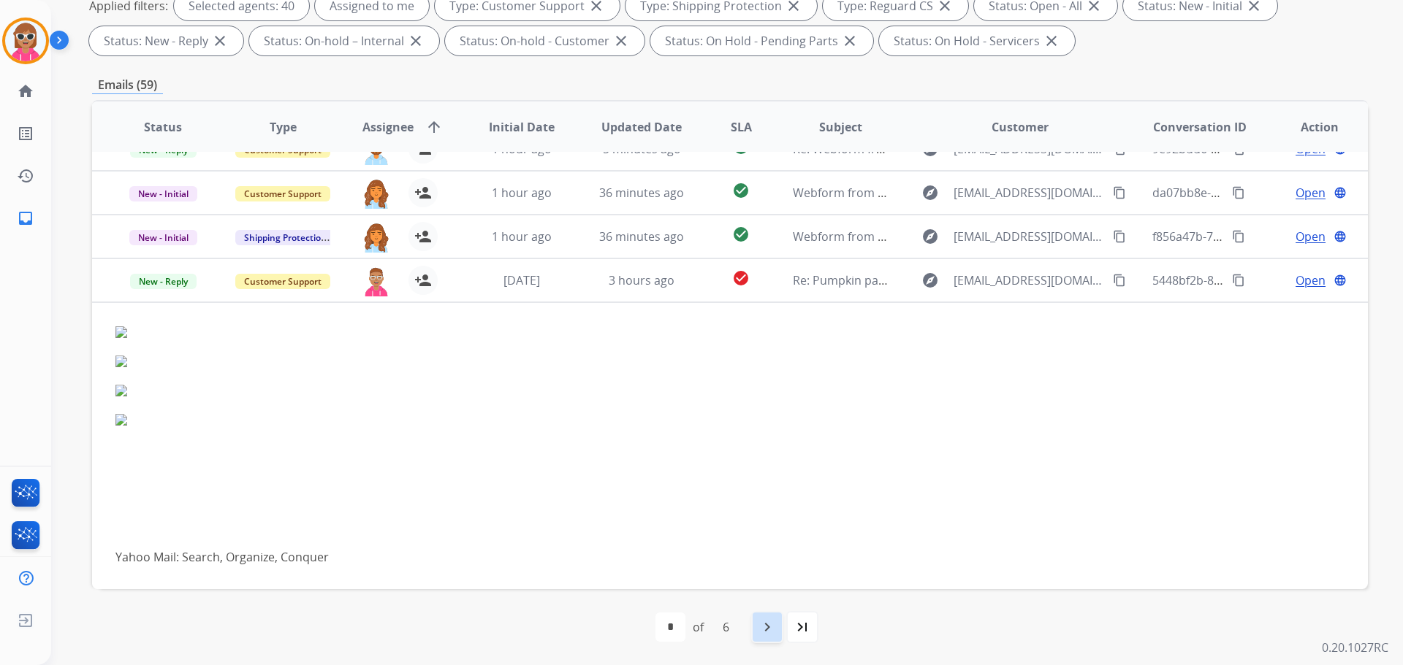
click at [768, 618] on div "navigate_next" at bounding box center [767, 627] width 32 height 32
select select "*"
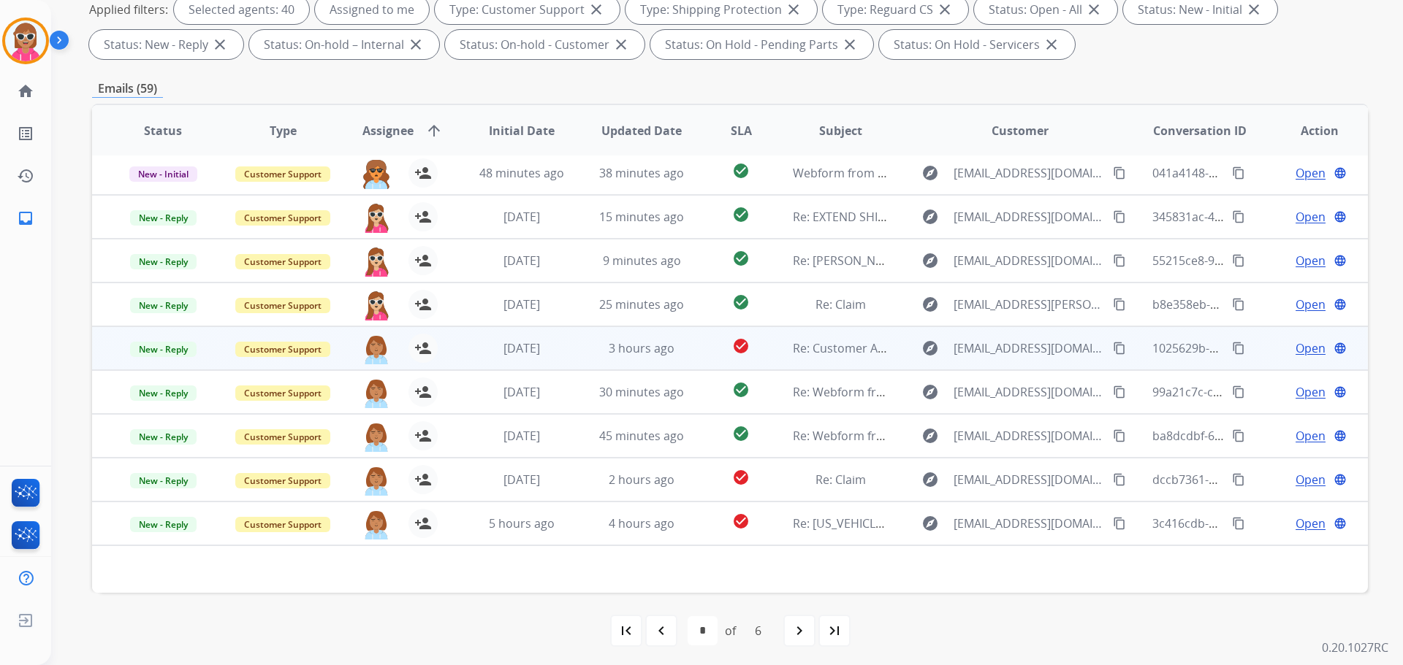
scroll to position [236, 0]
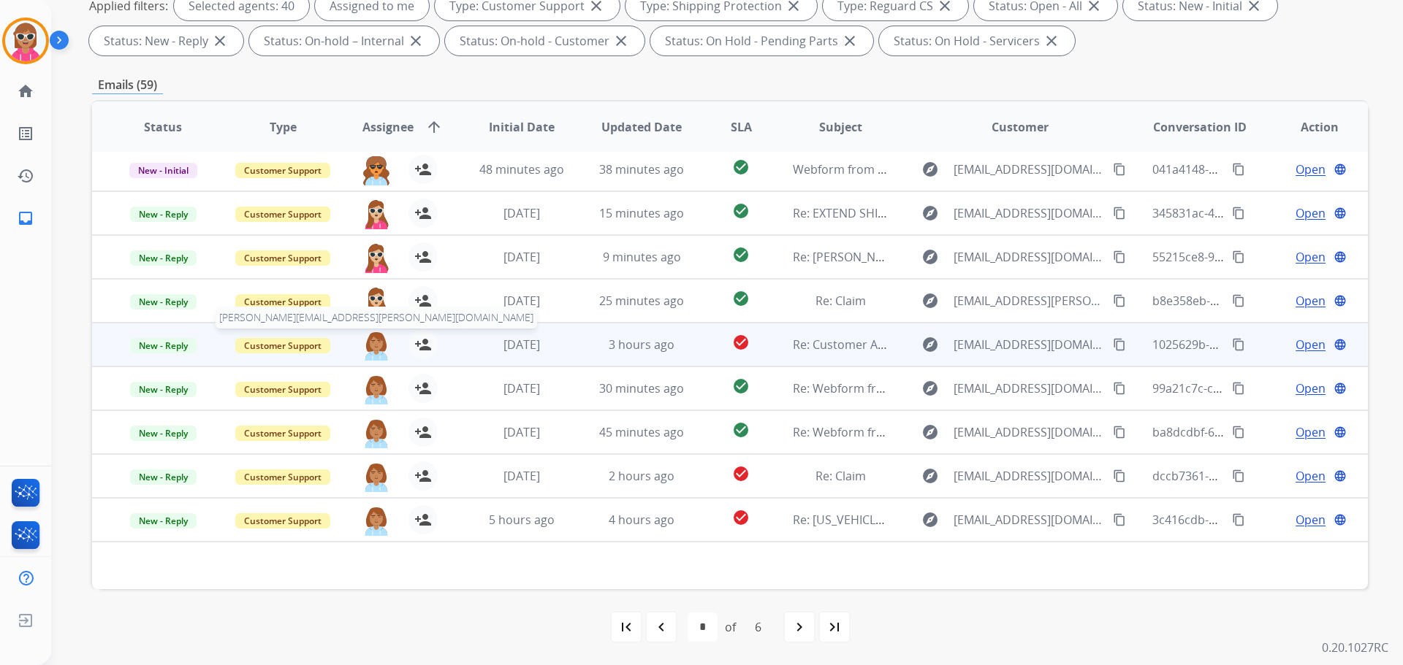
click at [367, 345] on img at bounding box center [376, 345] width 29 height 31
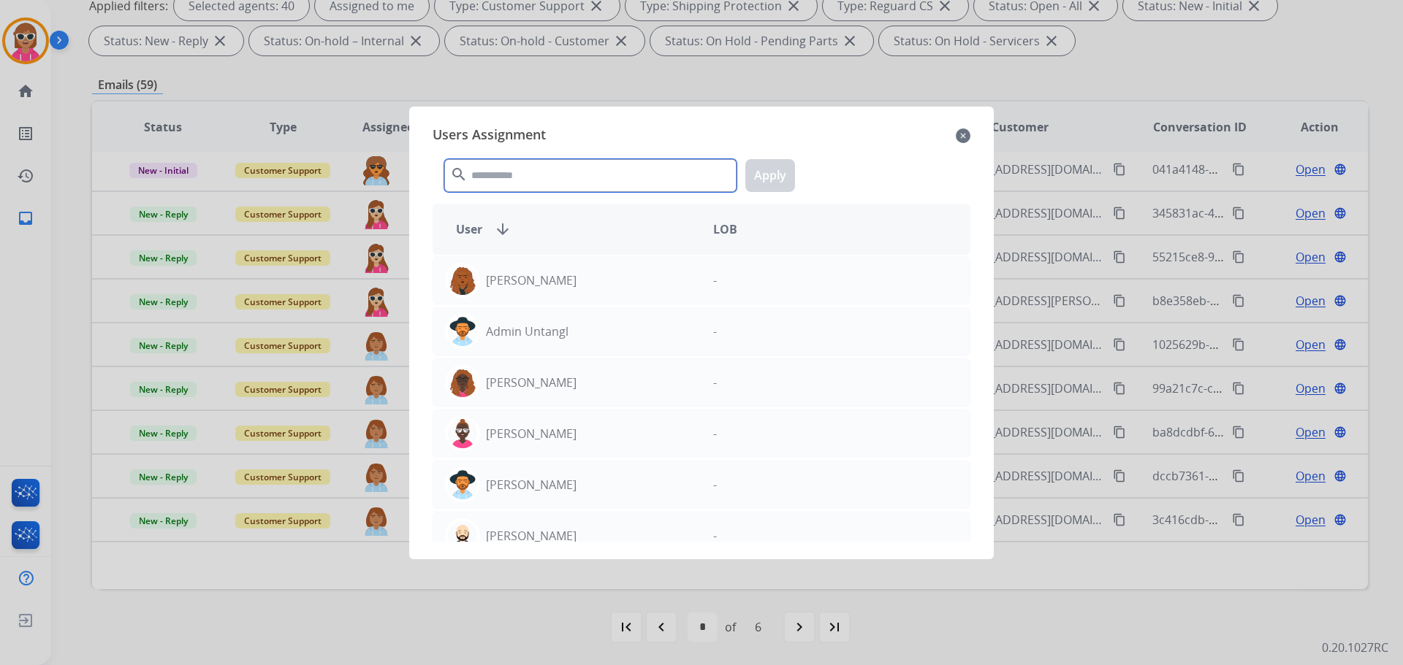
click at [511, 164] on input "text" at bounding box center [590, 175] width 292 height 33
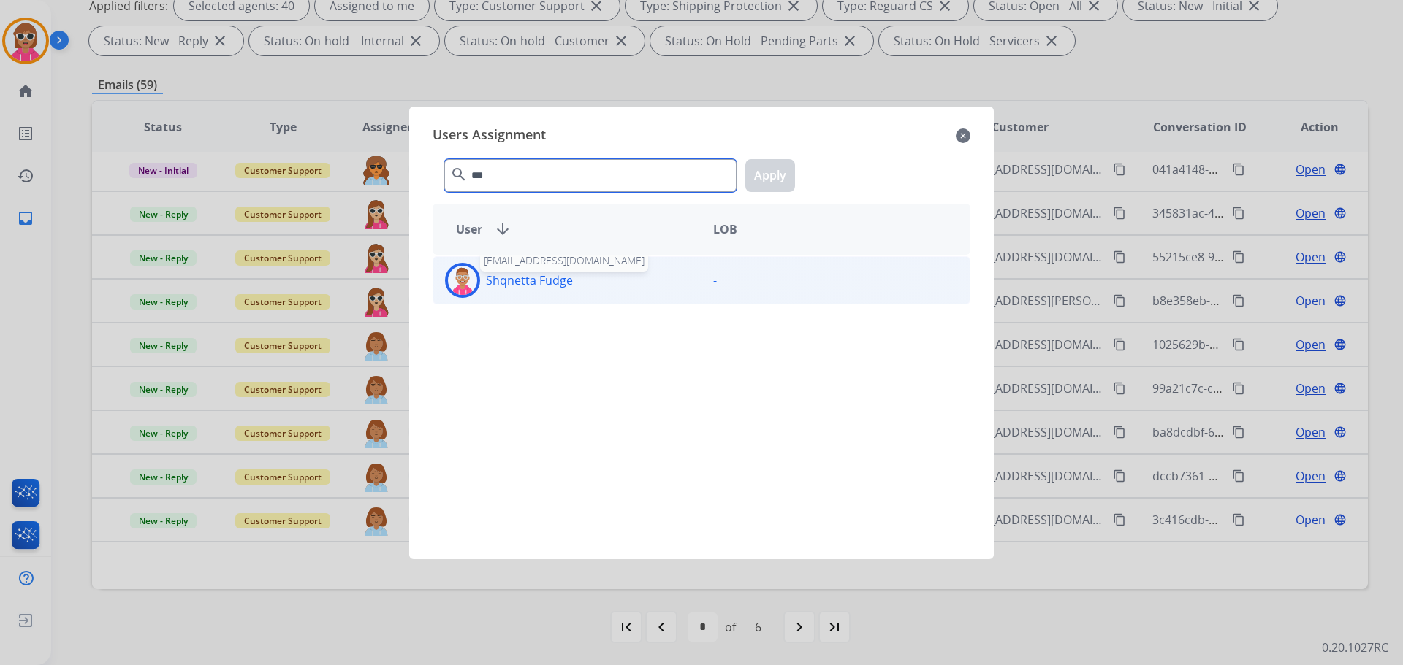
type input "***"
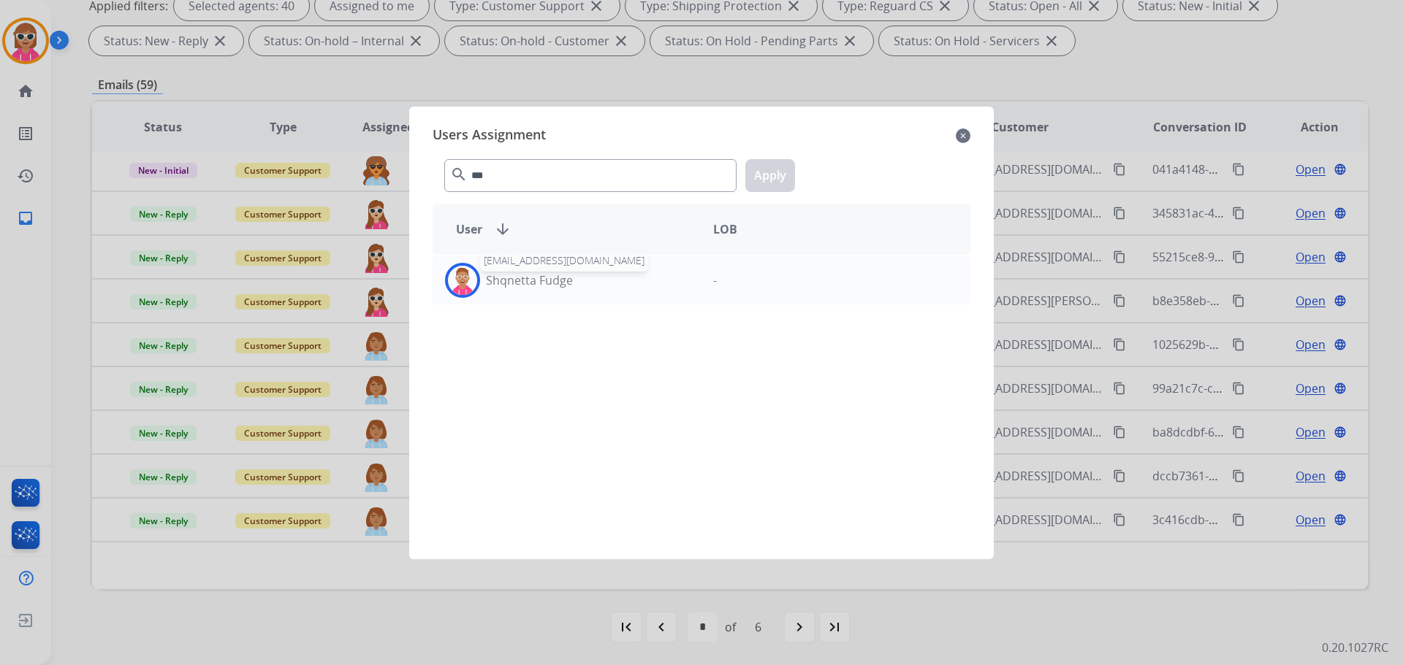
drag, startPoint x: 536, startPoint y: 283, endPoint x: 744, endPoint y: 219, distance: 217.9
click at [537, 283] on p "Shqnetta Fudge" at bounding box center [529, 281] width 87 height 18
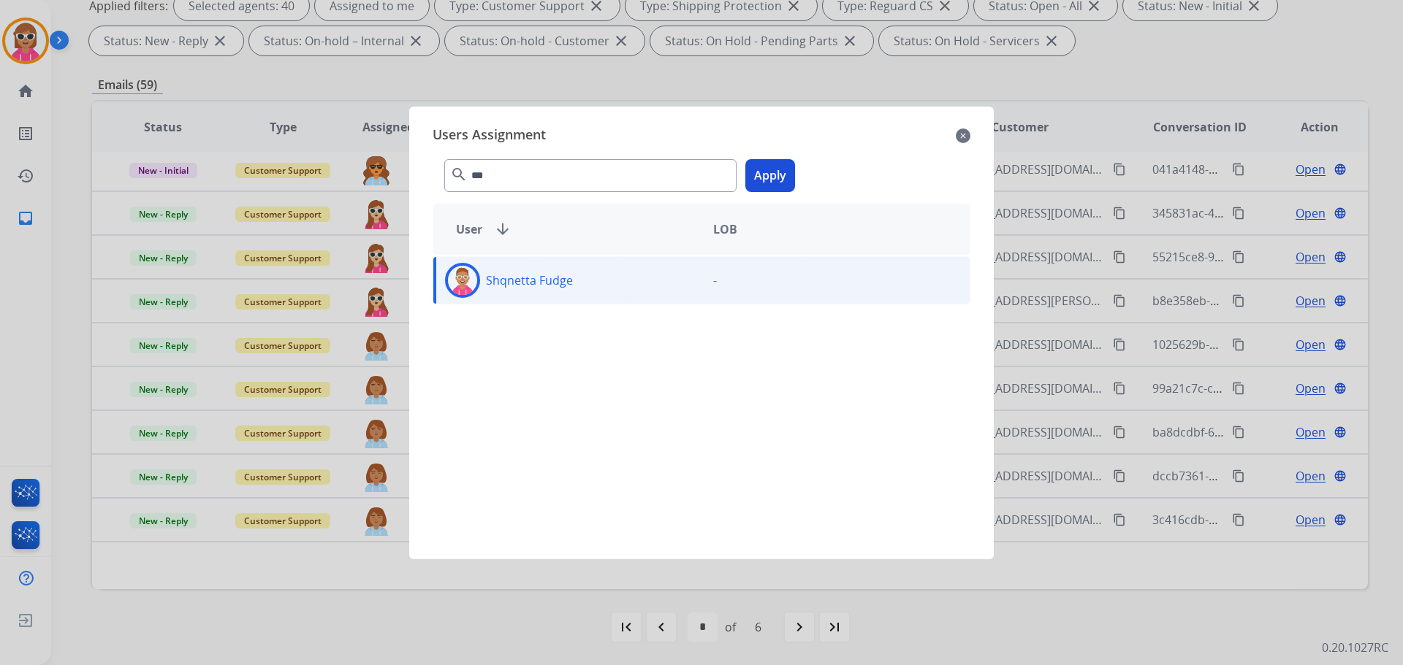
click at [780, 171] on button "Apply" at bounding box center [770, 175] width 50 height 33
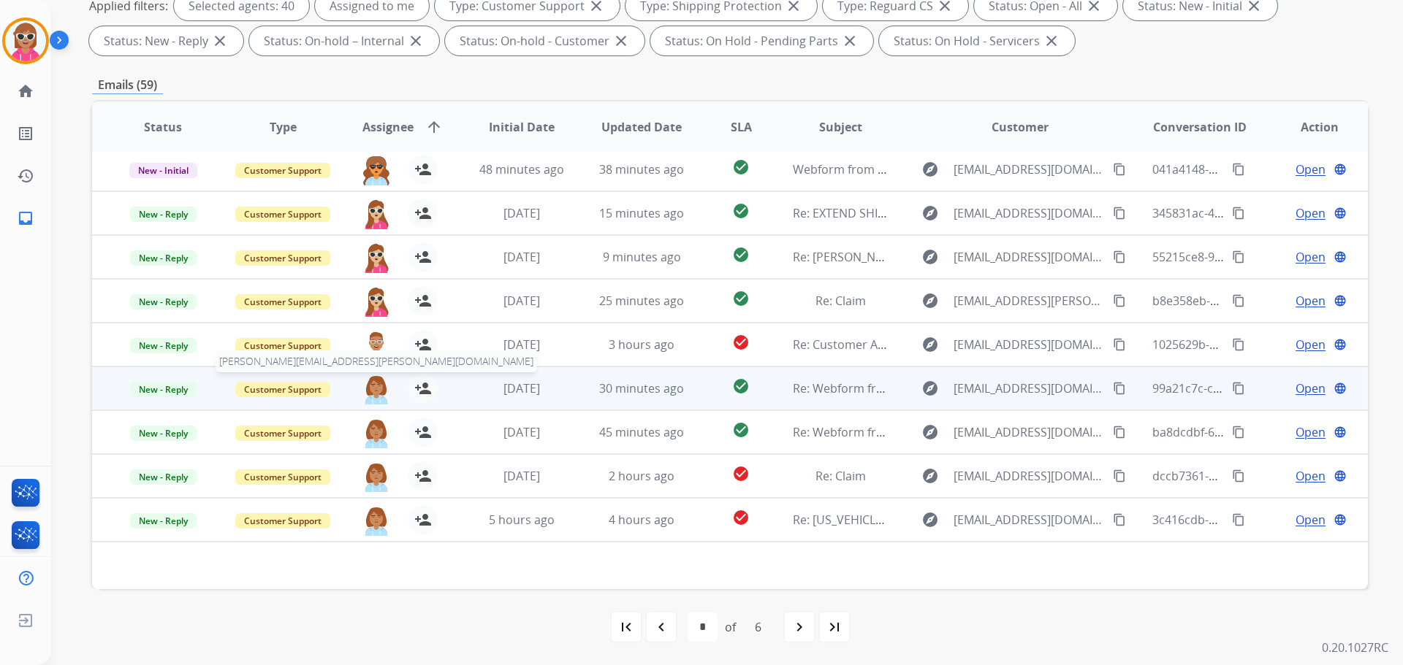
click at [368, 399] on img at bounding box center [376, 389] width 29 height 31
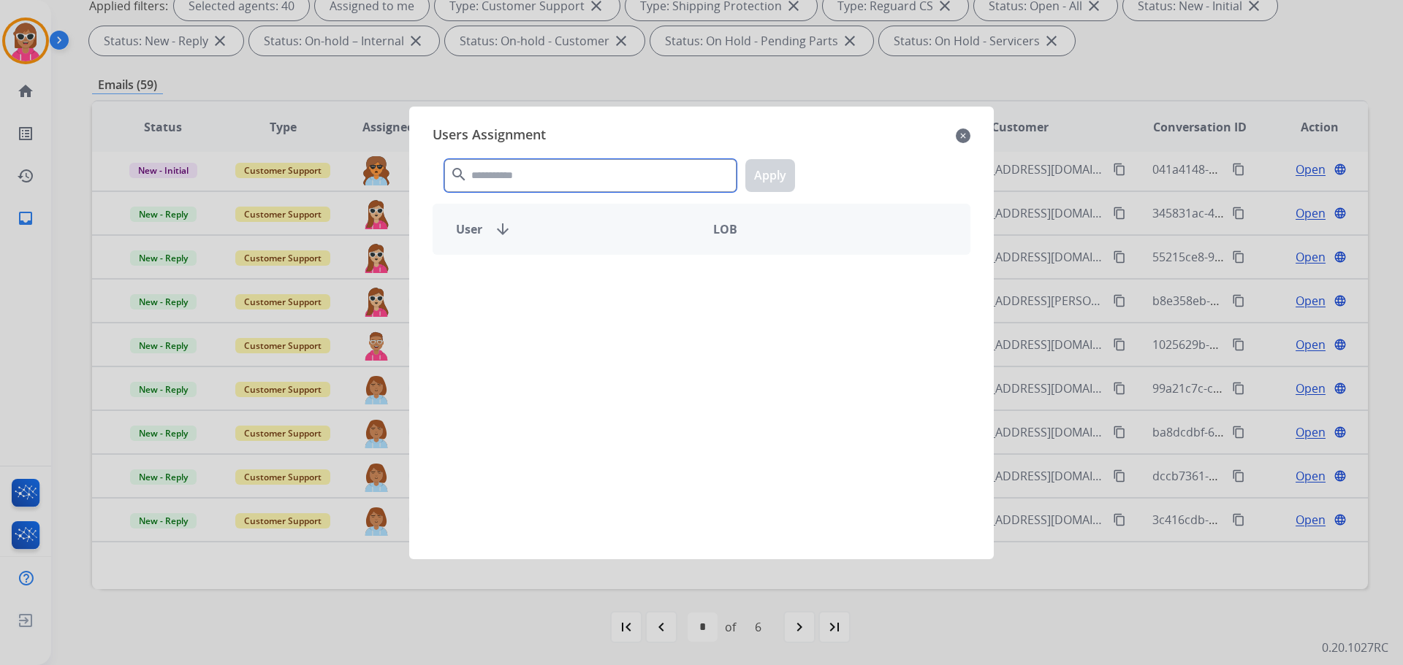
click at [519, 160] on input "text" at bounding box center [590, 175] width 292 height 33
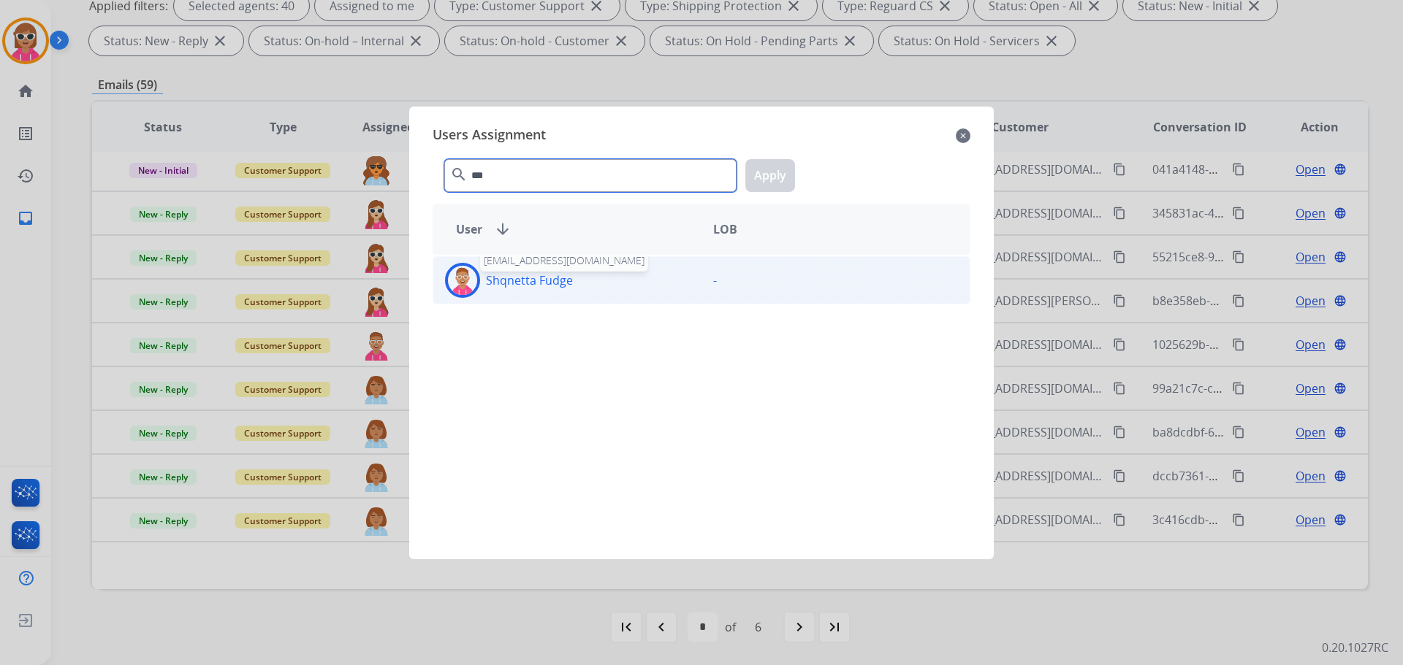
type input "***"
click at [525, 286] on p "Shqnetta Fudge" at bounding box center [529, 281] width 87 height 18
click at [768, 172] on button "Apply" at bounding box center [770, 175] width 50 height 33
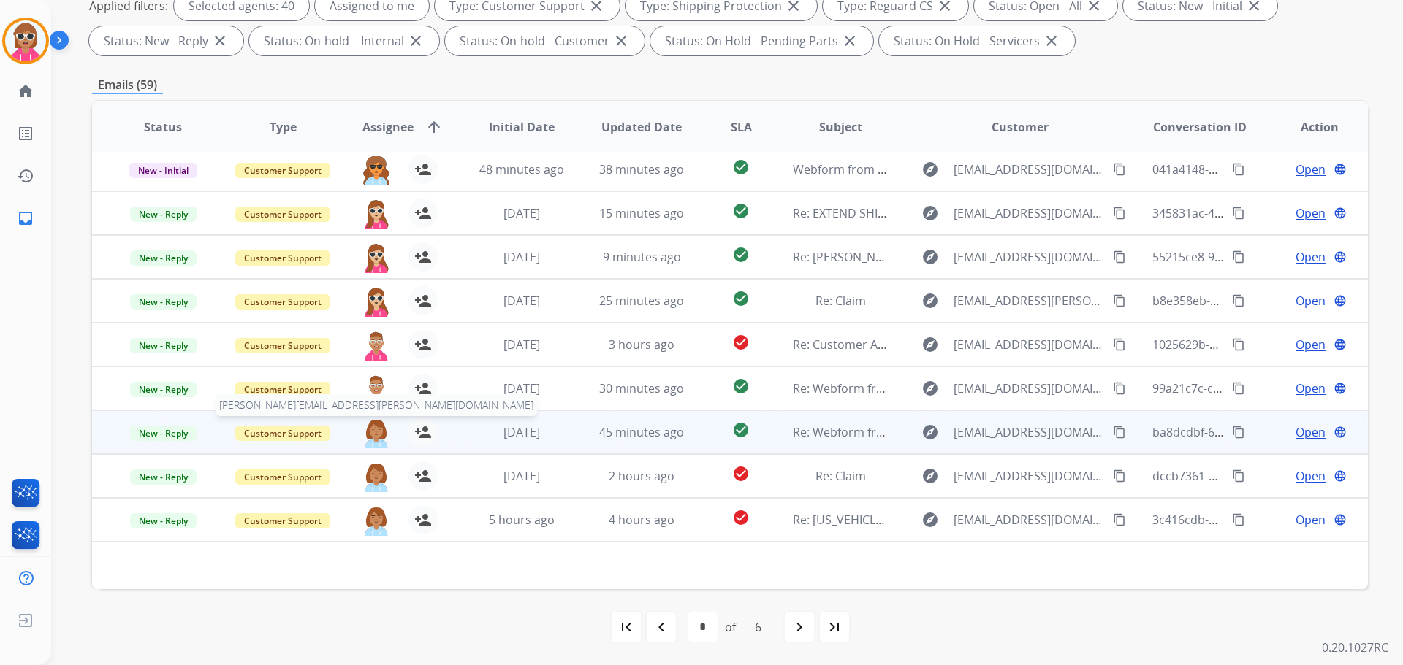
click at [381, 430] on img at bounding box center [376, 433] width 29 height 31
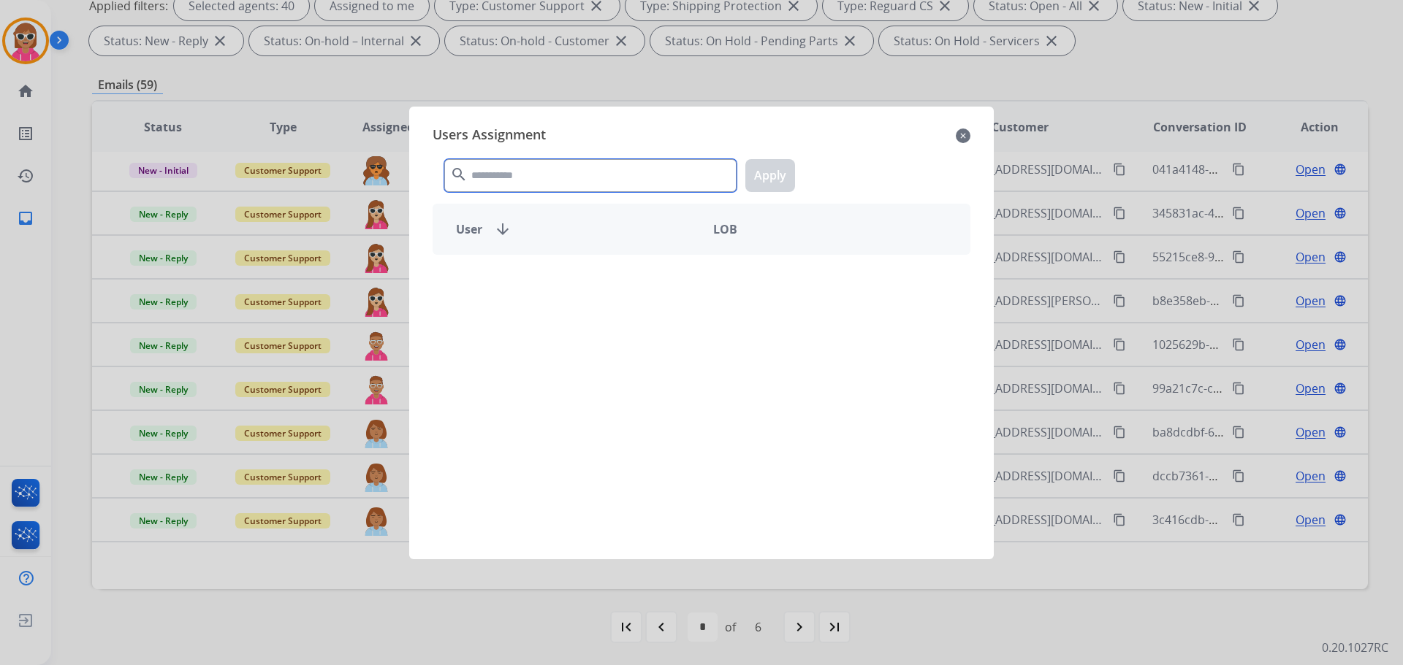
click at [562, 177] on input "text" at bounding box center [590, 175] width 292 height 33
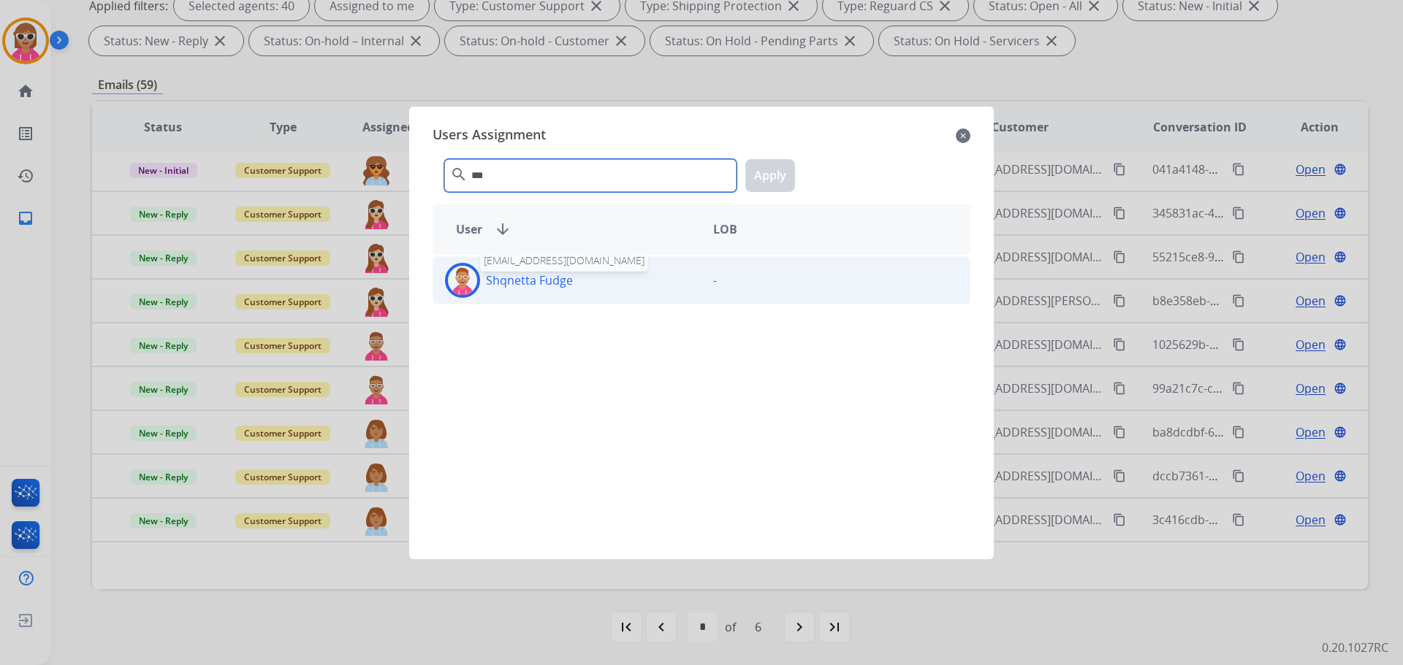
type input "***"
drag, startPoint x: 557, startPoint y: 276, endPoint x: 591, endPoint y: 255, distance: 40.3
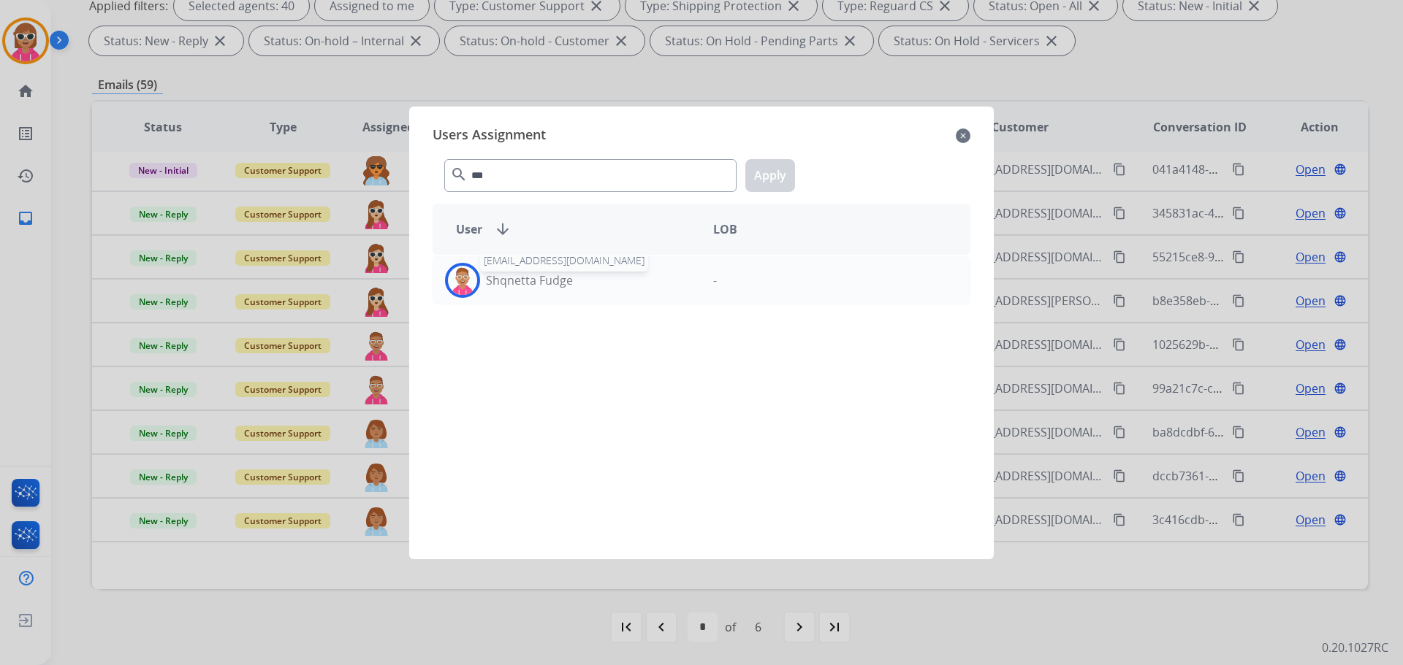
click at [557, 276] on p "Shqnetta Fudge" at bounding box center [529, 281] width 87 height 18
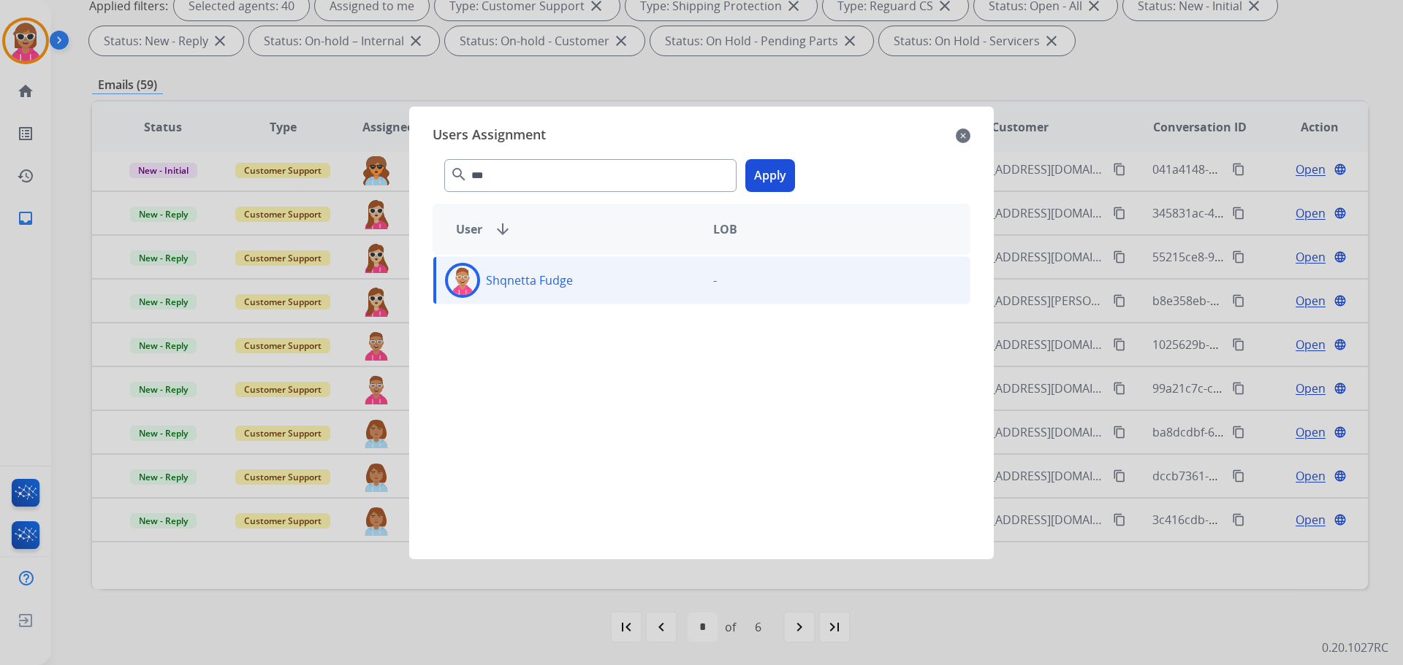
click at [768, 172] on button "Apply" at bounding box center [770, 175] width 50 height 33
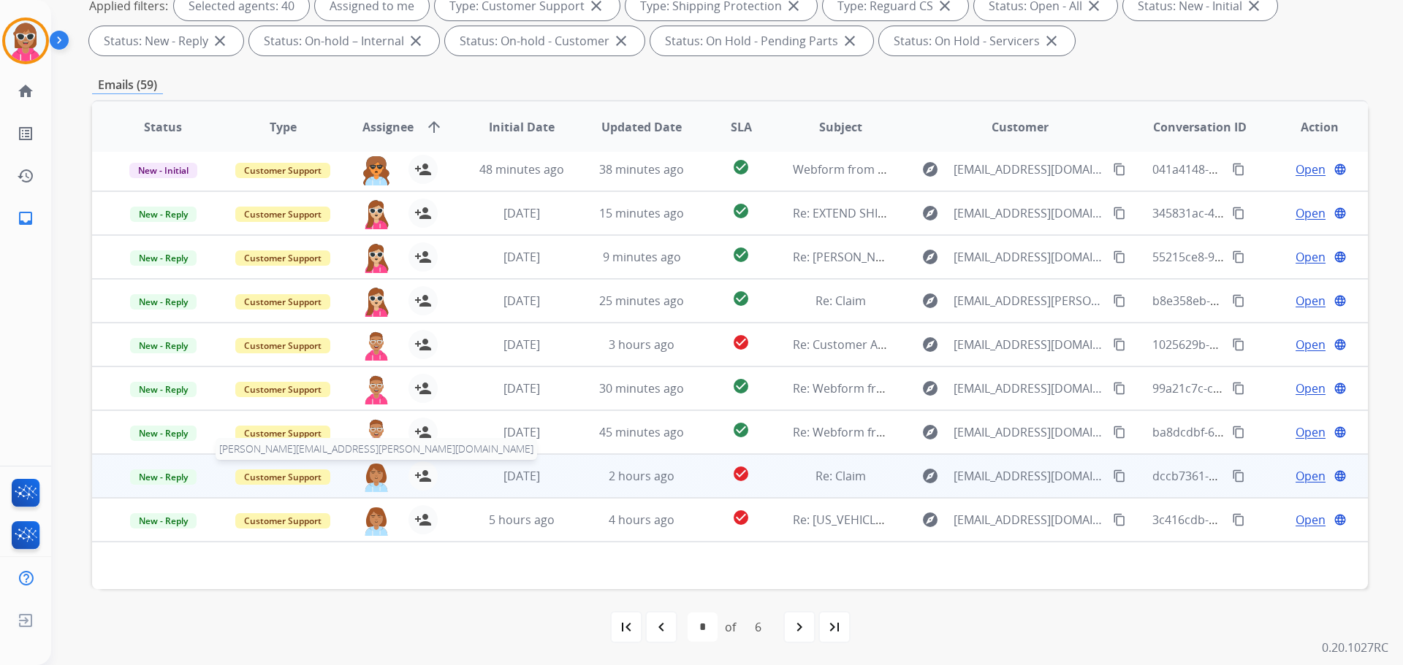
click at [368, 481] on img at bounding box center [376, 477] width 29 height 31
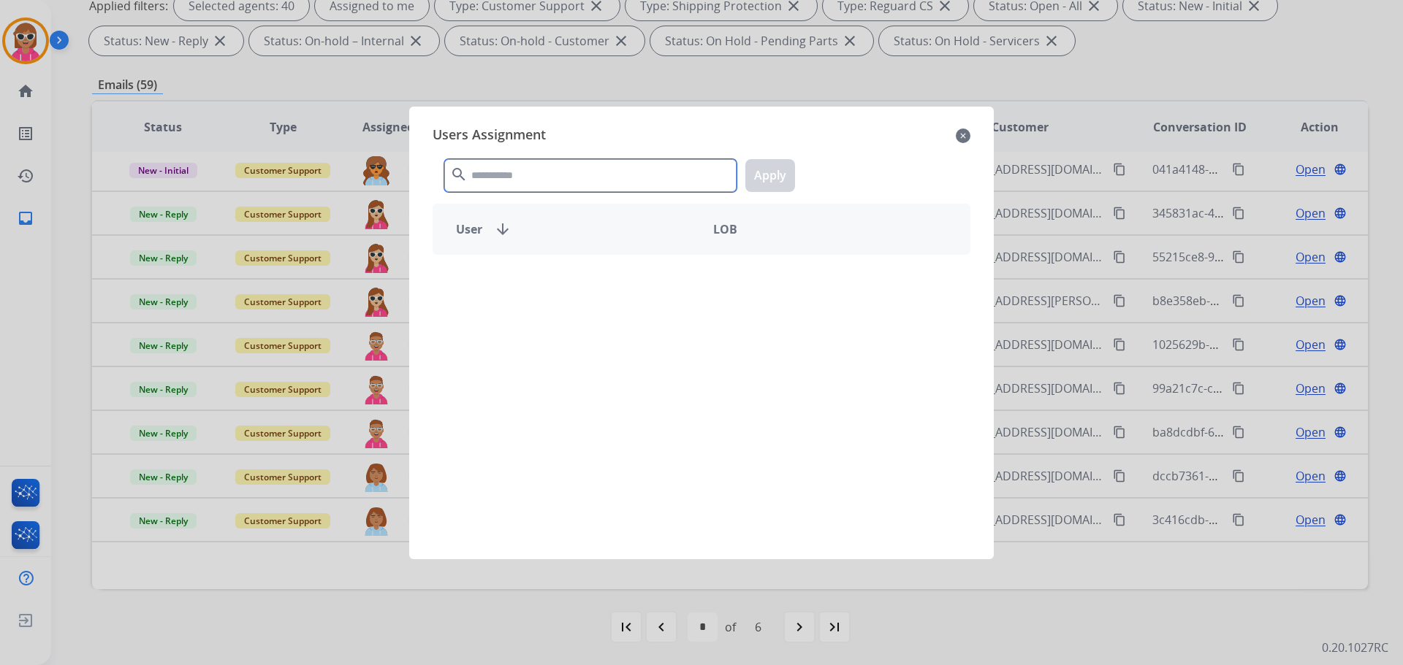
click at [549, 171] on input "text" at bounding box center [590, 175] width 292 height 33
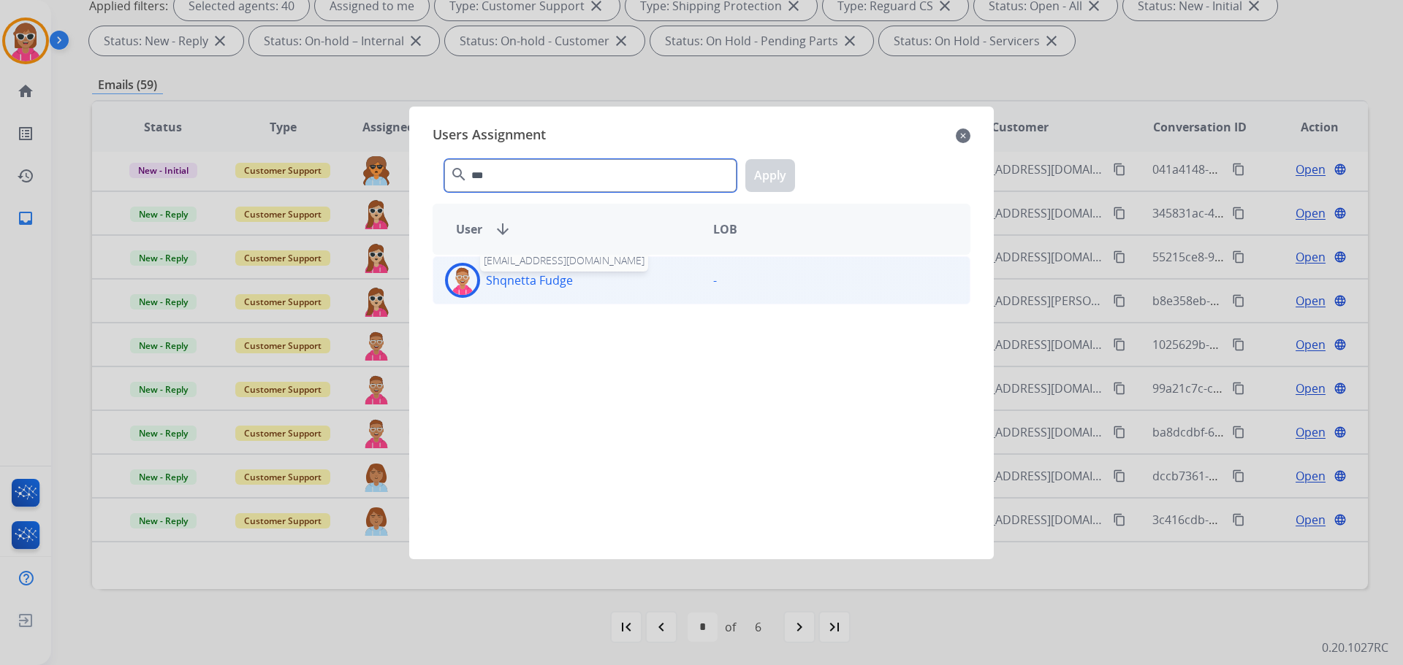
type input "***"
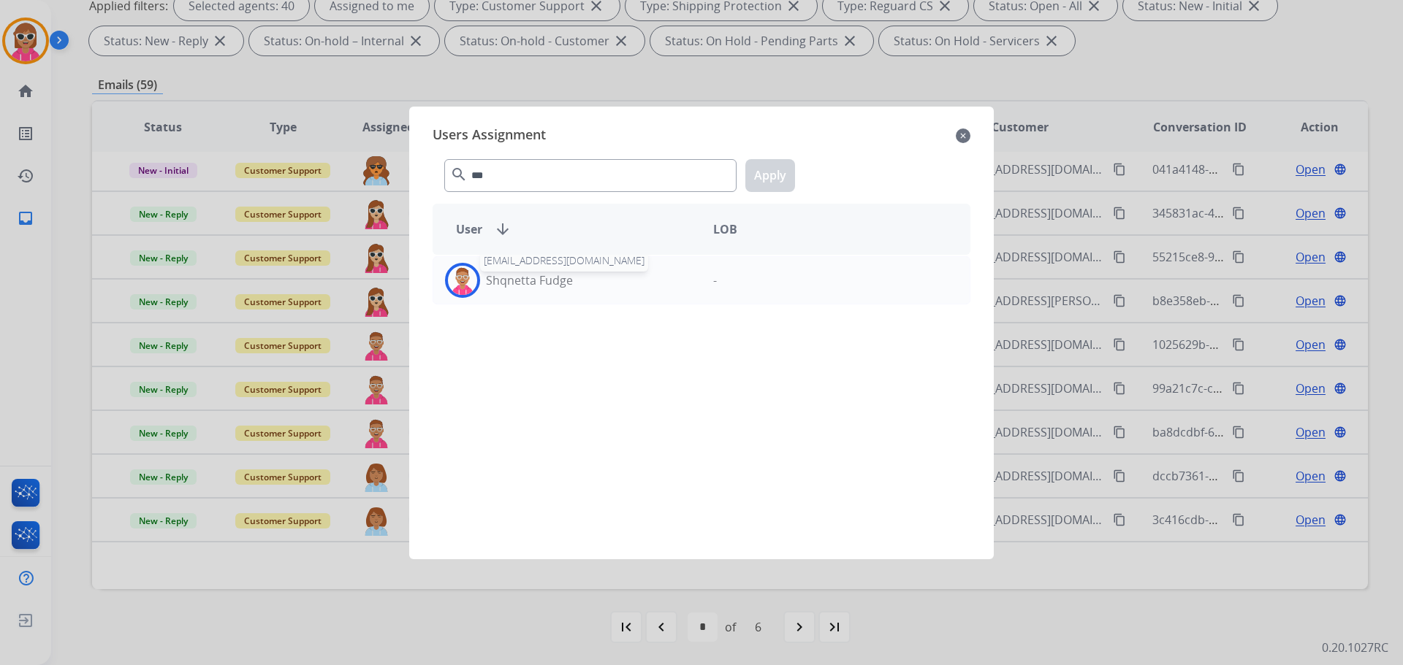
drag, startPoint x: 554, startPoint y: 281, endPoint x: 666, endPoint y: 241, distance: 118.5
click at [560, 275] on p "Shqnetta Fudge" at bounding box center [529, 281] width 87 height 18
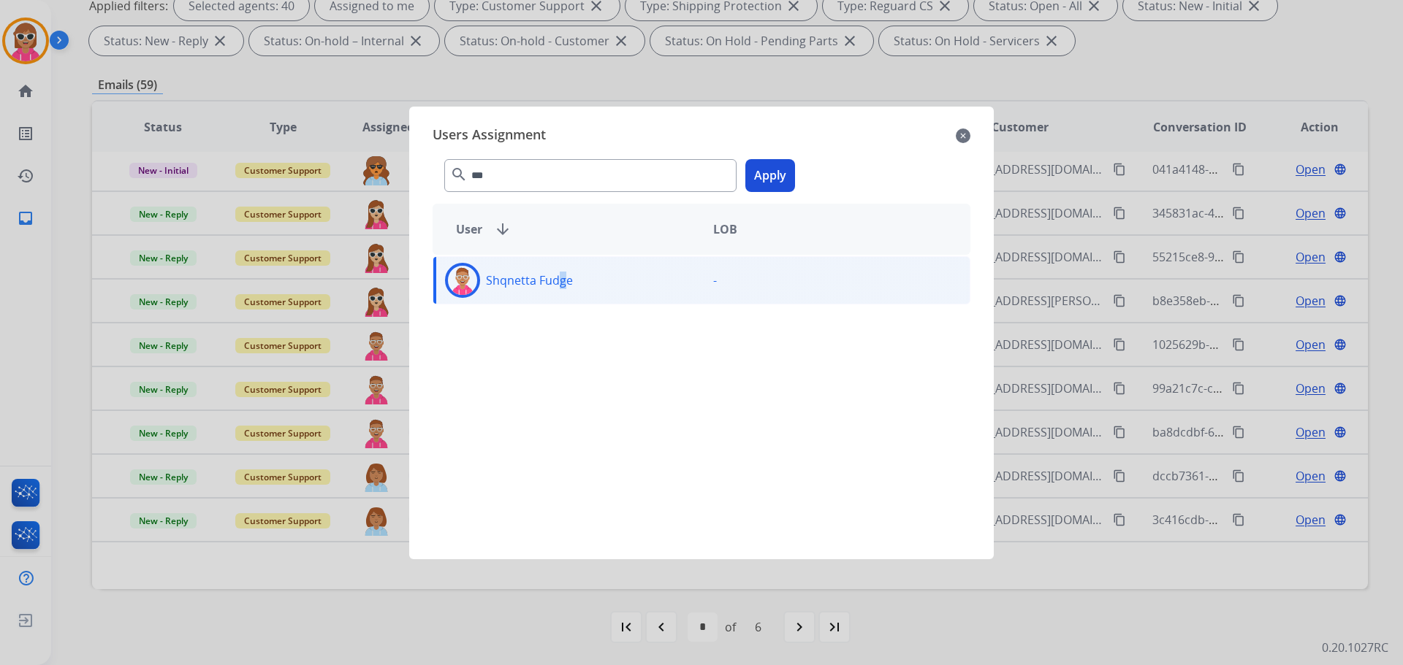
drag, startPoint x: 779, startPoint y: 164, endPoint x: 773, endPoint y: 172, distance: 10.4
click at [779, 164] on button "Apply" at bounding box center [770, 175] width 50 height 33
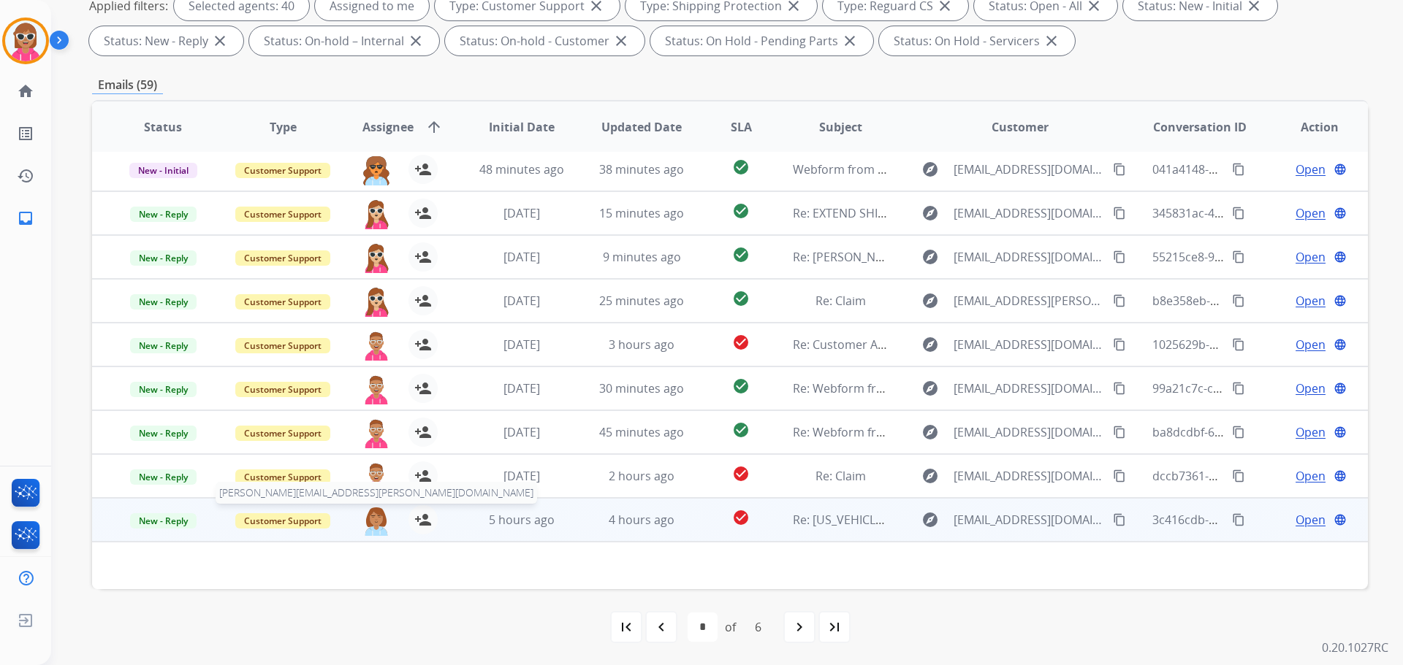
click at [380, 523] on img at bounding box center [376, 521] width 29 height 31
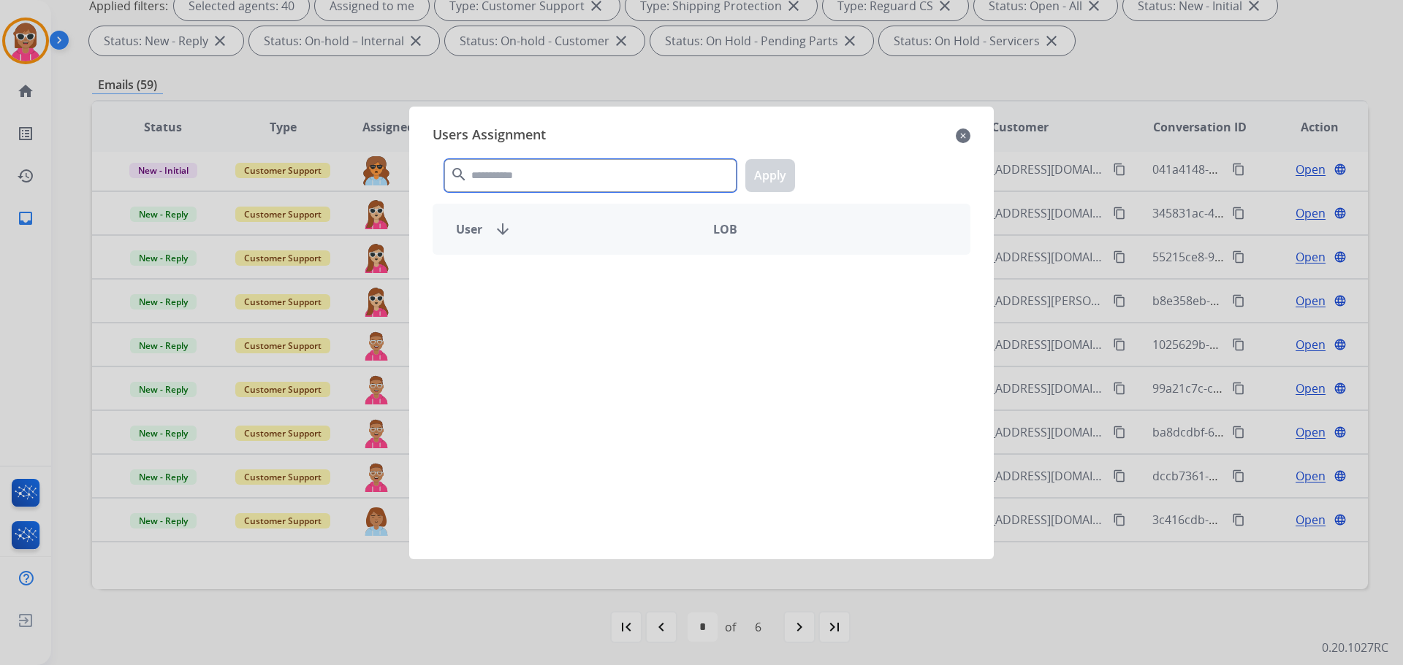
click at [535, 169] on input "text" at bounding box center [590, 175] width 292 height 33
type input "***"
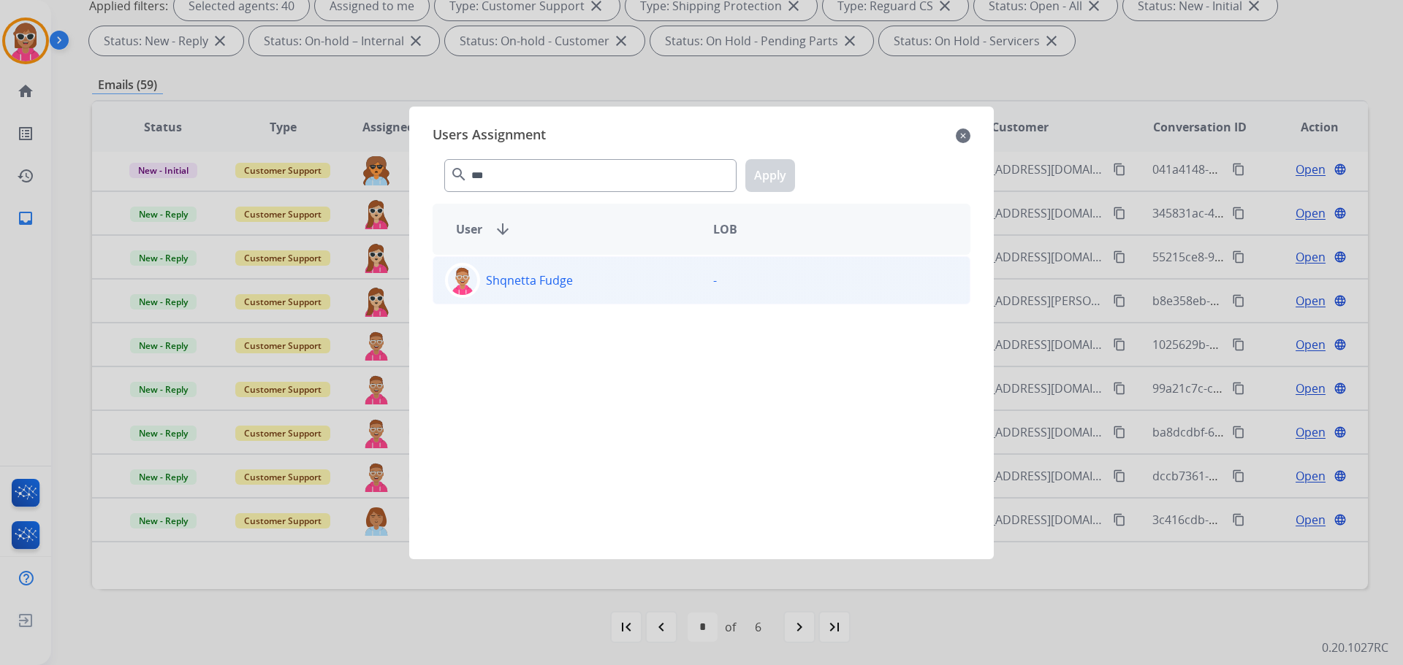
drag, startPoint x: 530, startPoint y: 313, endPoint x: 542, endPoint y: 299, distance: 18.1
click at [533, 311] on div "Shqnetta Fudge -" at bounding box center [701, 398] width 538 height 287
click at [552, 279] on p "Shqnetta Fudge" at bounding box center [529, 281] width 87 height 18
click at [786, 163] on button "Apply" at bounding box center [770, 175] width 50 height 33
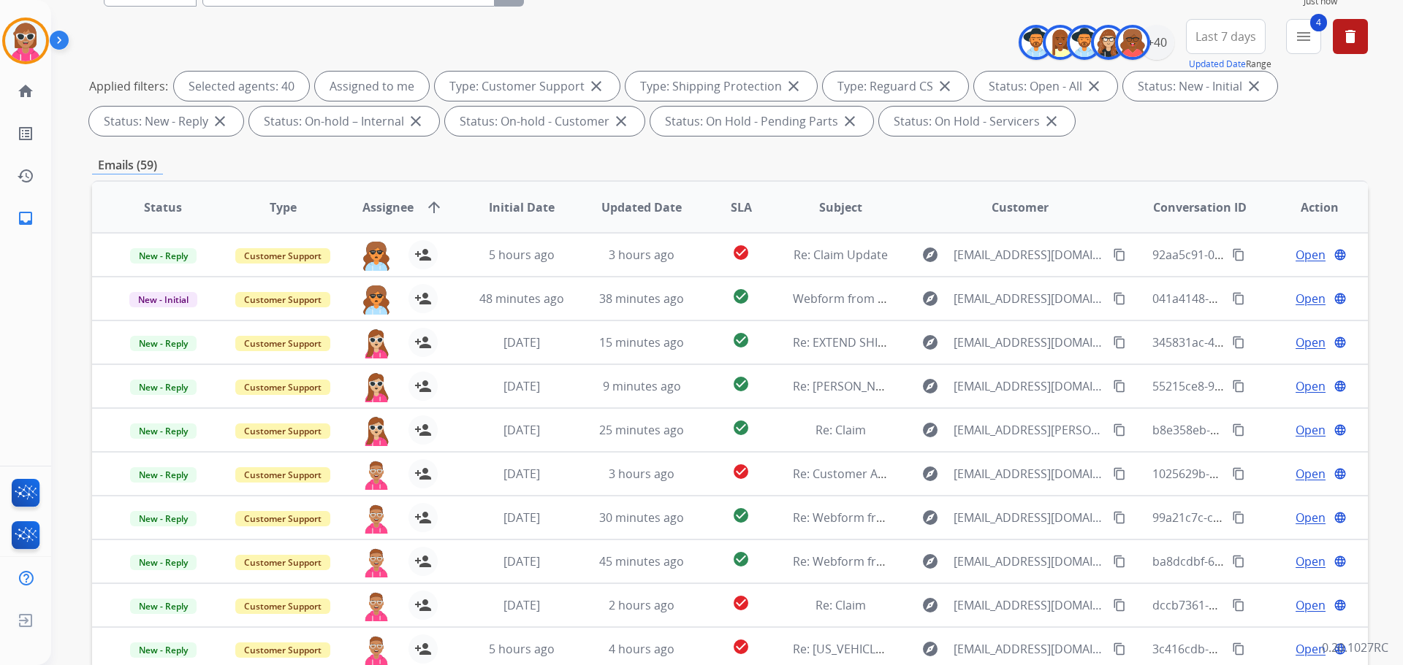
scroll to position [90, 0]
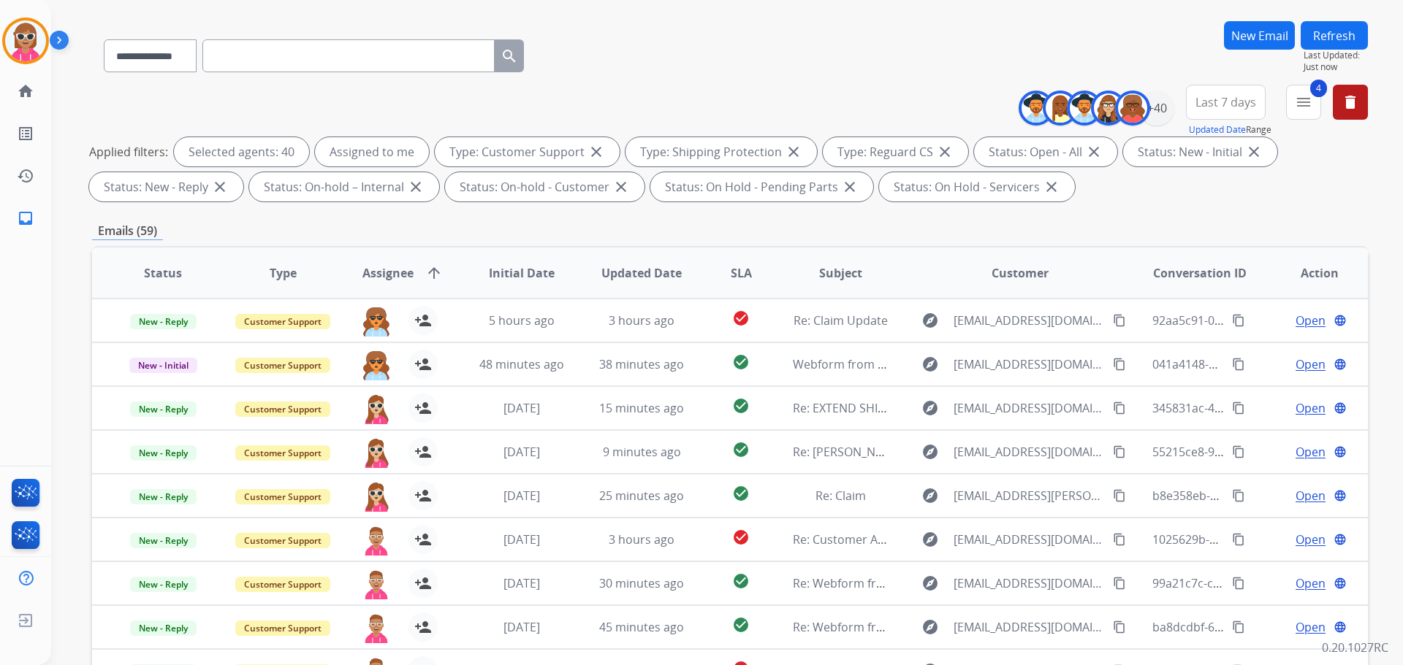
click at [1366, 33] on div "Refresh Last Updated: Just now" at bounding box center [1333, 47] width 67 height 52
click at [1355, 35] on button "Refresh" at bounding box center [1333, 35] width 67 height 28
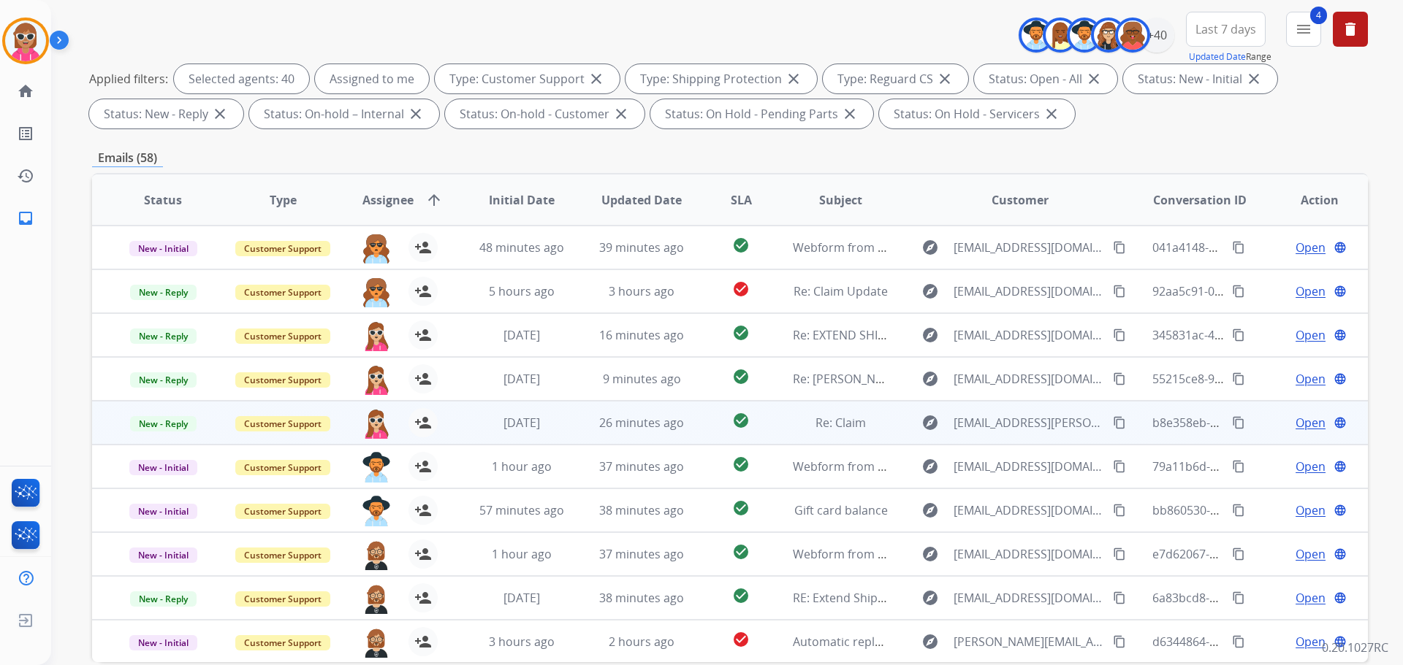
scroll to position [236, 0]
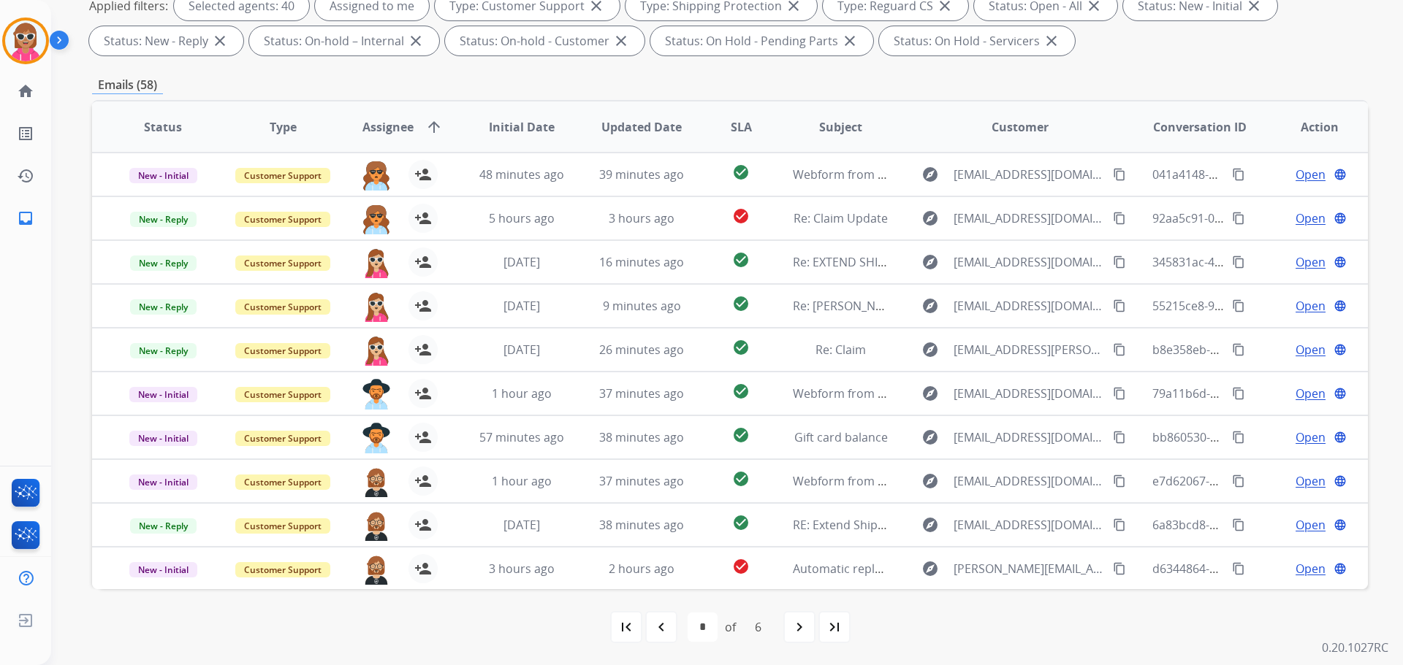
drag, startPoint x: 823, startPoint y: 628, endPoint x: 809, endPoint y: 628, distance: 13.9
click at [820, 628] on div "last_page" at bounding box center [834, 627] width 32 height 32
select select "*"
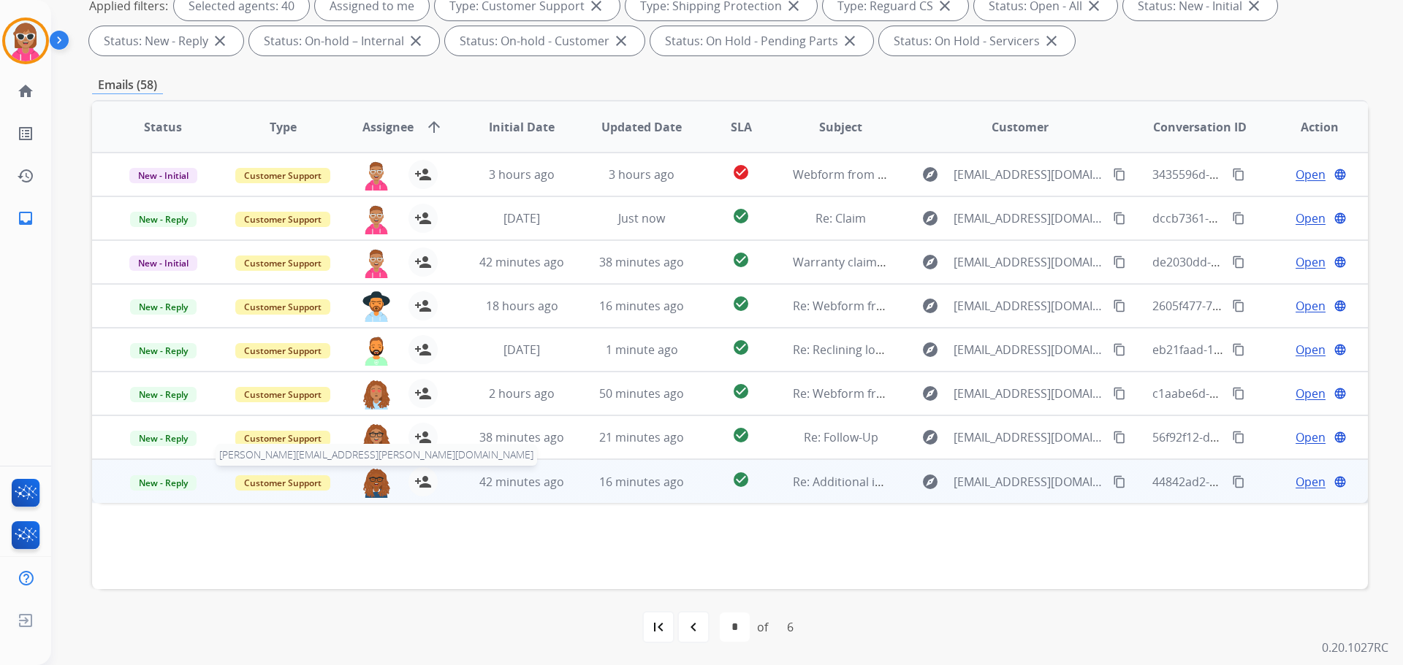
click at [370, 485] on img at bounding box center [376, 483] width 29 height 31
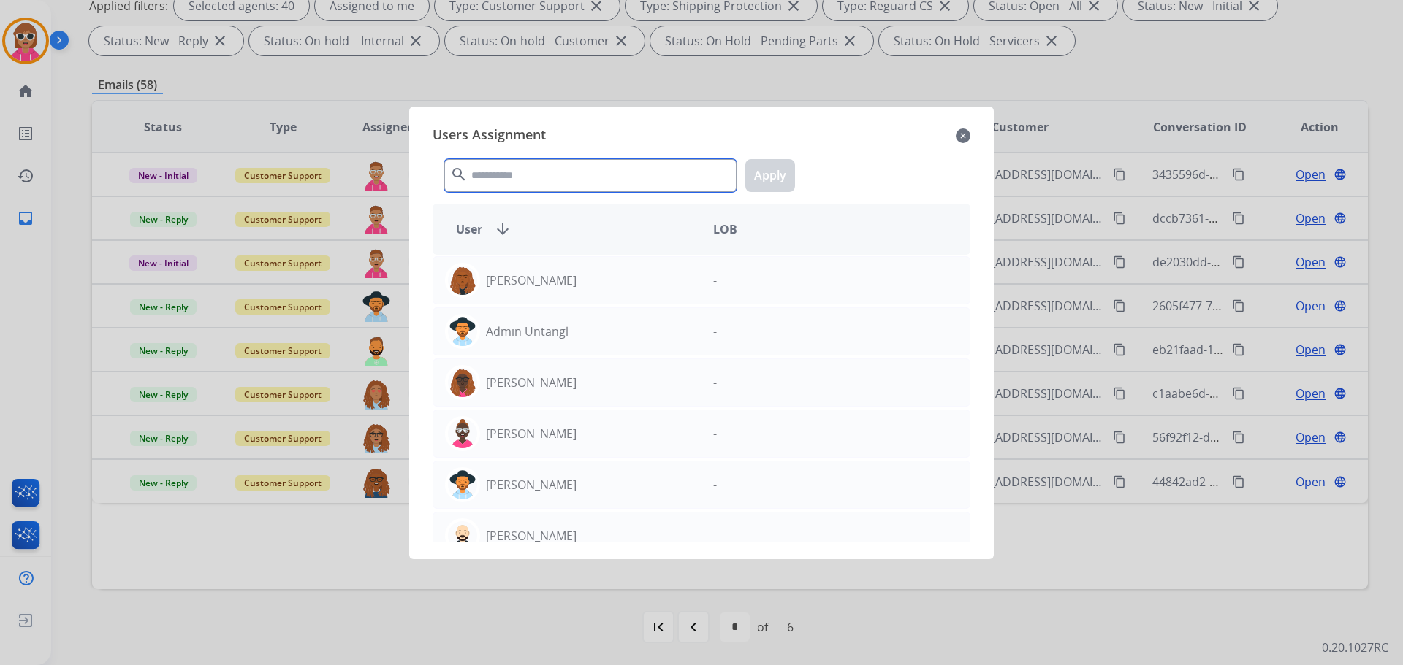
click at [491, 172] on input "text" at bounding box center [590, 175] width 292 height 33
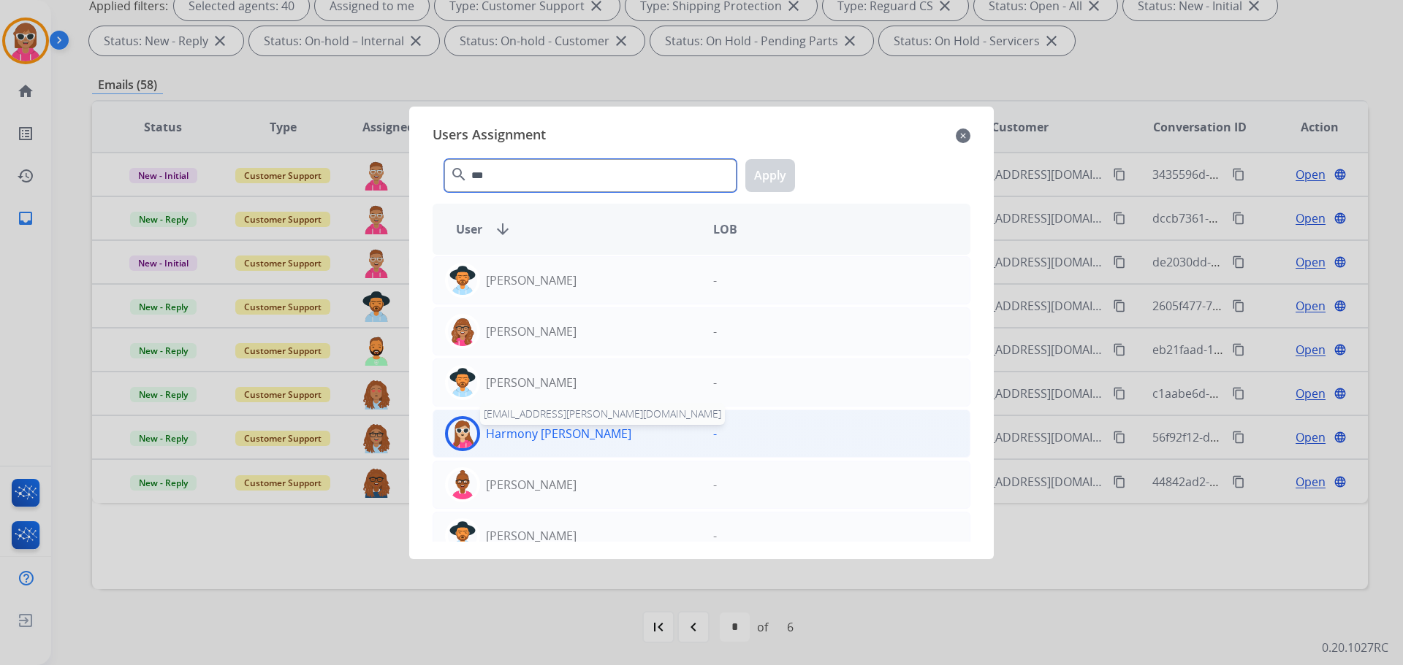
type input "***"
click at [550, 435] on p "Harmony [PERSON_NAME]" at bounding box center [558, 434] width 145 height 18
click at [763, 184] on button "Apply" at bounding box center [770, 175] width 50 height 33
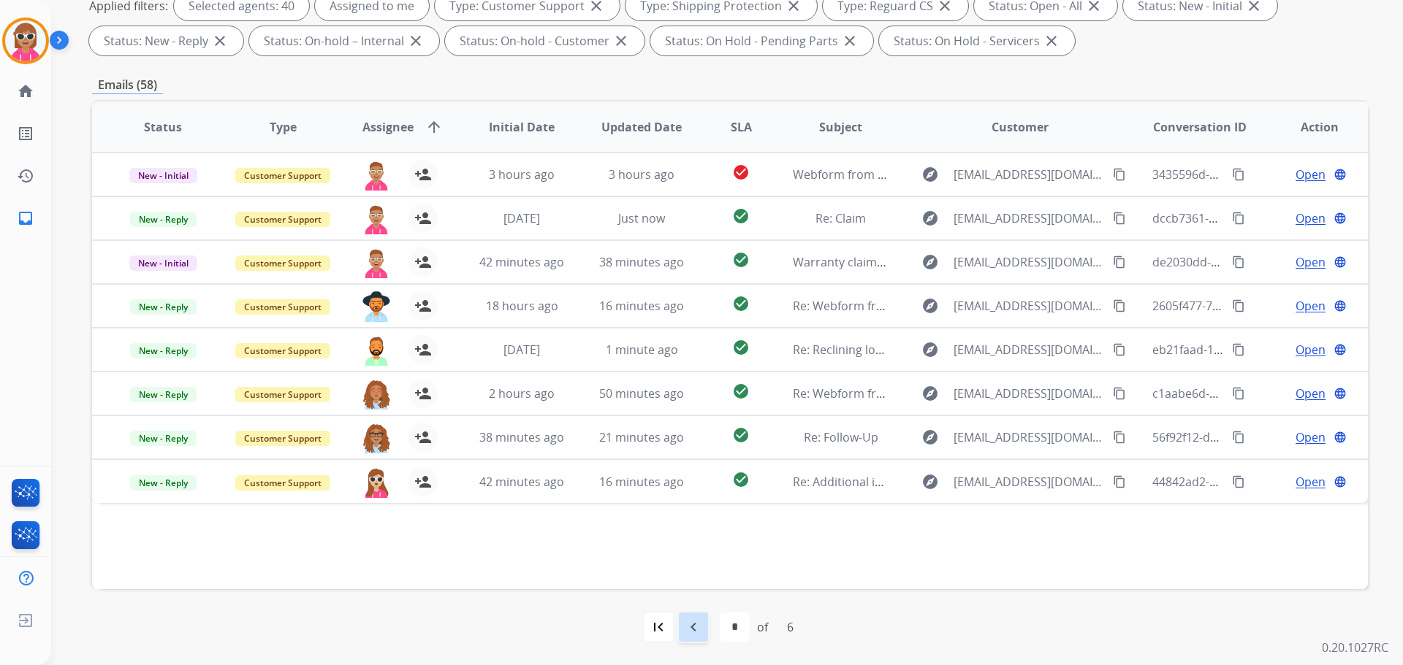
click at [690, 620] on mat-icon "navigate_before" at bounding box center [693, 628] width 18 height 18
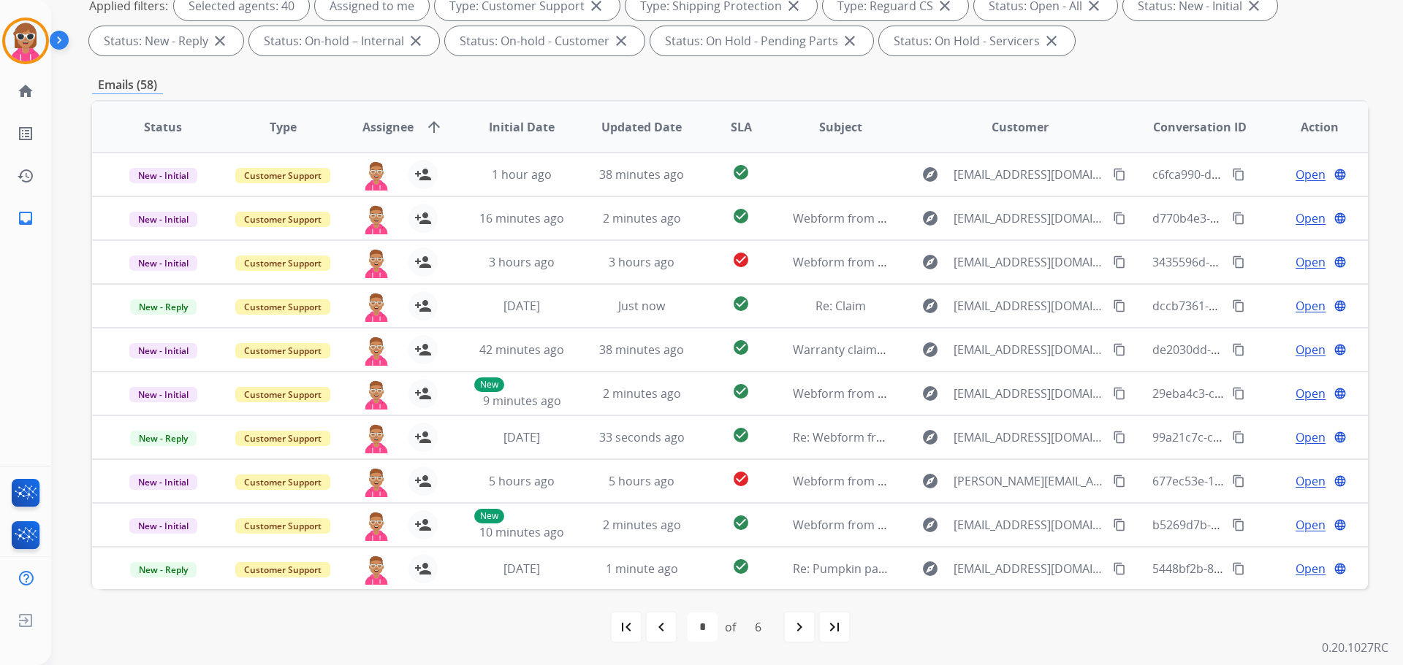
drag, startPoint x: 653, startPoint y: 617, endPoint x: 674, endPoint y: 590, distance: 33.8
click at [654, 615] on div "navigate_before" at bounding box center [661, 627] width 32 height 32
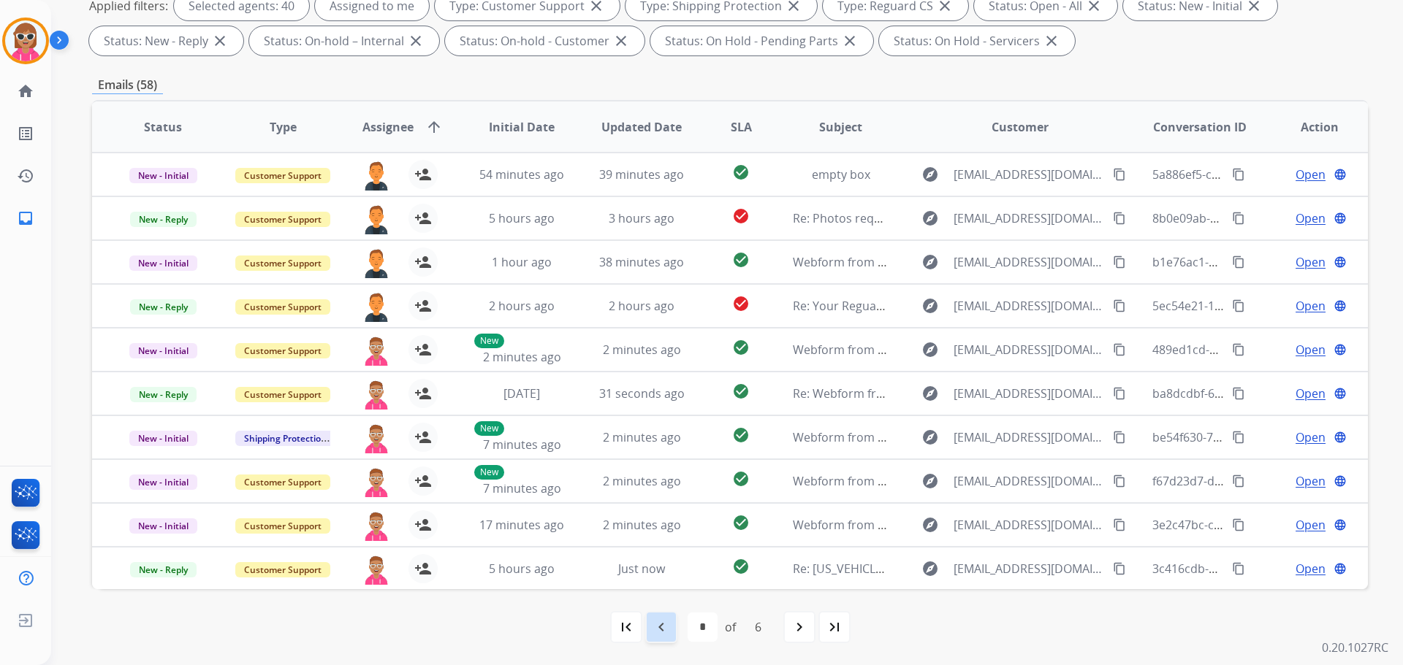
drag, startPoint x: 657, startPoint y: 619, endPoint x: 669, endPoint y: 522, distance: 97.9
click at [657, 615] on div "navigate_before" at bounding box center [661, 627] width 32 height 32
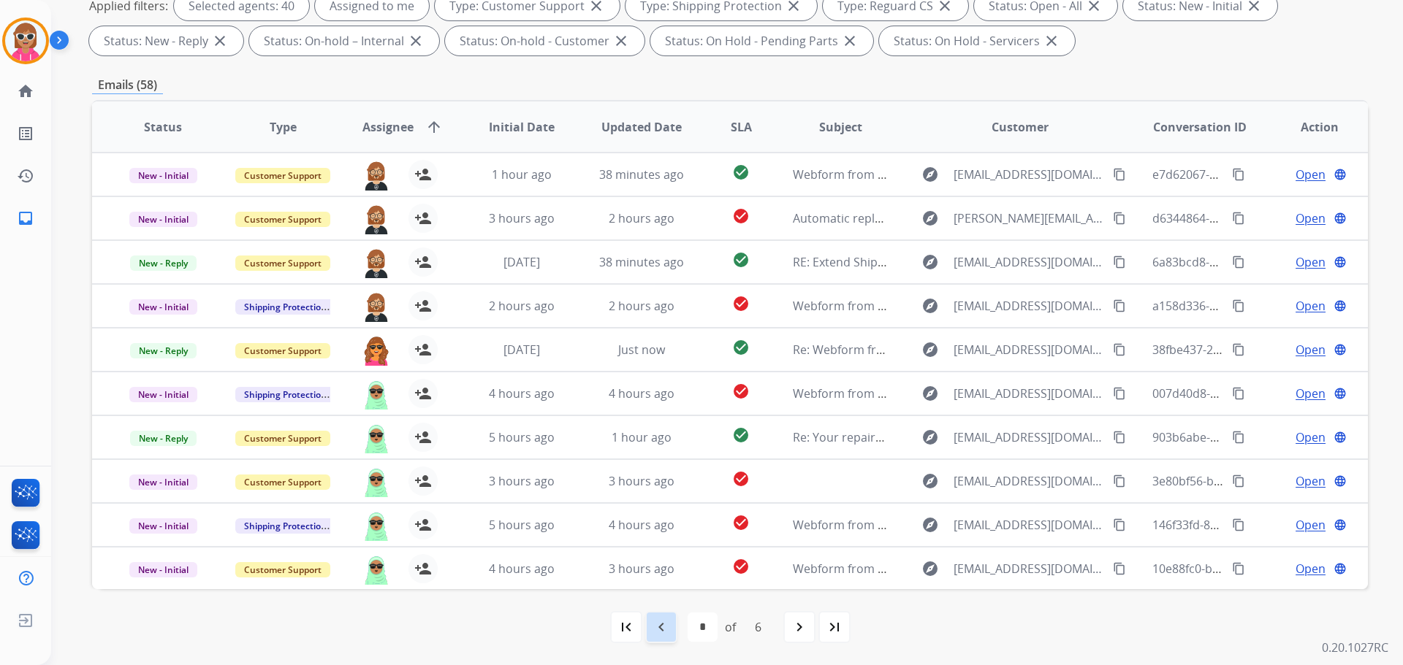
click at [661, 629] on mat-icon "navigate_before" at bounding box center [661, 628] width 18 height 18
select select "*"
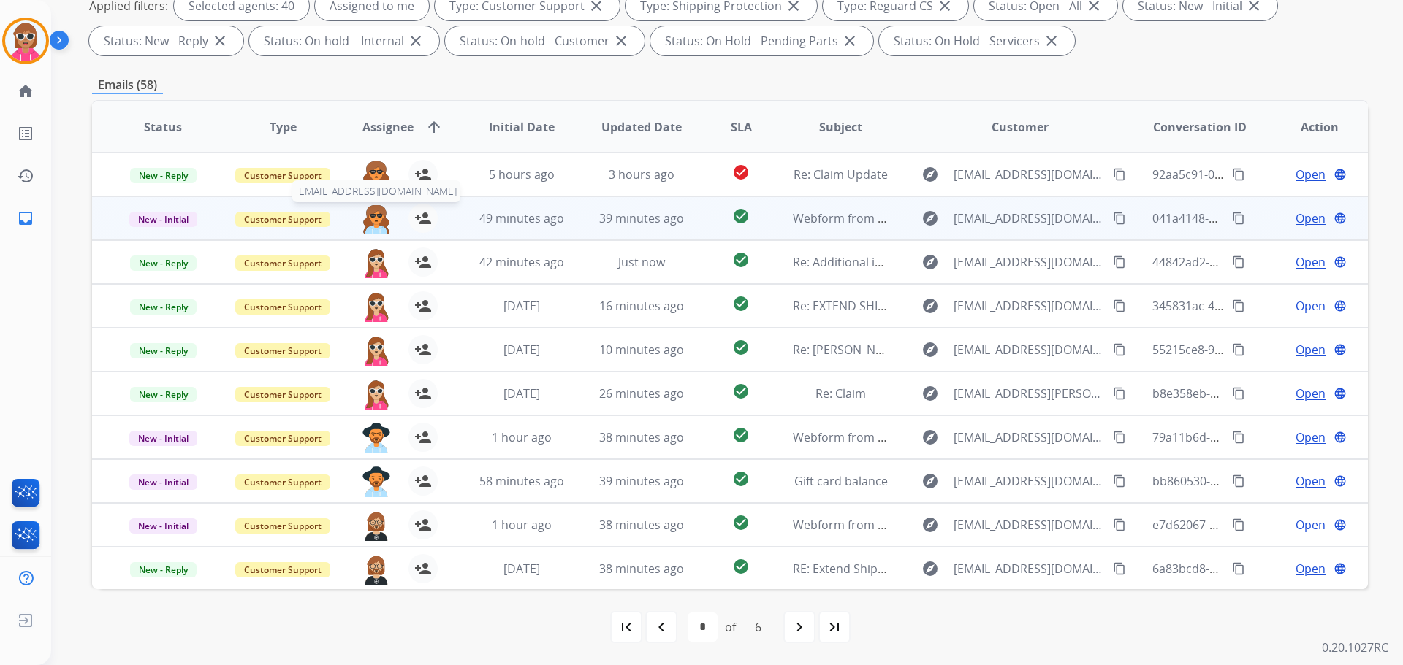
click at [373, 219] on img at bounding box center [376, 219] width 29 height 31
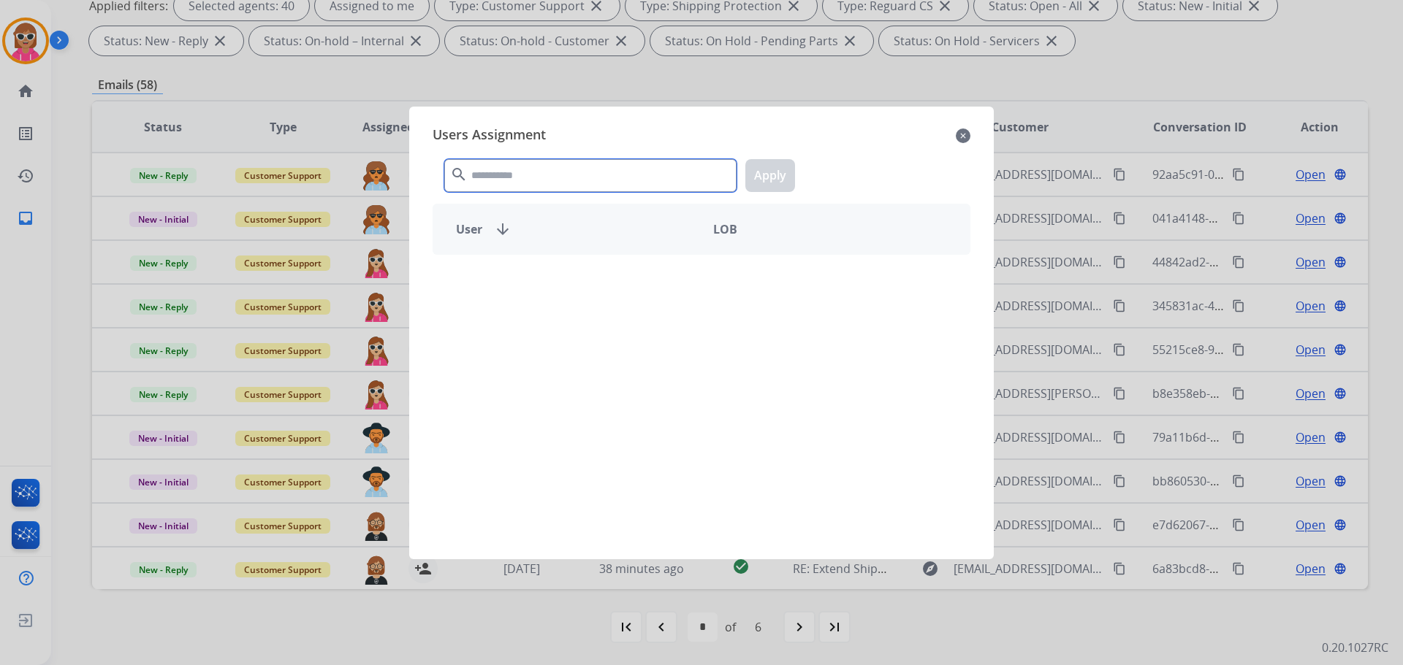
click at [542, 169] on input "text" at bounding box center [590, 175] width 292 height 33
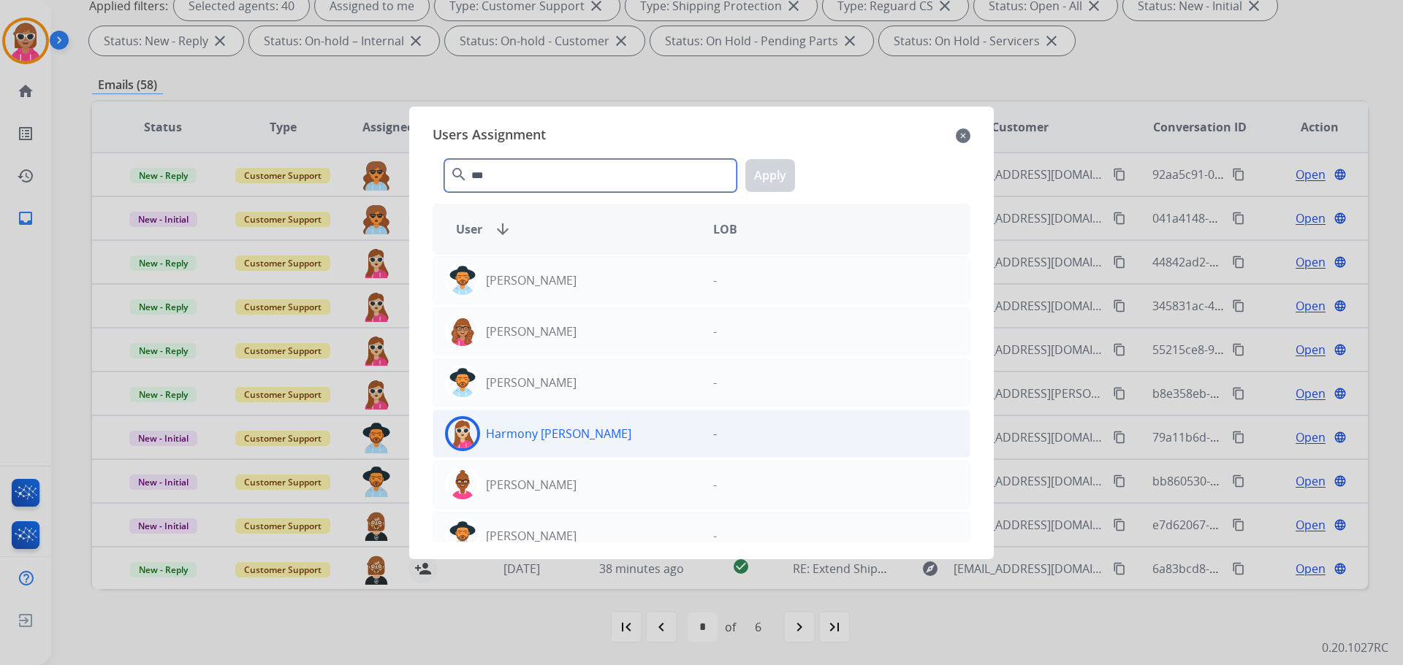
type input "***"
drag, startPoint x: 589, startPoint y: 429, endPoint x: 679, endPoint y: 335, distance: 130.2
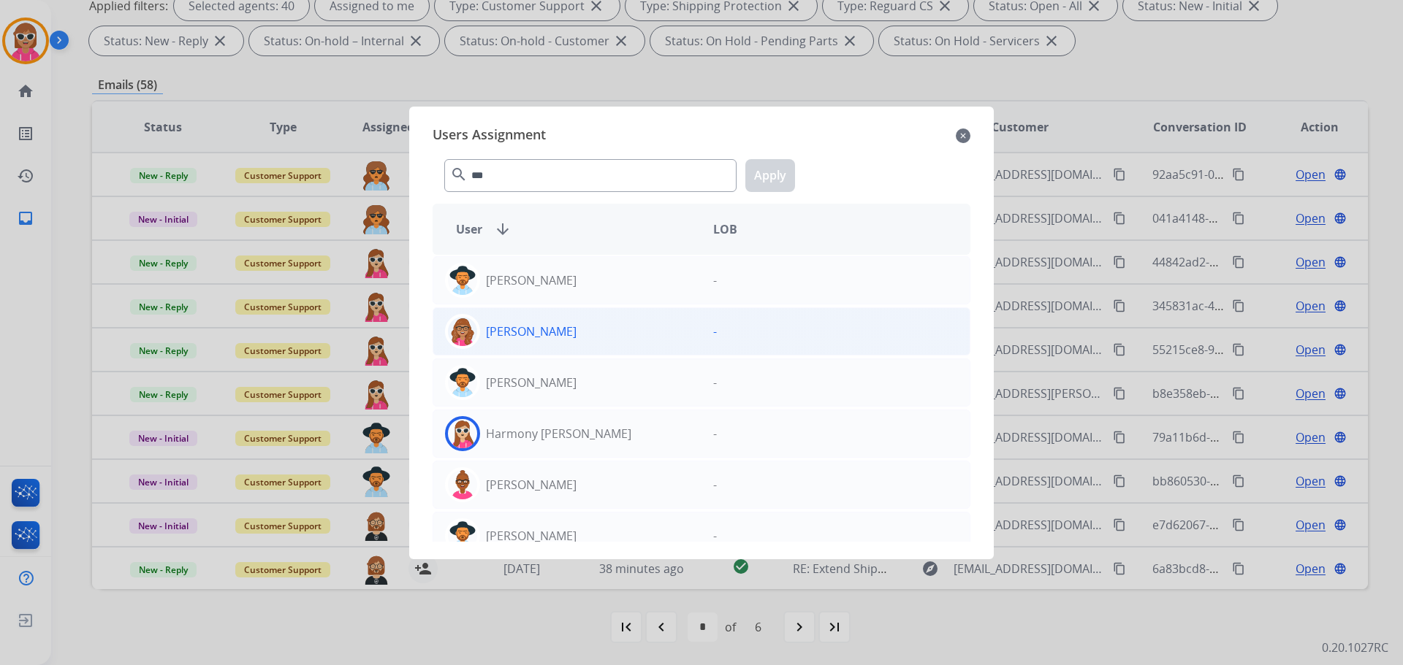
click at [589, 428] on div "Harmony [PERSON_NAME]" at bounding box center [567, 433] width 268 height 35
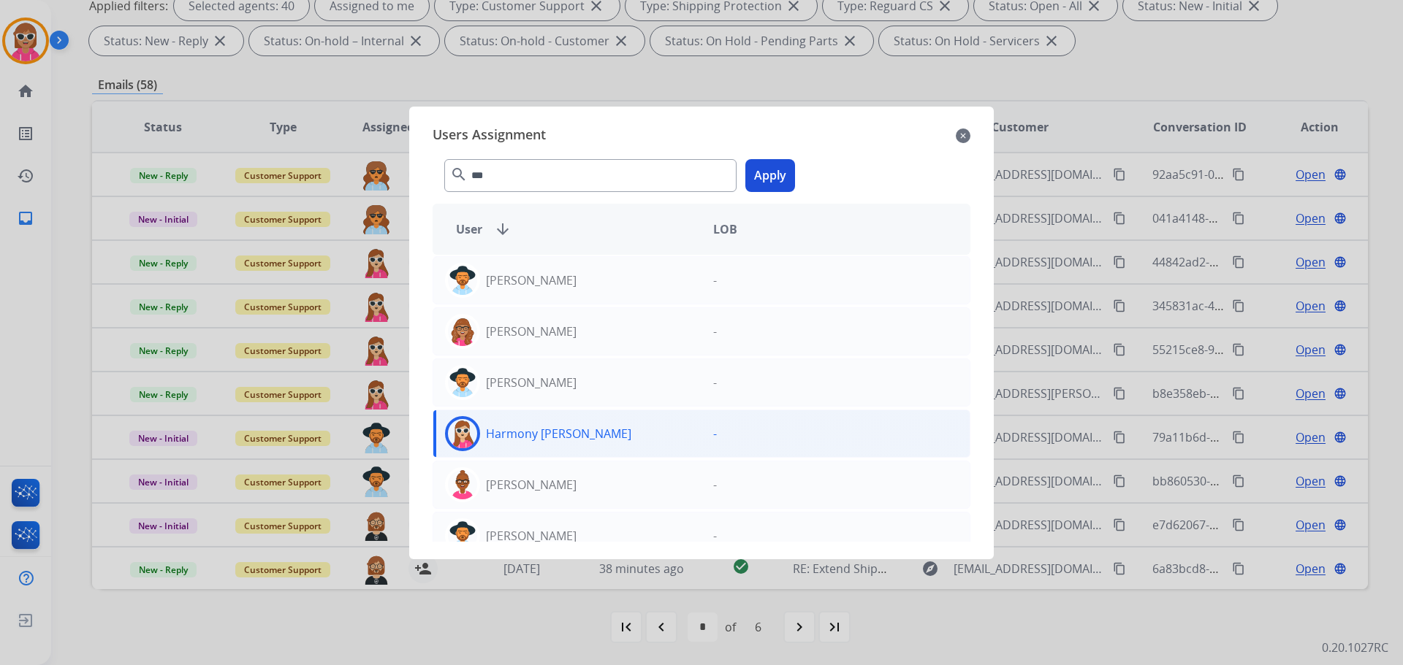
click at [772, 180] on button "Apply" at bounding box center [770, 175] width 50 height 33
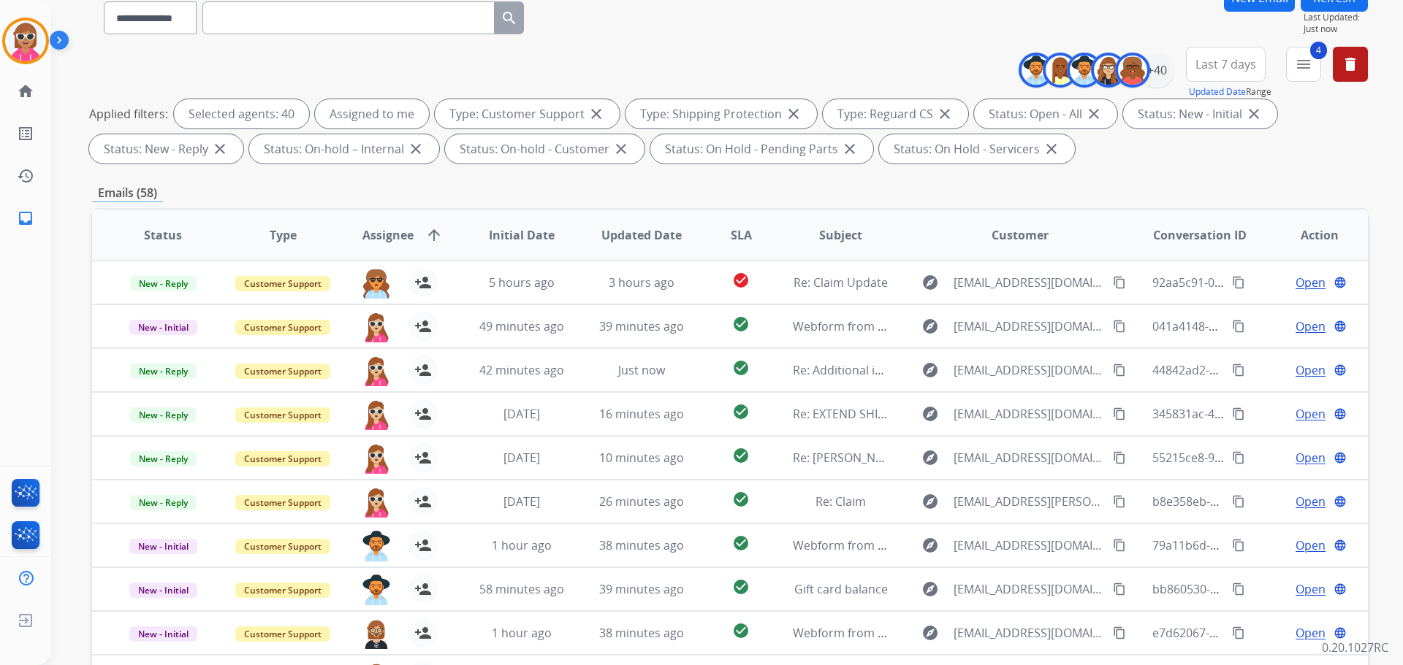
scroll to position [17, 0]
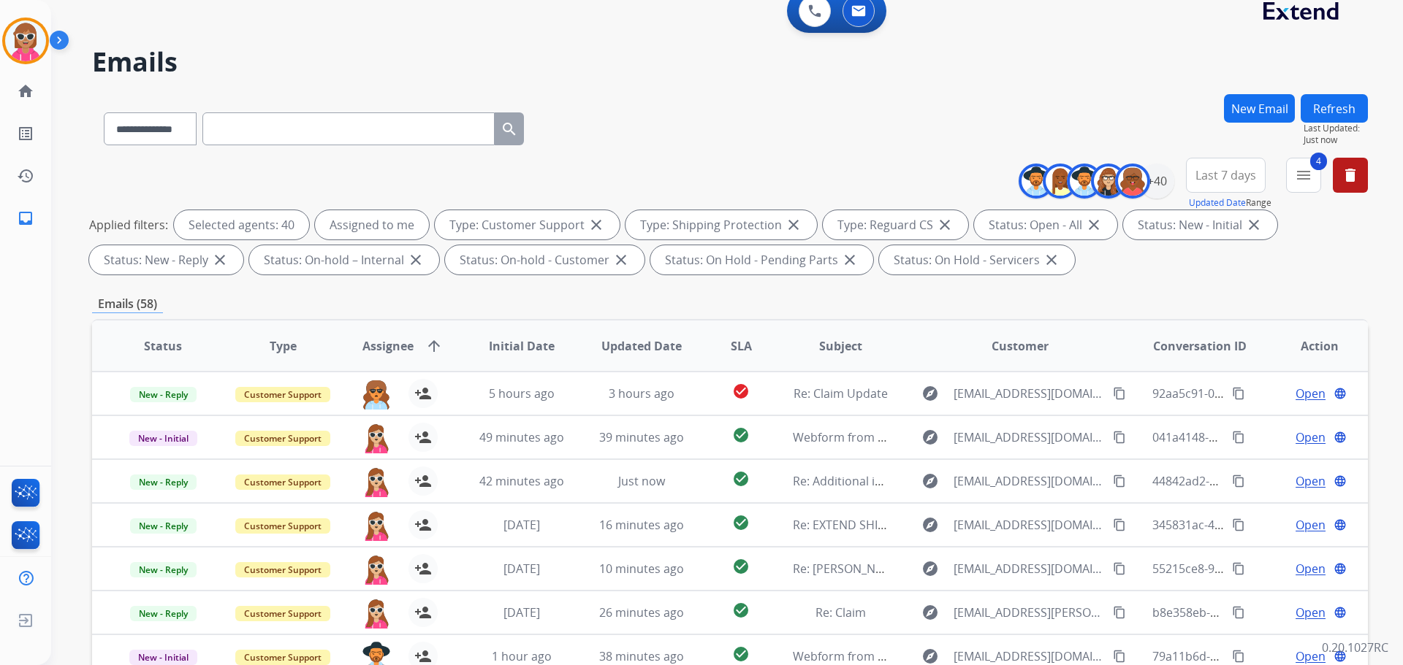
click at [1316, 119] on button "Refresh" at bounding box center [1333, 108] width 67 height 28
